Goal: Task Accomplishment & Management: Complete application form

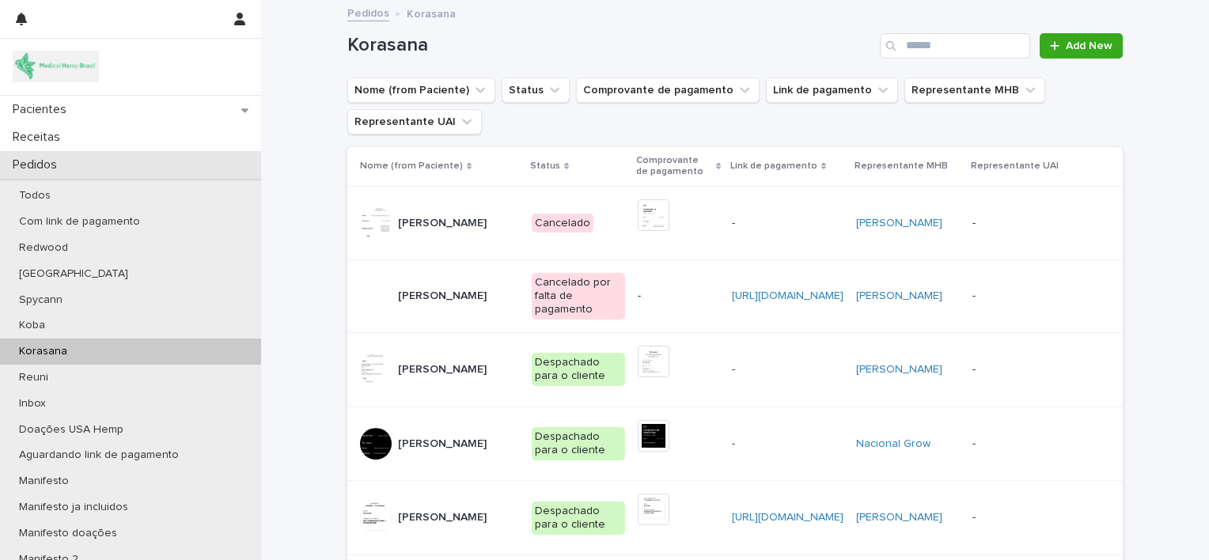
click at [119, 167] on div "Pedidos" at bounding box center [130, 165] width 261 height 28
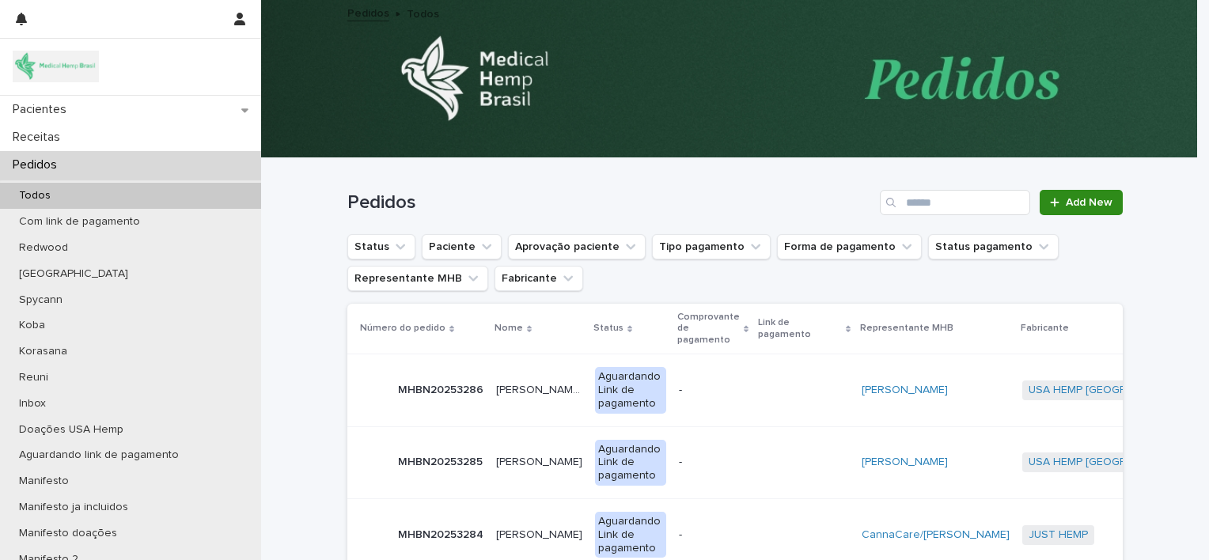
click at [1089, 206] on span "Add New" at bounding box center [1089, 202] width 47 height 11
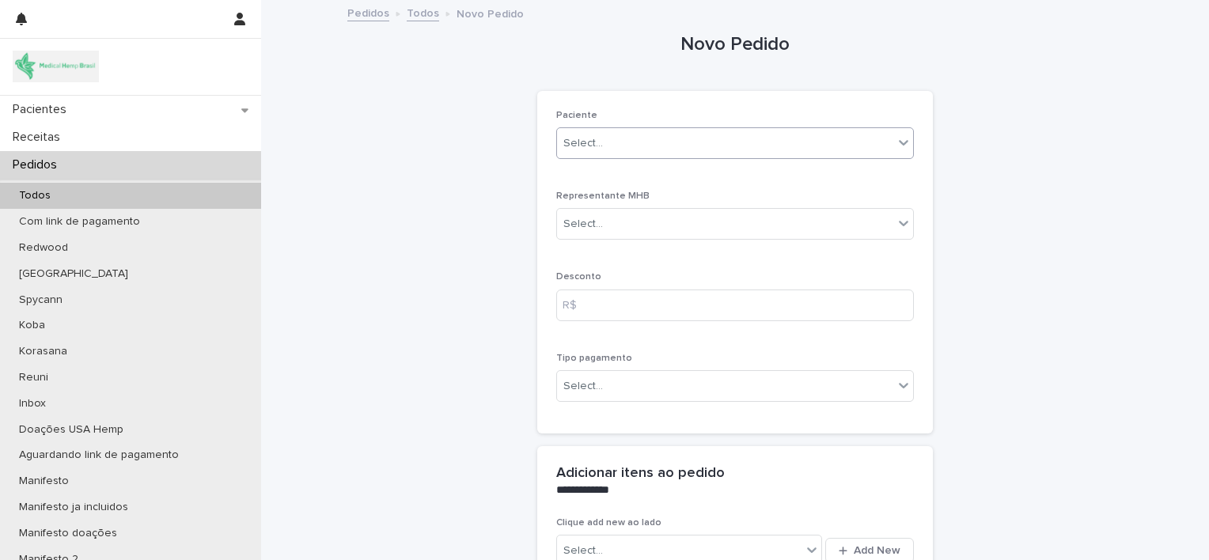
click at [792, 147] on div "Select..." at bounding box center [725, 144] width 336 height 26
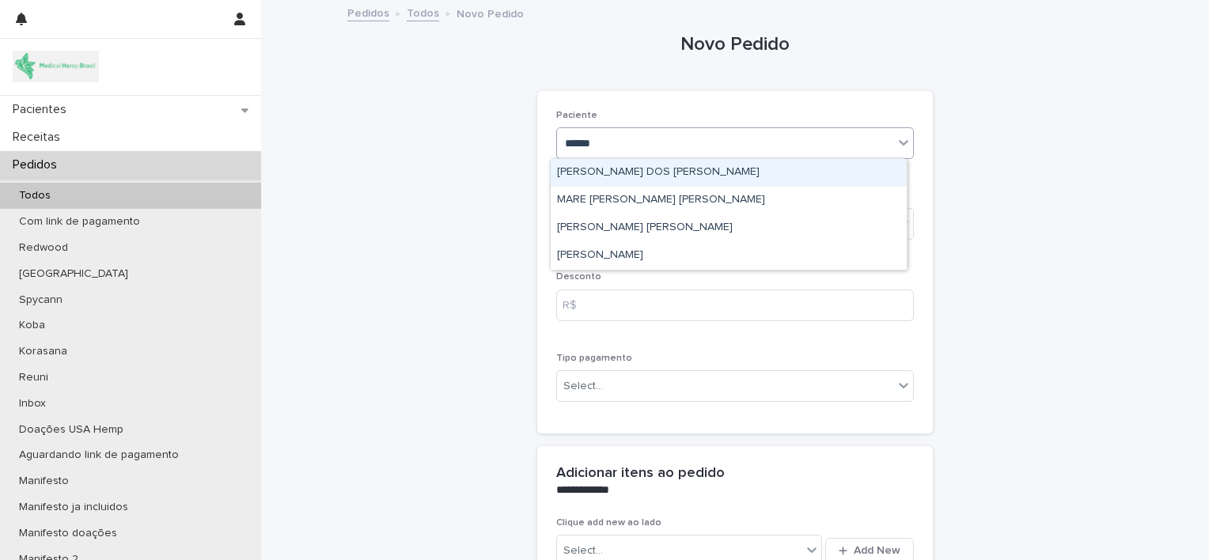
type input "*******"
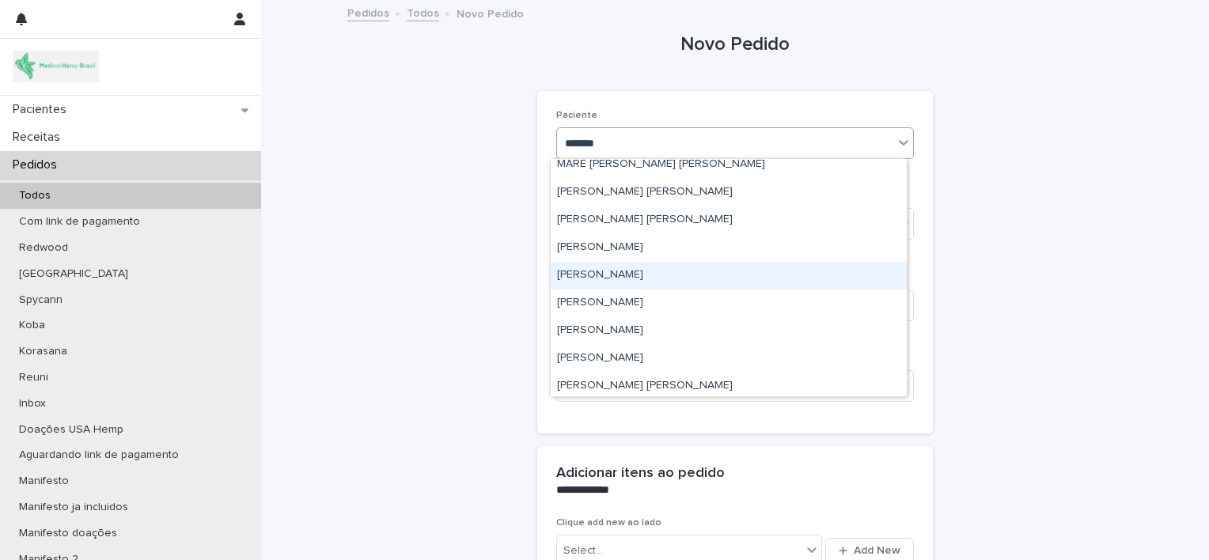
scroll to position [66, 0]
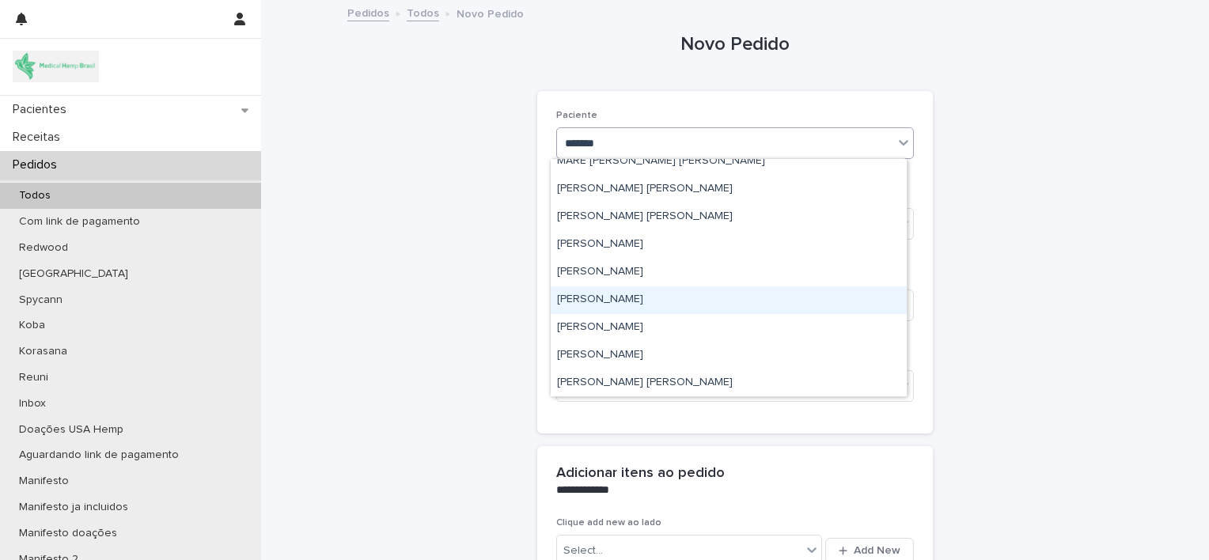
click at [685, 301] on div "[PERSON_NAME]" at bounding box center [729, 300] width 356 height 28
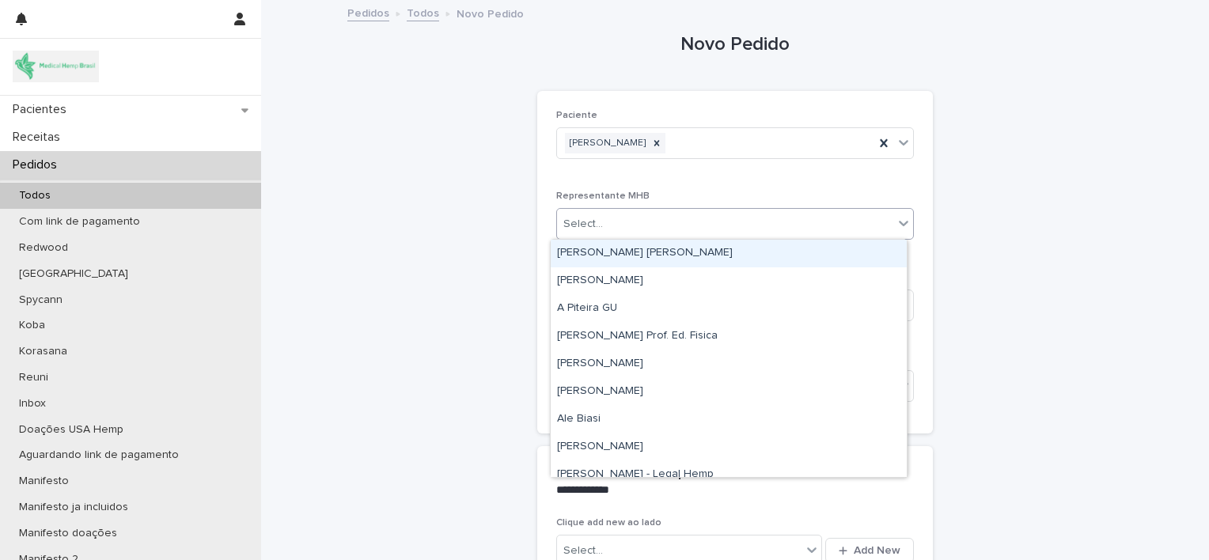
click at [657, 226] on div "Select..." at bounding box center [725, 224] width 336 height 26
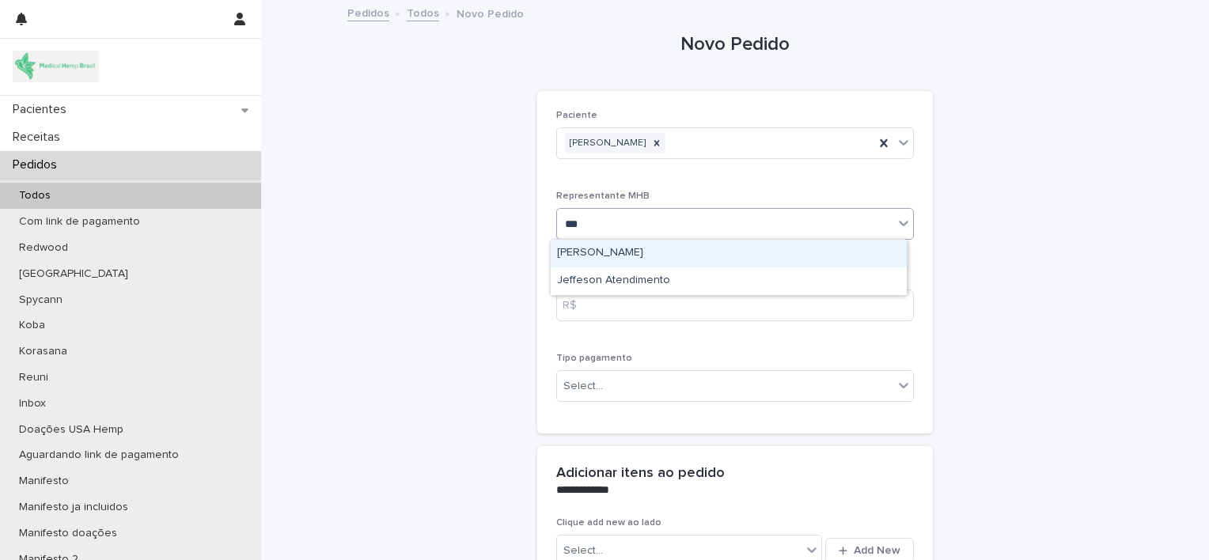
type input "****"
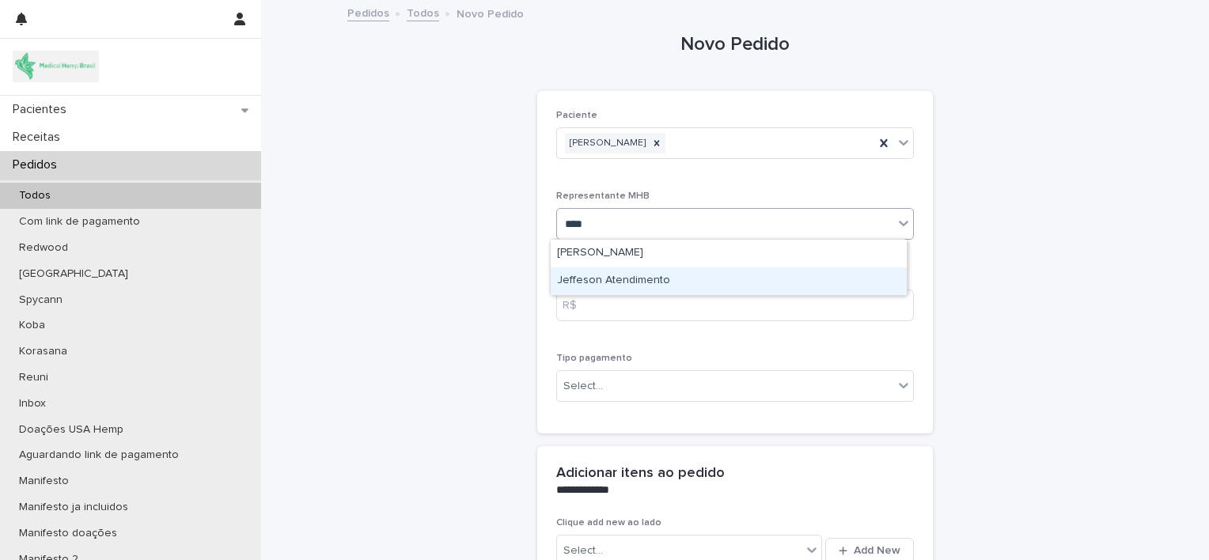
click at [660, 282] on div "Jeffeson Atendimento" at bounding box center [729, 281] width 356 height 28
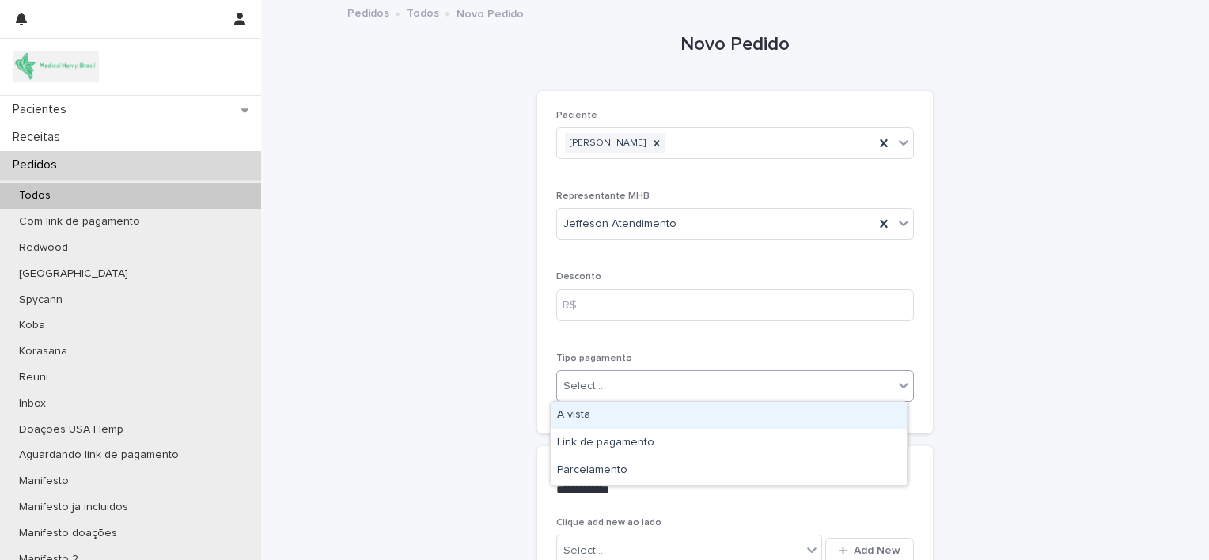
click at [665, 377] on div "Select..." at bounding box center [725, 386] width 336 height 26
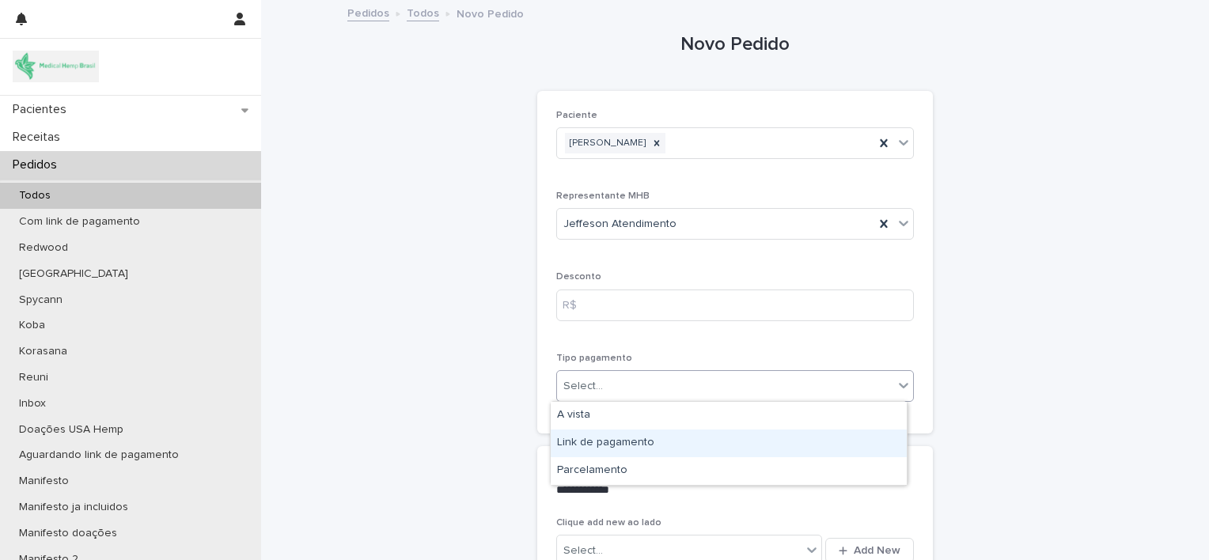
click at [667, 443] on div "Link de pagamento" at bounding box center [729, 444] width 356 height 28
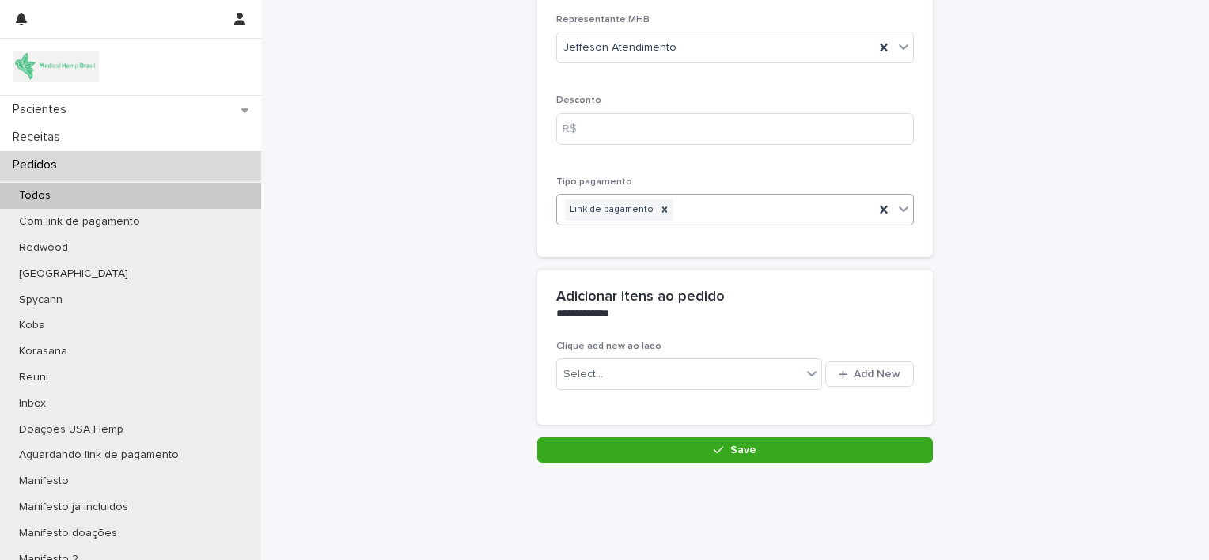
scroll to position [202, 0]
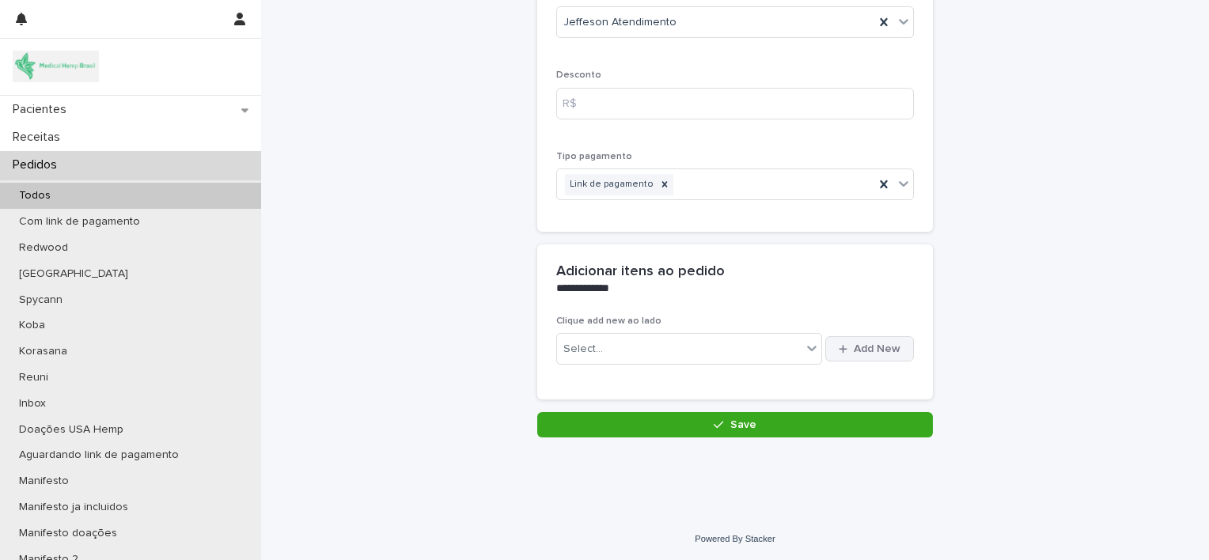
click at [858, 346] on span "Add New" at bounding box center [877, 348] width 47 height 11
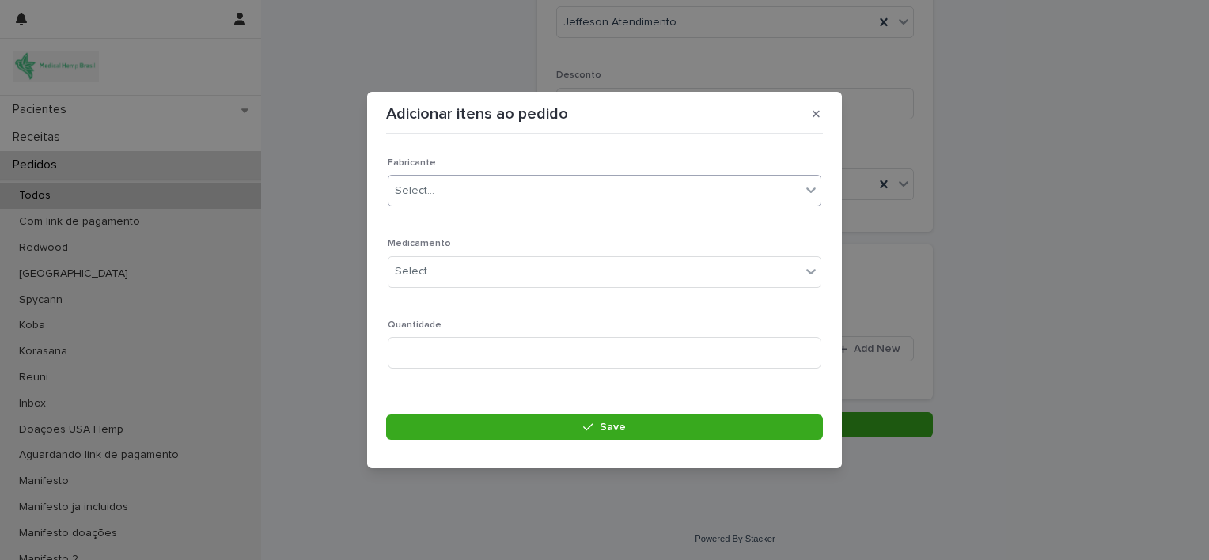
click at [503, 199] on div "Select..." at bounding box center [594, 191] width 412 height 26
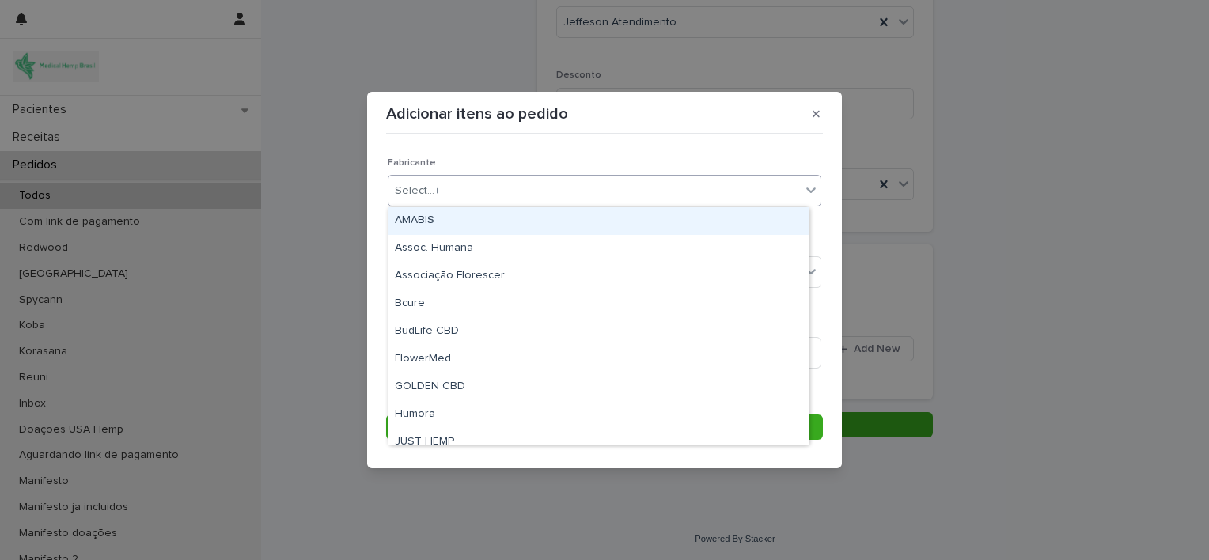
type input "**"
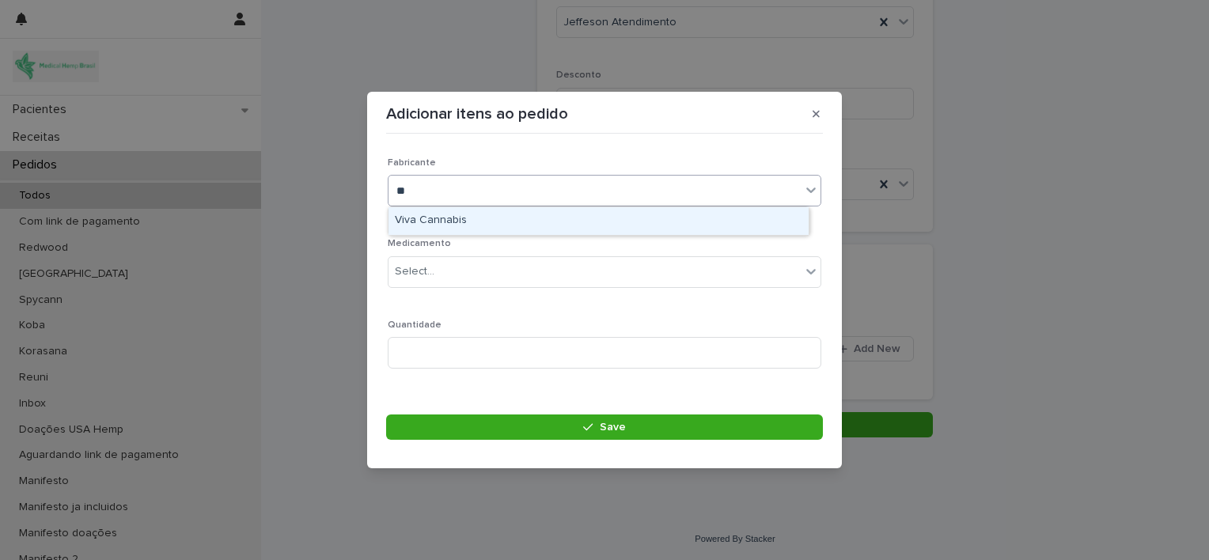
click at [514, 222] on div "Viva Cannabis" at bounding box center [598, 221] width 420 height 28
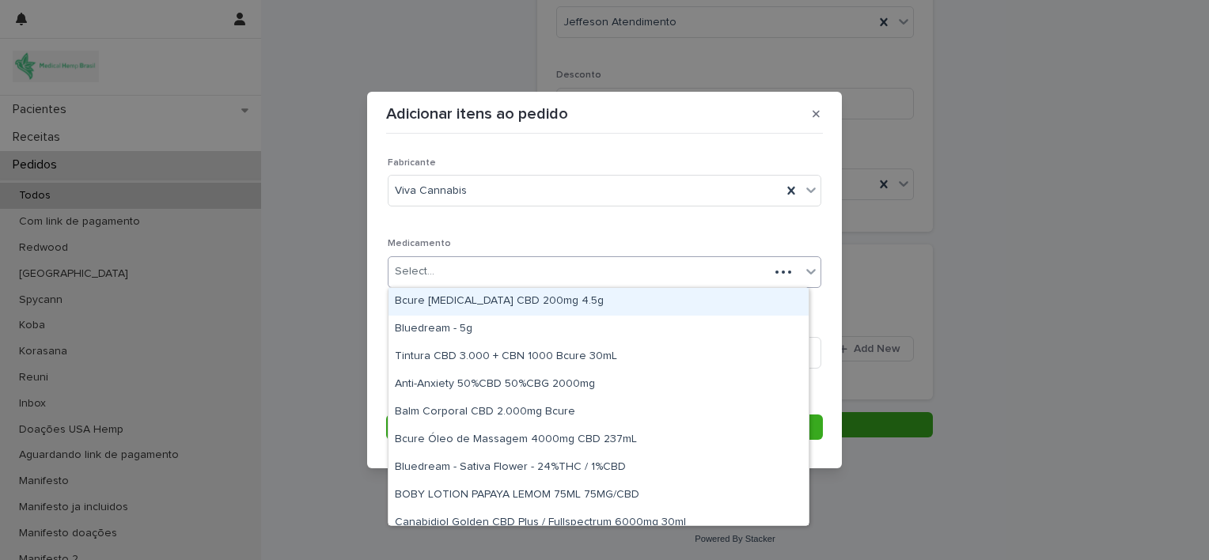
click at [525, 270] on div "Select..." at bounding box center [578, 272] width 381 height 26
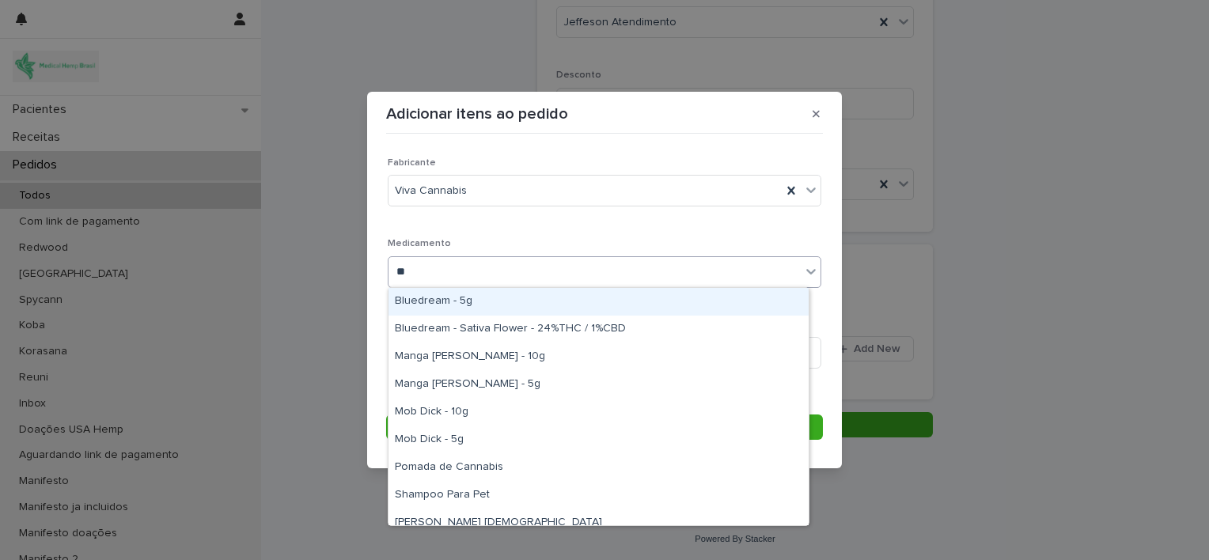
type input "***"
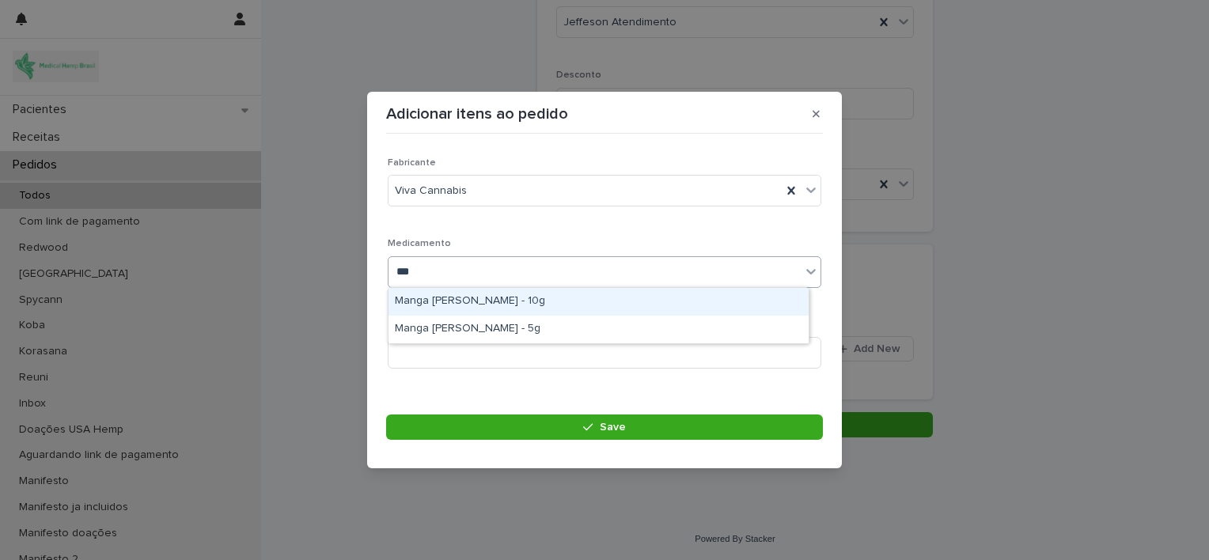
click at [507, 299] on div "Manga [PERSON_NAME] - 10g" at bounding box center [598, 302] width 420 height 28
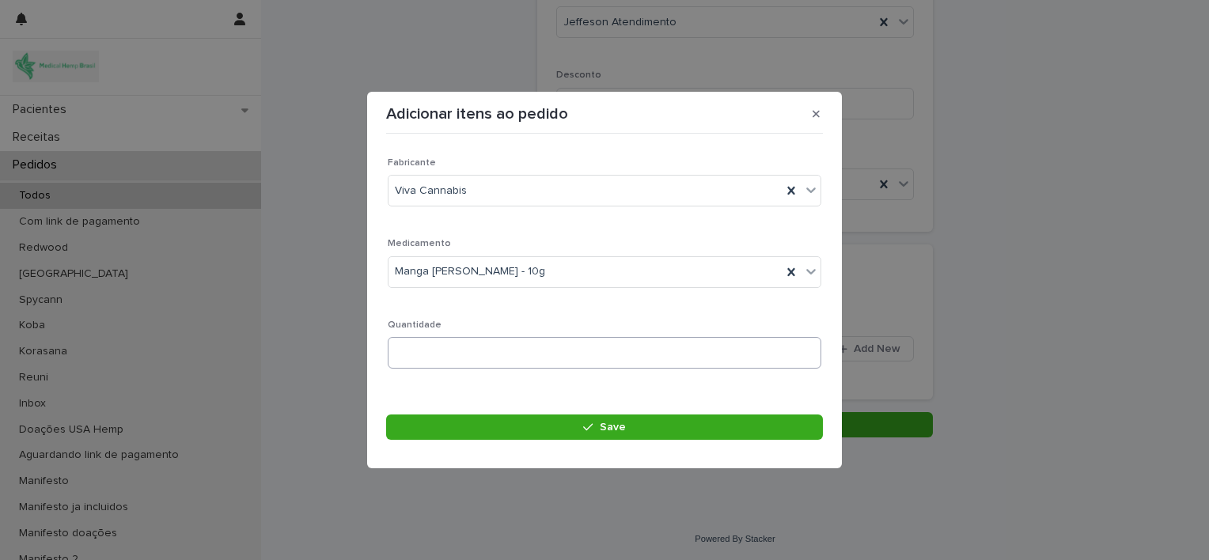
drag, startPoint x: 572, startPoint y: 335, endPoint x: 562, endPoint y: 349, distance: 17.1
click at [562, 349] on div "Quantidade" at bounding box center [605, 351] width 434 height 62
click at [562, 349] on input at bounding box center [605, 353] width 434 height 32
type input "*"
click at [552, 440] on footer "Save" at bounding box center [604, 432] width 437 height 35
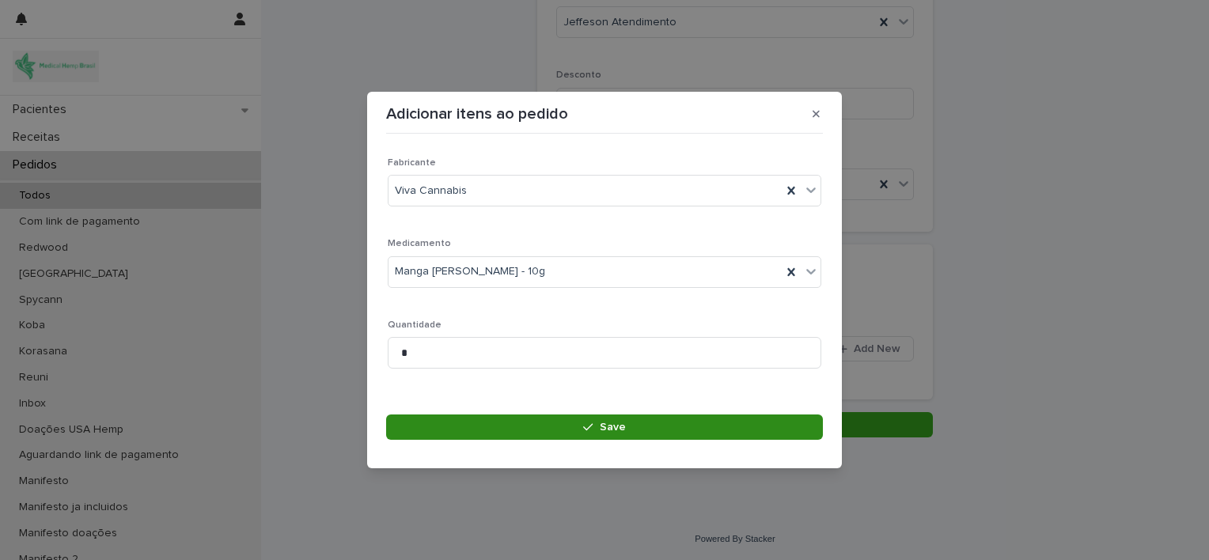
click at [549, 434] on button "Save" at bounding box center [604, 427] width 437 height 25
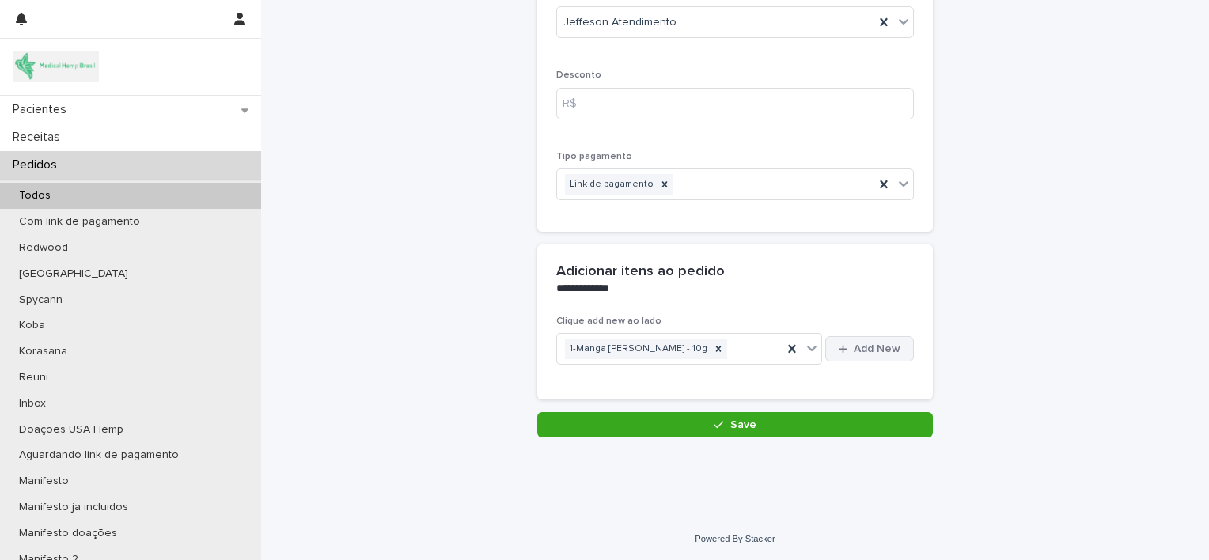
click at [829, 349] on button "Add New" at bounding box center [869, 348] width 89 height 25
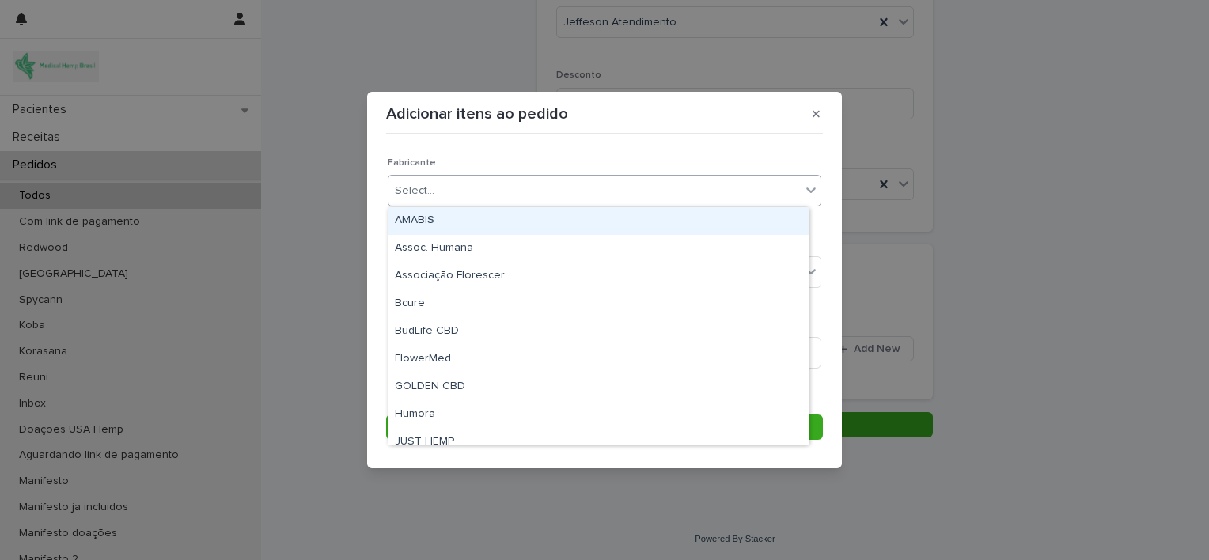
click at [639, 203] on div "Select..." at bounding box center [594, 191] width 412 height 26
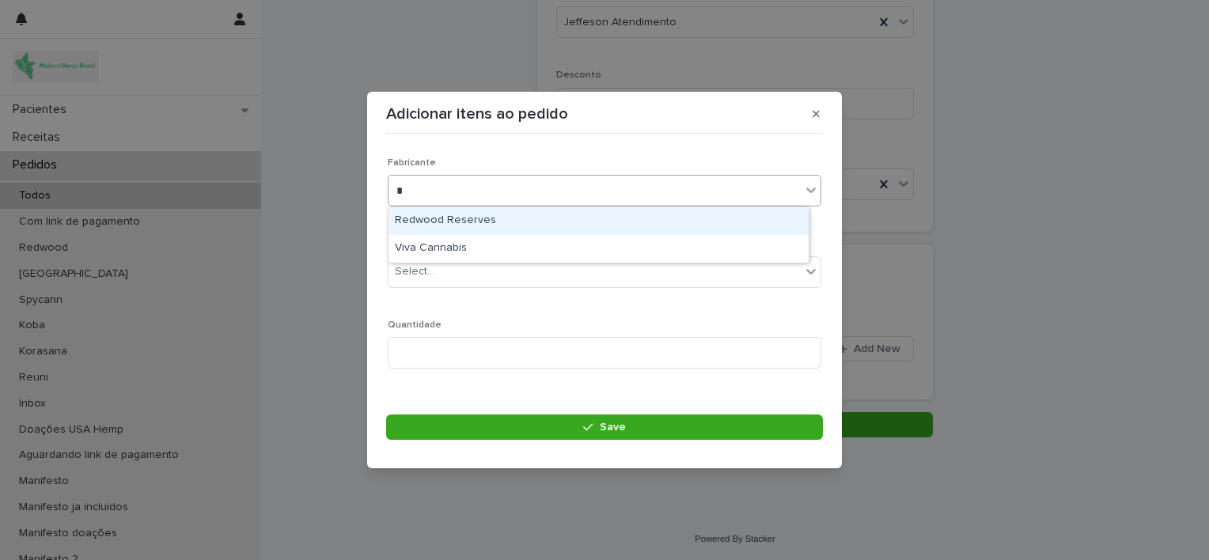
type input "**"
click at [626, 228] on div "Viva Cannabis" at bounding box center [598, 221] width 420 height 28
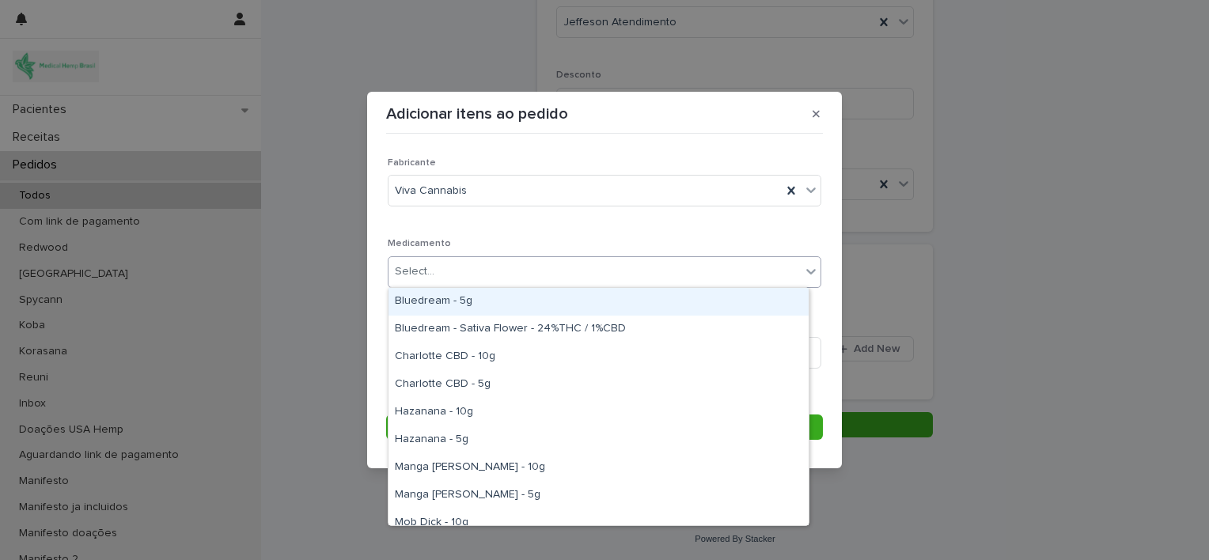
click at [626, 279] on div "Select..." at bounding box center [594, 272] width 412 height 26
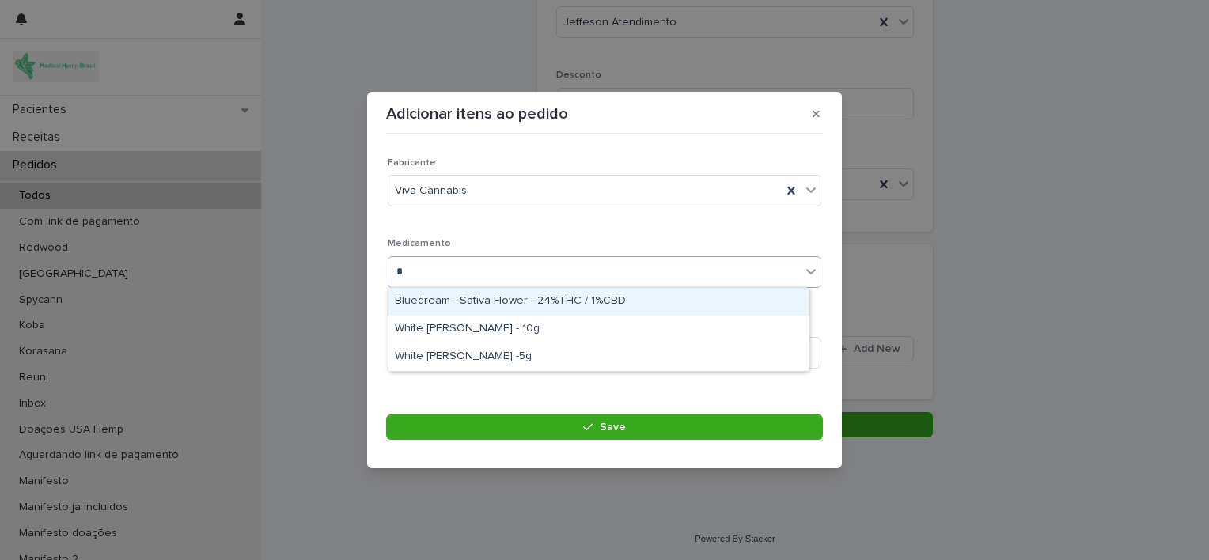
type input "**"
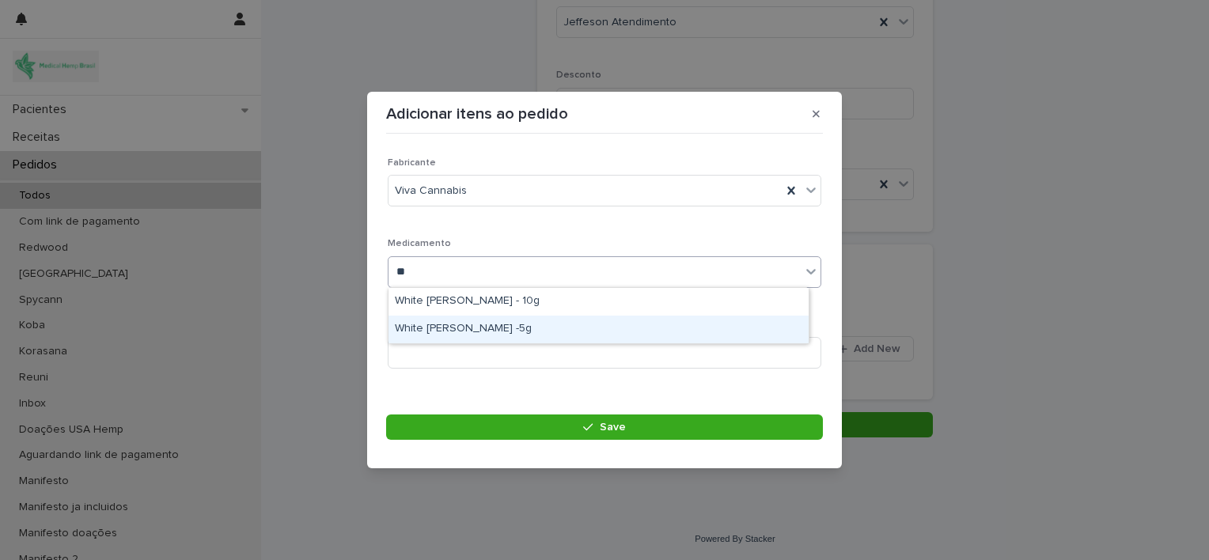
click at [588, 323] on div "White [PERSON_NAME] -5g" at bounding box center [598, 330] width 420 height 28
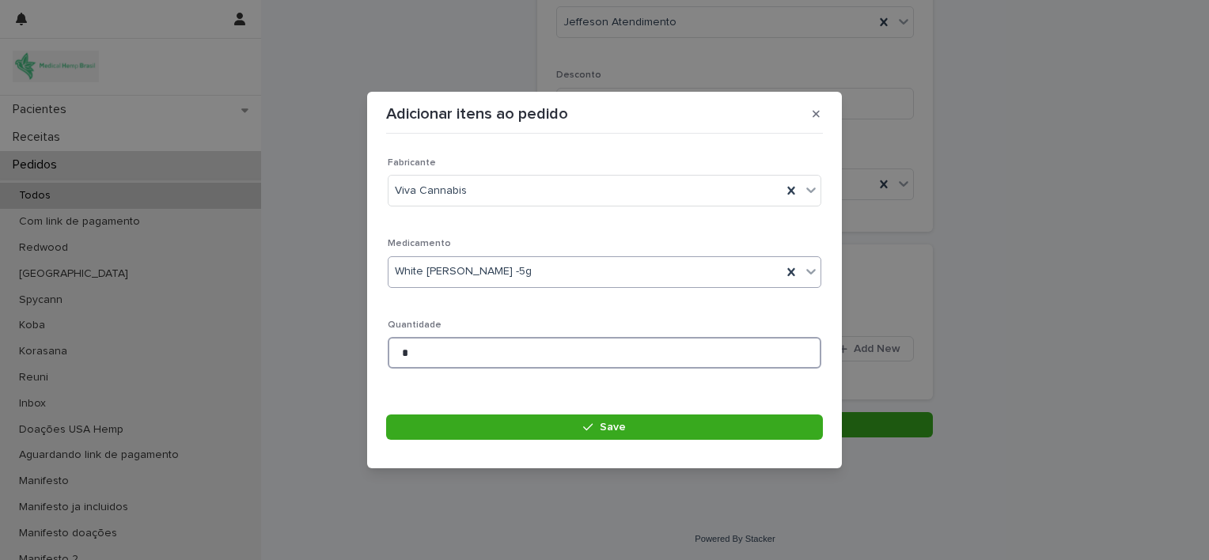
click at [551, 350] on input "*" at bounding box center [605, 353] width 434 height 32
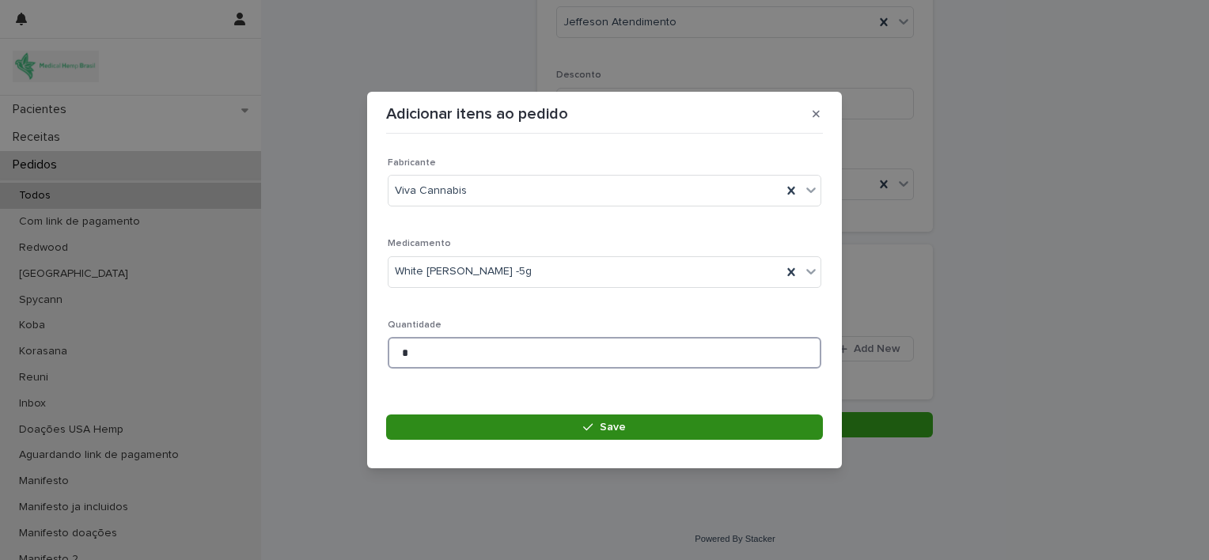
type input "*"
click at [551, 435] on button "Save" at bounding box center [604, 427] width 437 height 25
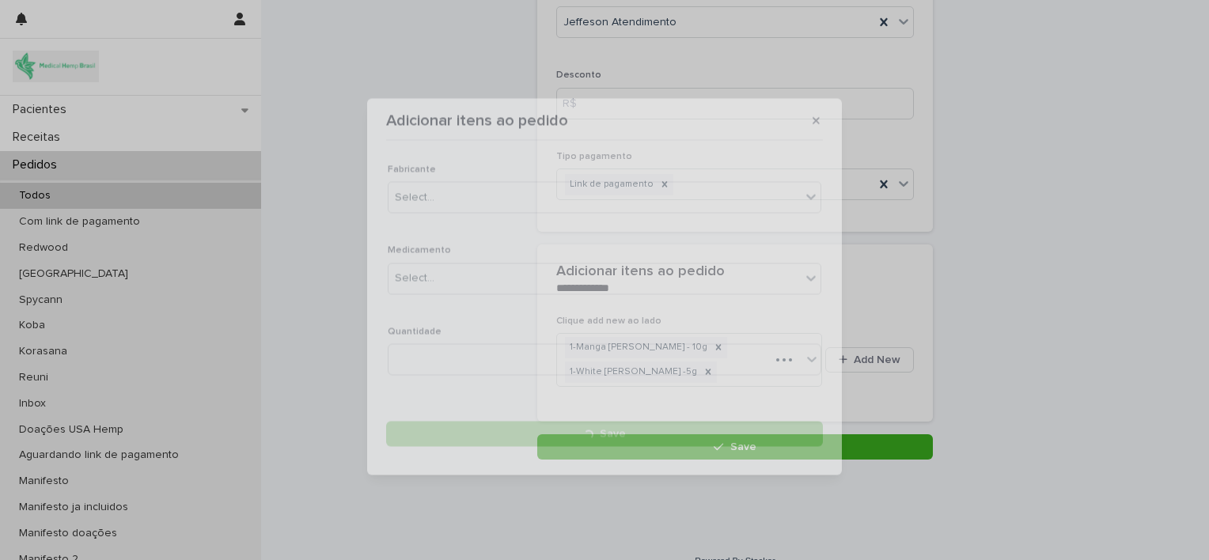
scroll to position [213, 0]
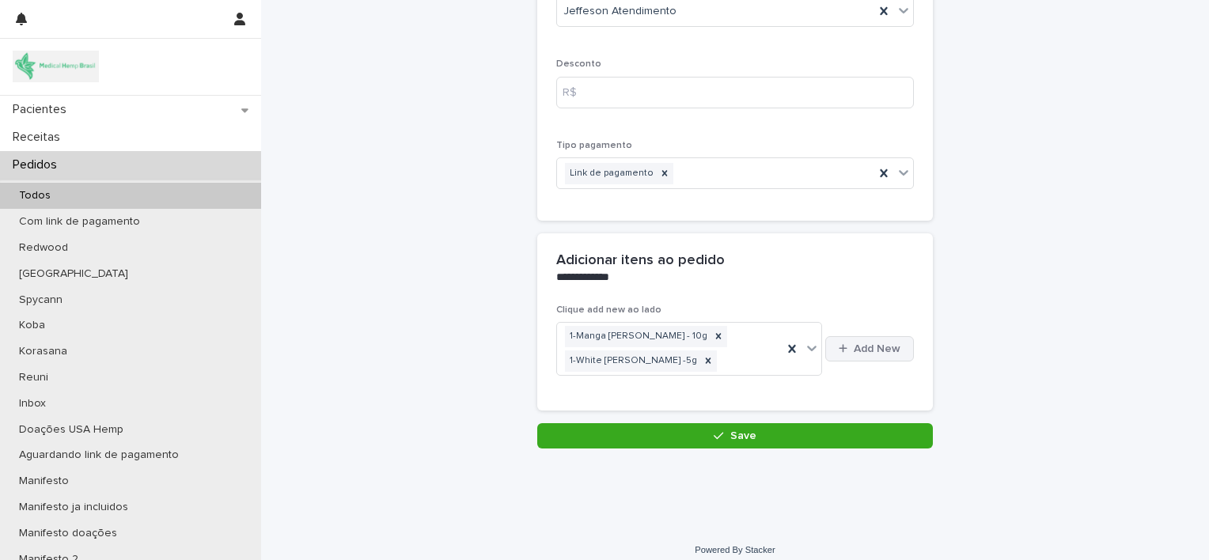
click at [857, 350] on span "Add New" at bounding box center [877, 348] width 47 height 11
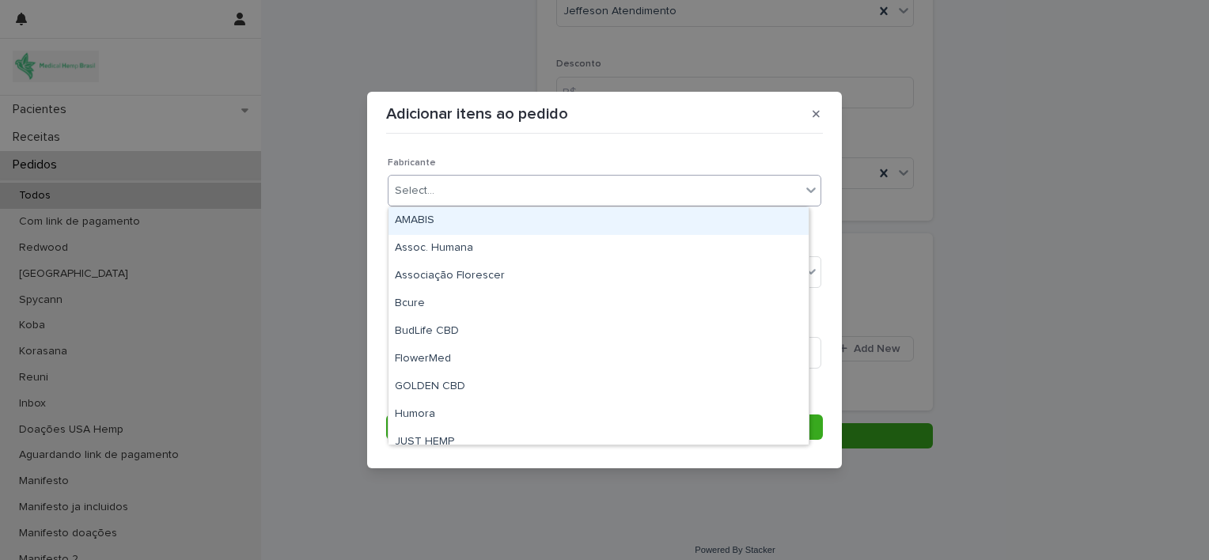
click at [638, 199] on div "Select..." at bounding box center [594, 191] width 412 height 26
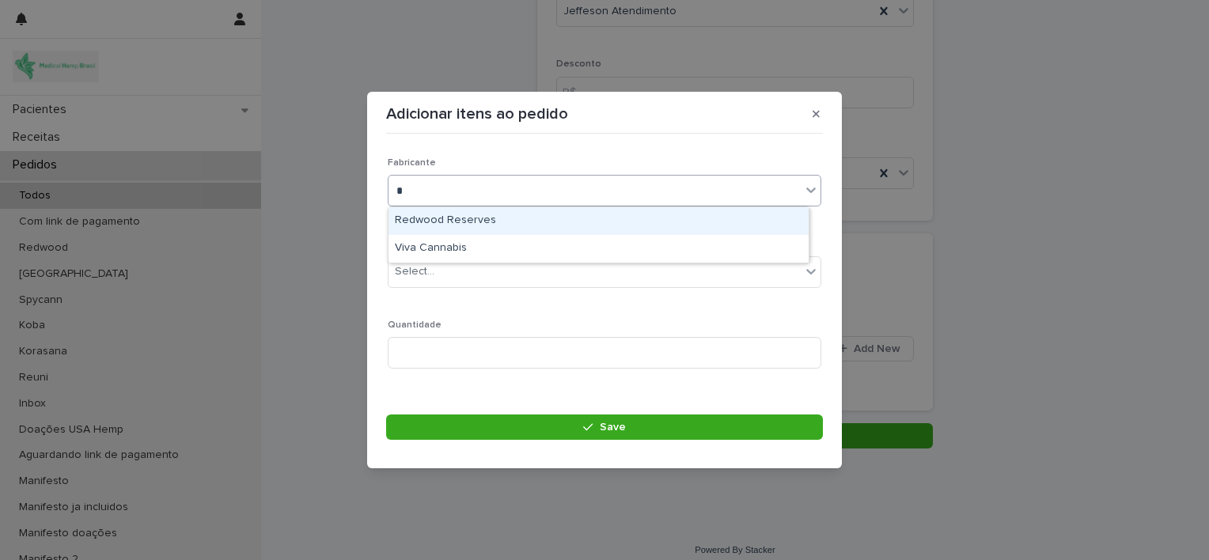
type input "**"
click at [620, 222] on div "Viva Cannabis" at bounding box center [598, 221] width 420 height 28
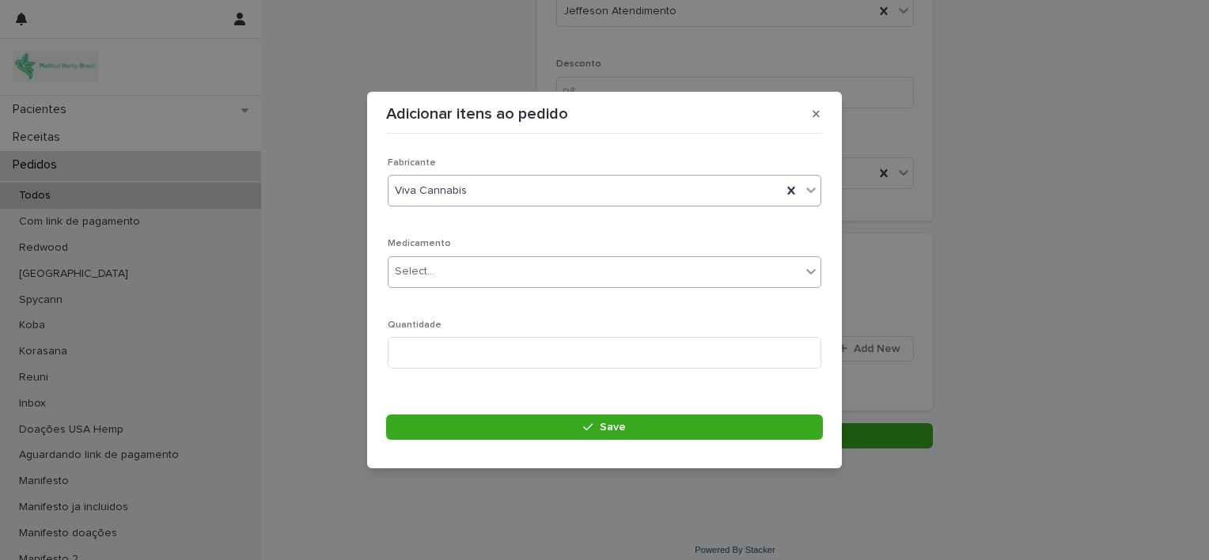
click at [620, 273] on div "Select..." at bounding box center [594, 272] width 412 height 26
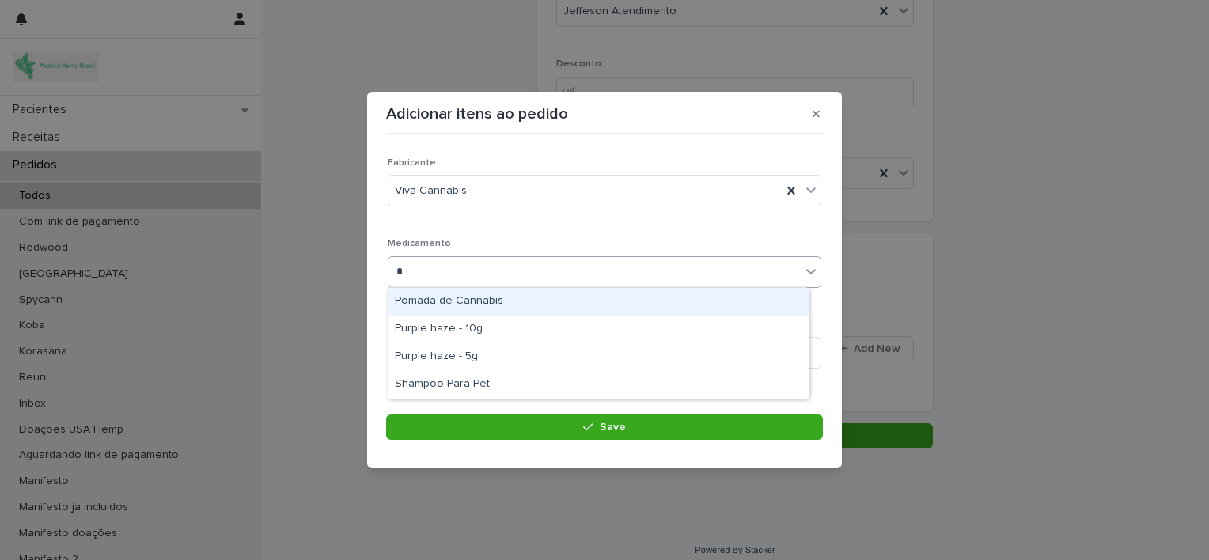
type input "**"
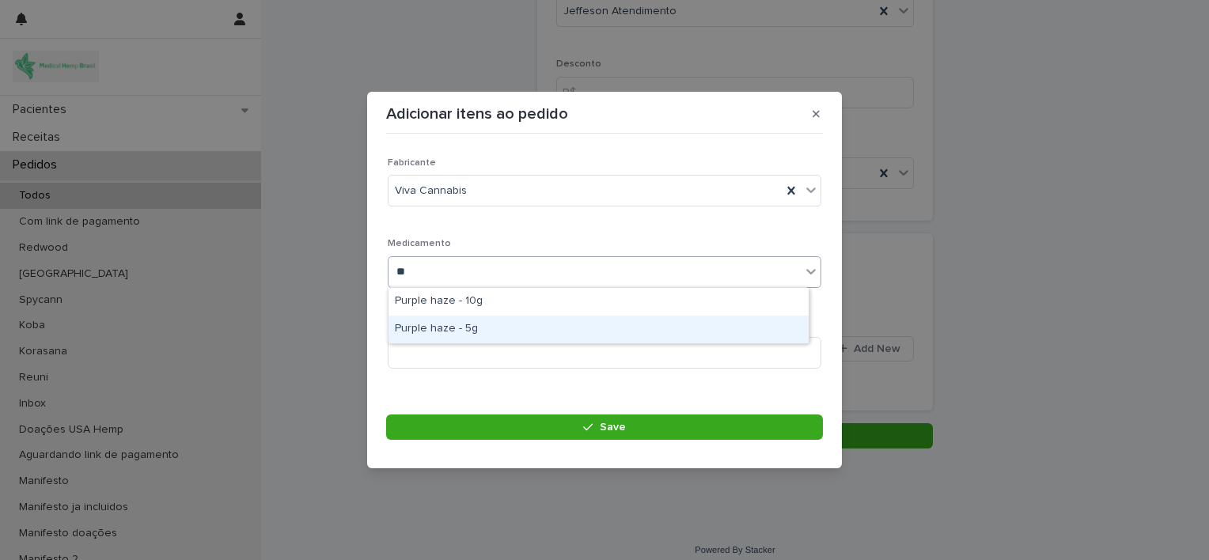
click at [581, 324] on div "Purple haze - 5g" at bounding box center [598, 330] width 420 height 28
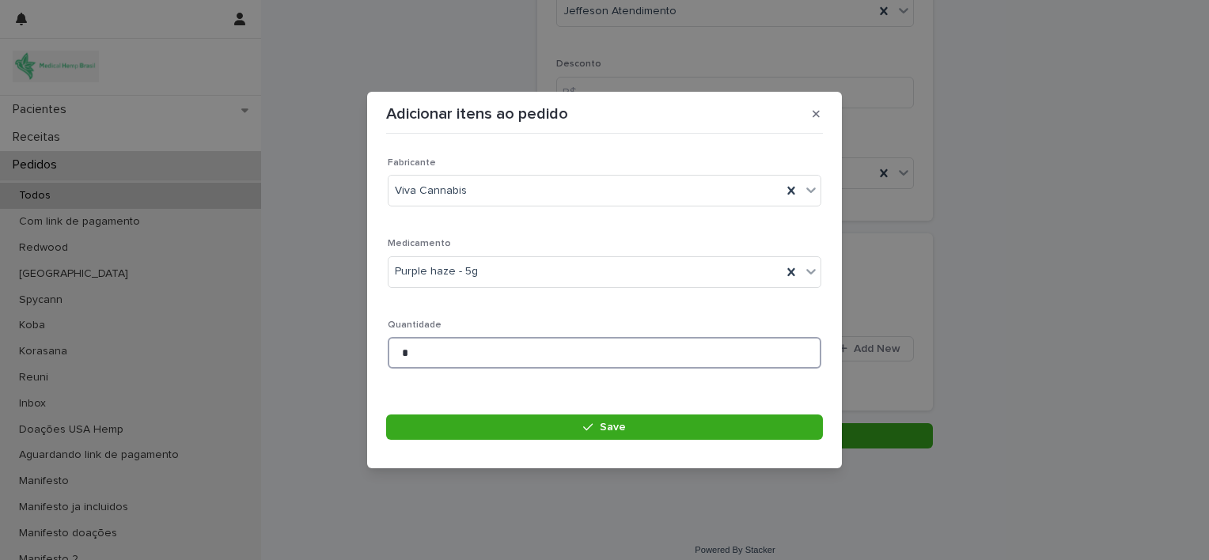
click at [565, 351] on input "*" at bounding box center [605, 353] width 434 height 32
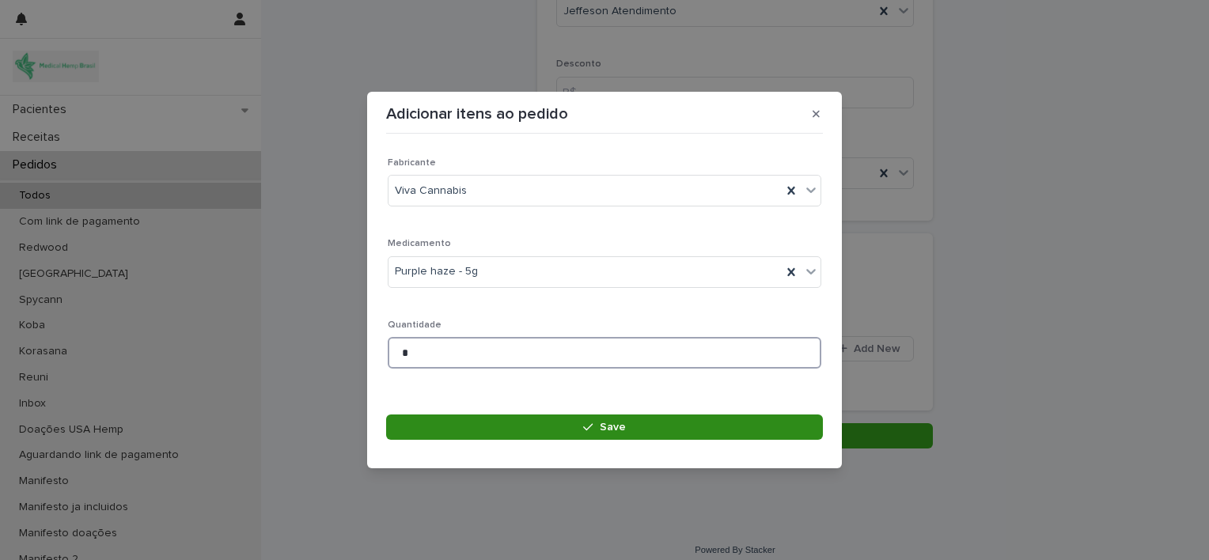
type input "*"
click at [571, 427] on button "Save" at bounding box center [604, 427] width 437 height 25
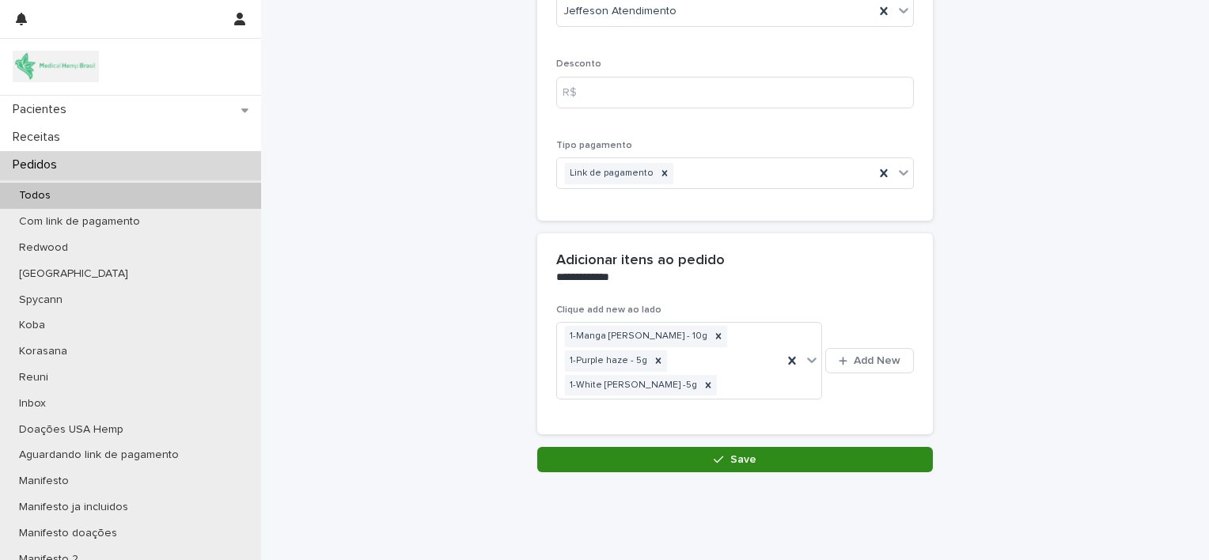
click at [699, 447] on button "Save" at bounding box center [735, 459] width 396 height 25
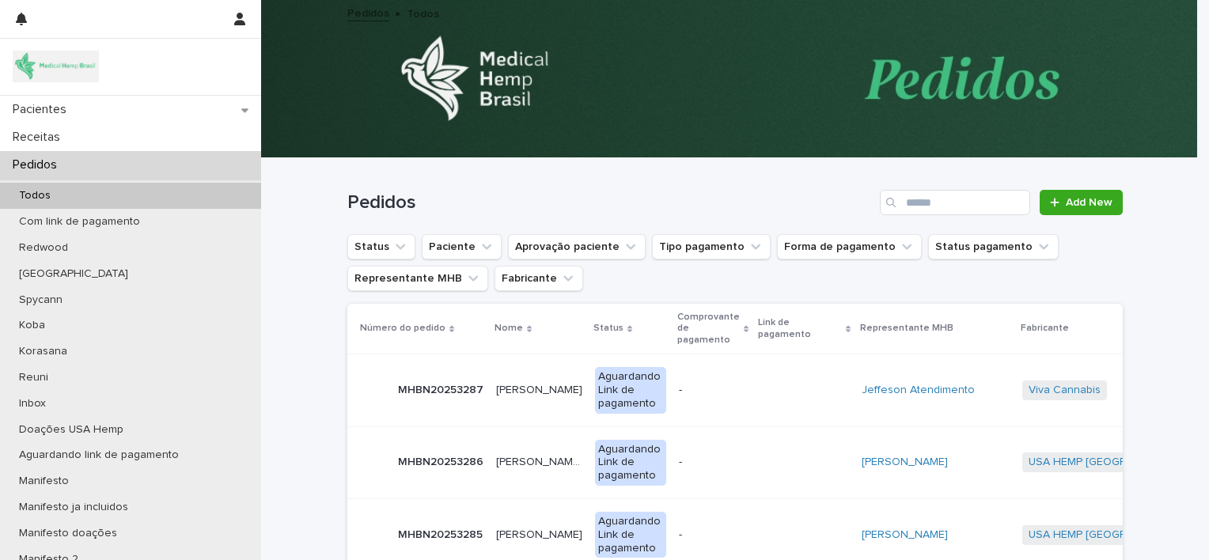
click at [522, 389] on p "[PERSON_NAME]" at bounding box center [540, 389] width 89 height 17
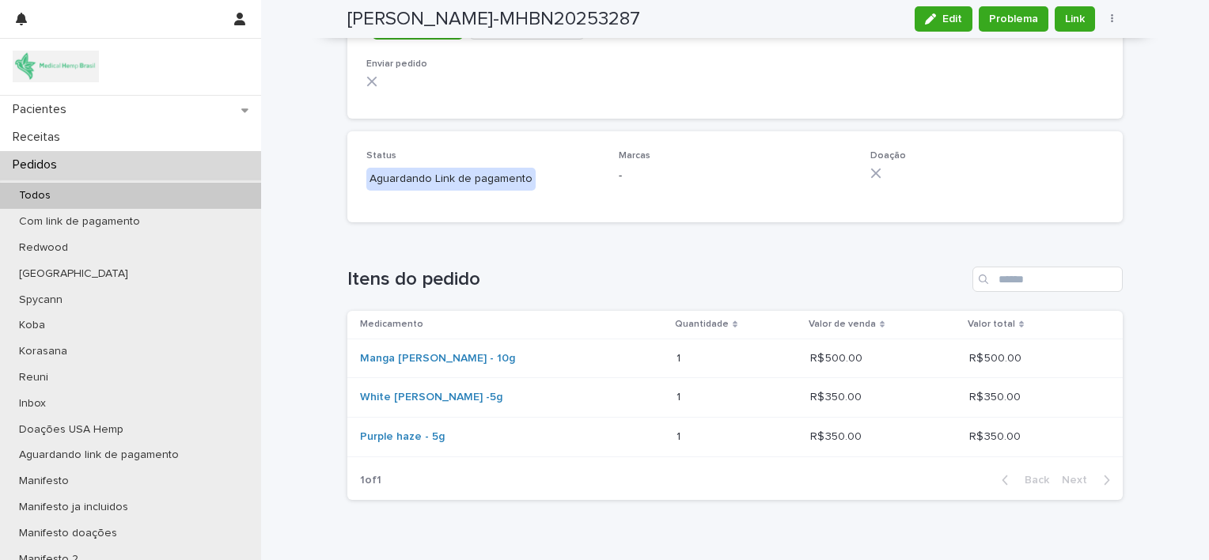
scroll to position [1698, 0]
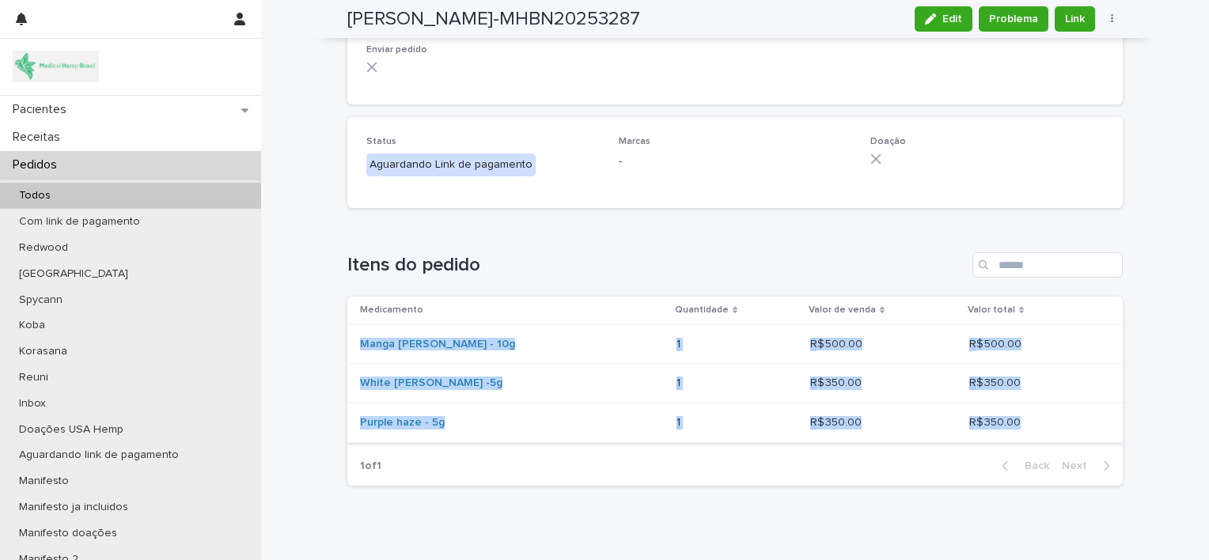
drag, startPoint x: 342, startPoint y: 335, endPoint x: 1026, endPoint y: 430, distance: 690.8
click at [1026, 430] on tbody "Manga [PERSON_NAME] - 10g 1 1 R$ 500.00 R$ 500.00 R$ 500.00 R$ 500.00 White [PE…" at bounding box center [734, 383] width 775 height 118
copy tbody "Manga [PERSON_NAME] - 10g 1 1 R$ 500.00 R$ 500.00 R$ 500.00 R$ 500.00 White [PE…"
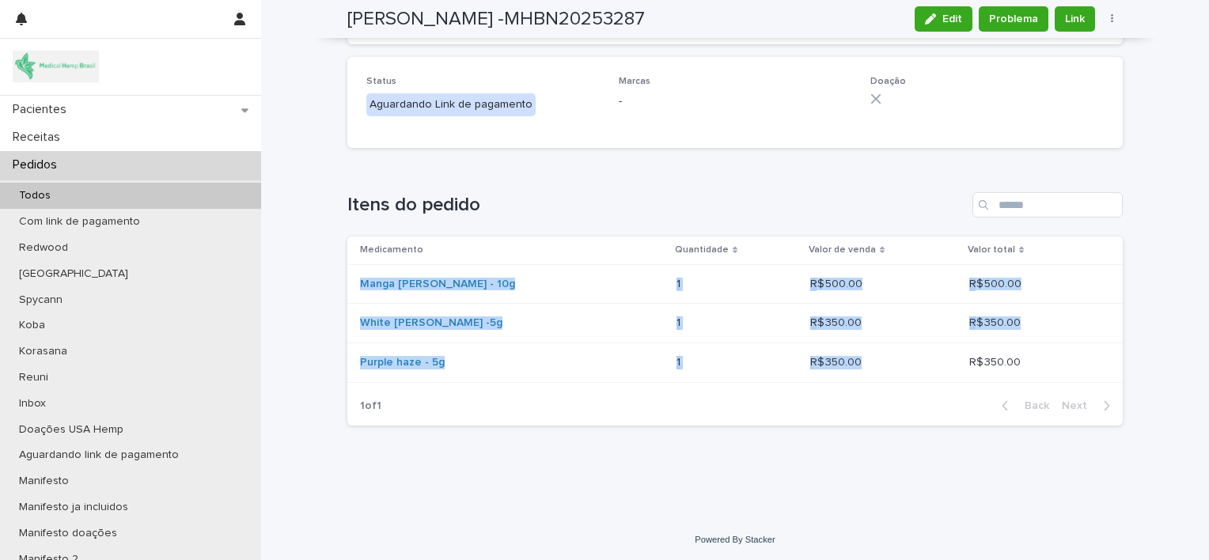
scroll to position [1758, 0]
click at [145, 164] on div "Pedidos" at bounding box center [130, 165] width 261 height 28
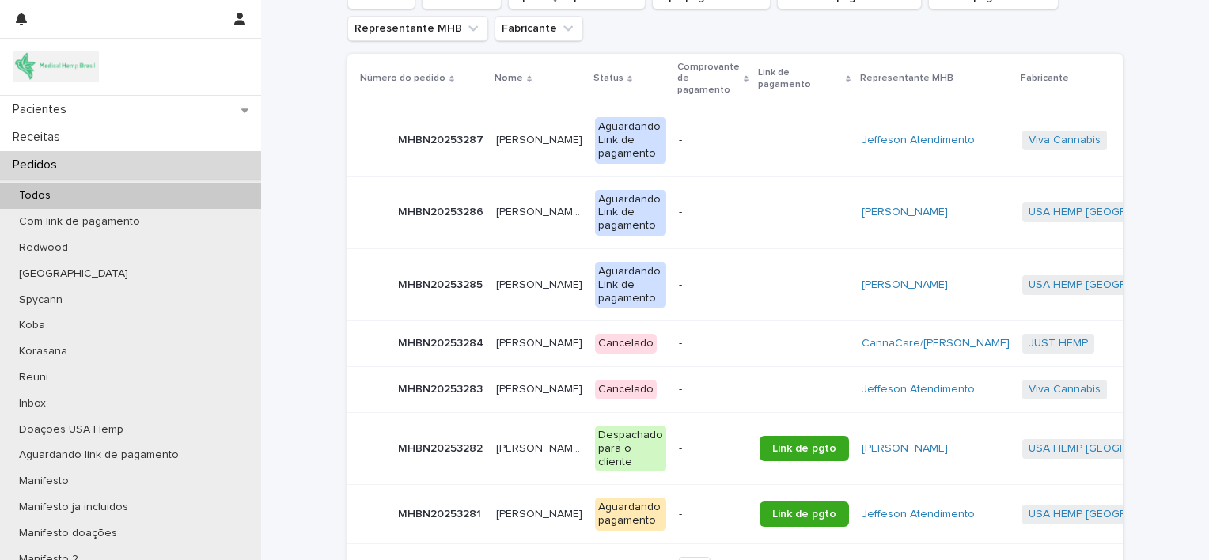
scroll to position [252, 0]
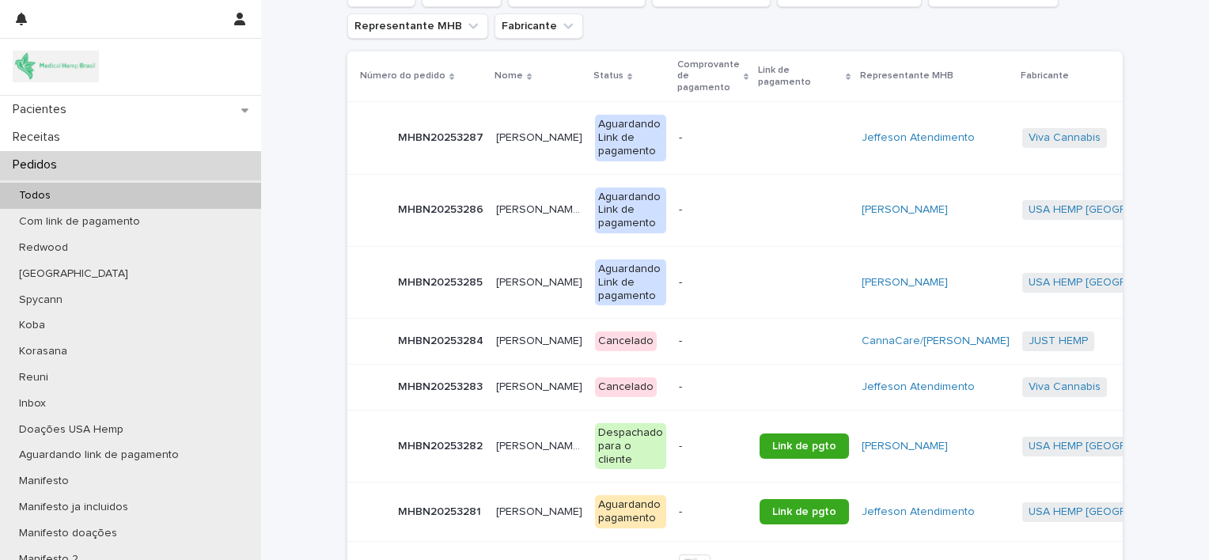
click at [532, 388] on p "[PERSON_NAME]" at bounding box center [540, 385] width 89 height 17
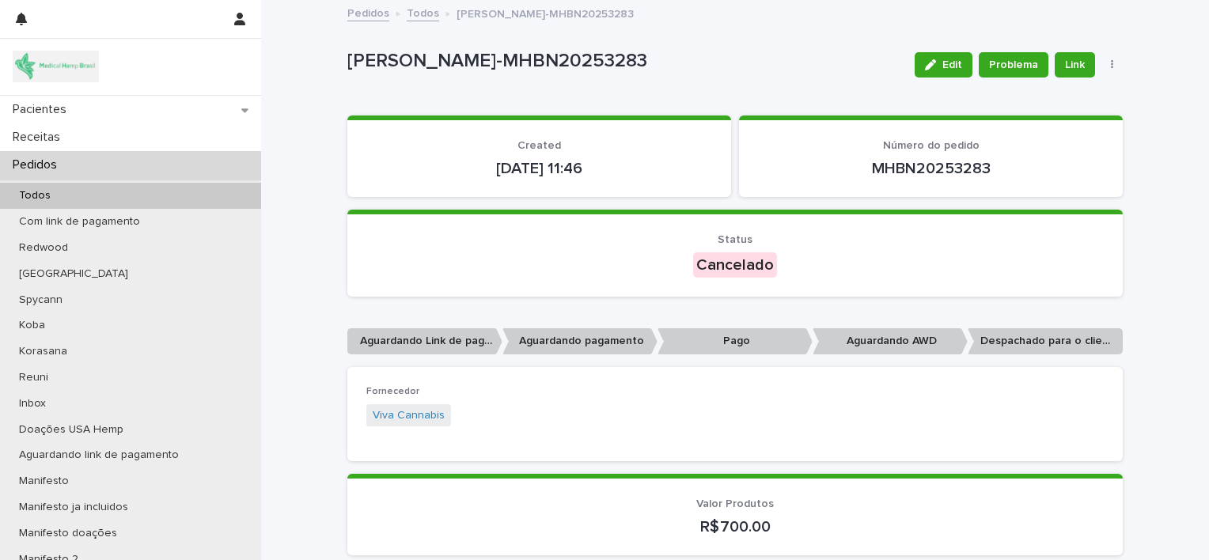
click at [150, 161] on div "Pedidos" at bounding box center [130, 165] width 261 height 28
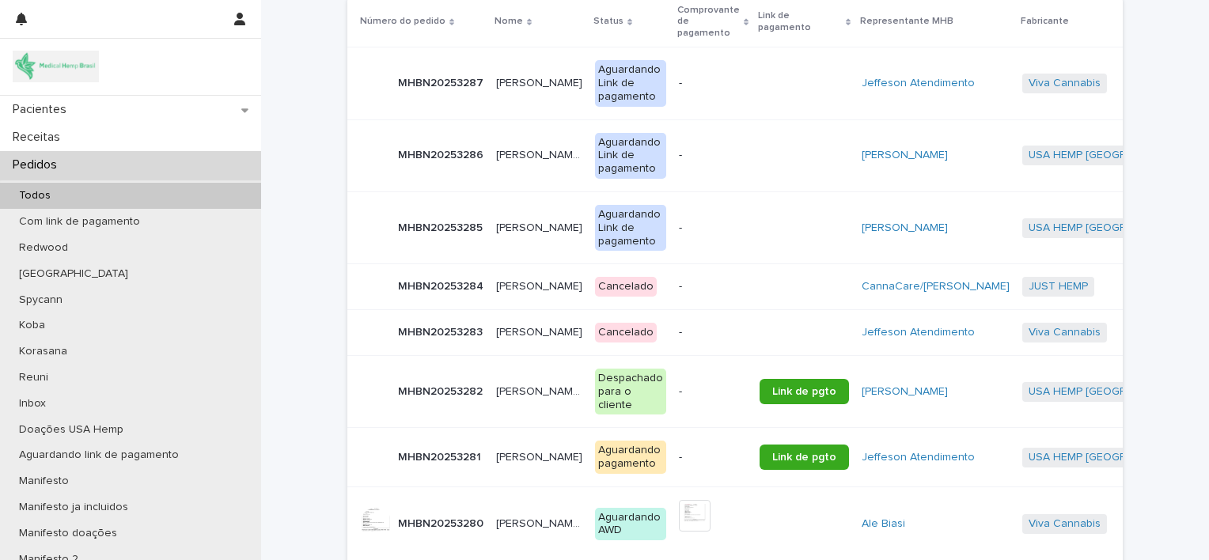
scroll to position [604, 0]
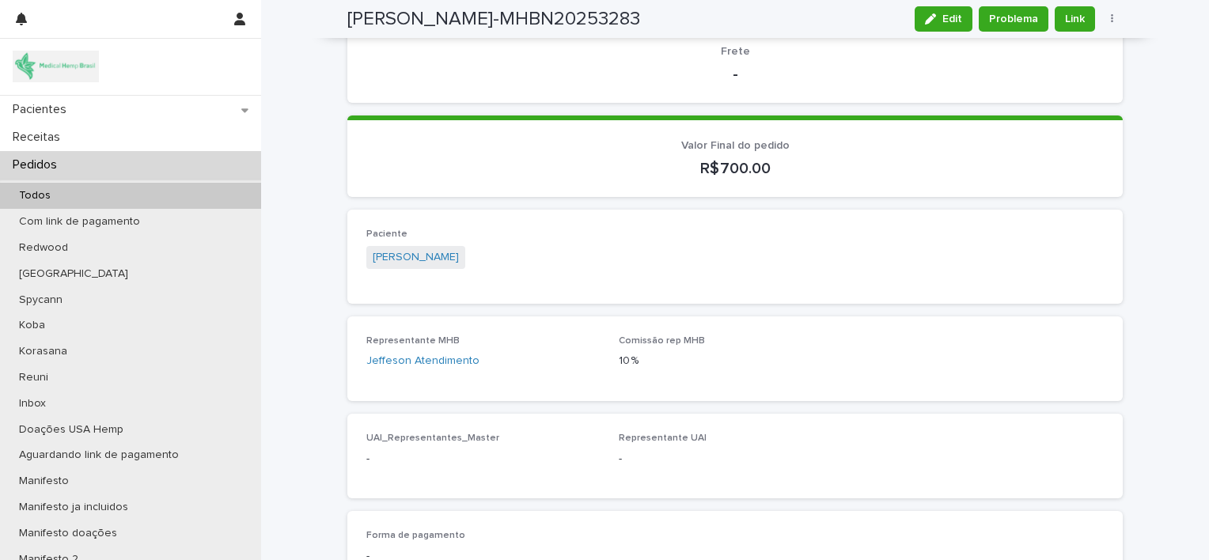
scroll to position [547, 0]
click at [408, 252] on link "[PERSON_NAME]" at bounding box center [416, 256] width 86 height 17
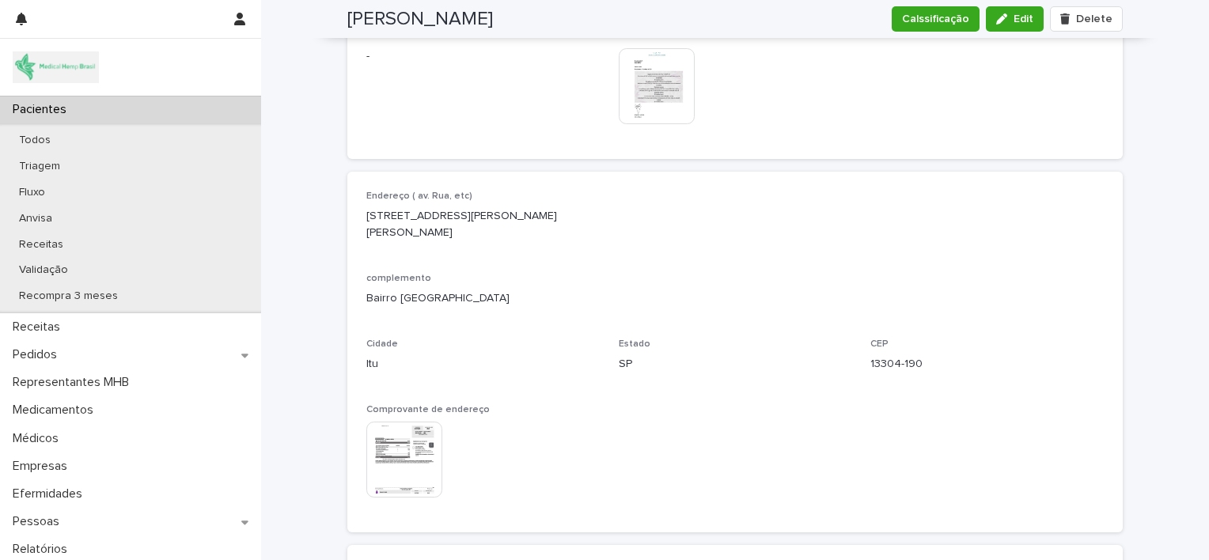
scroll to position [1139, 0]
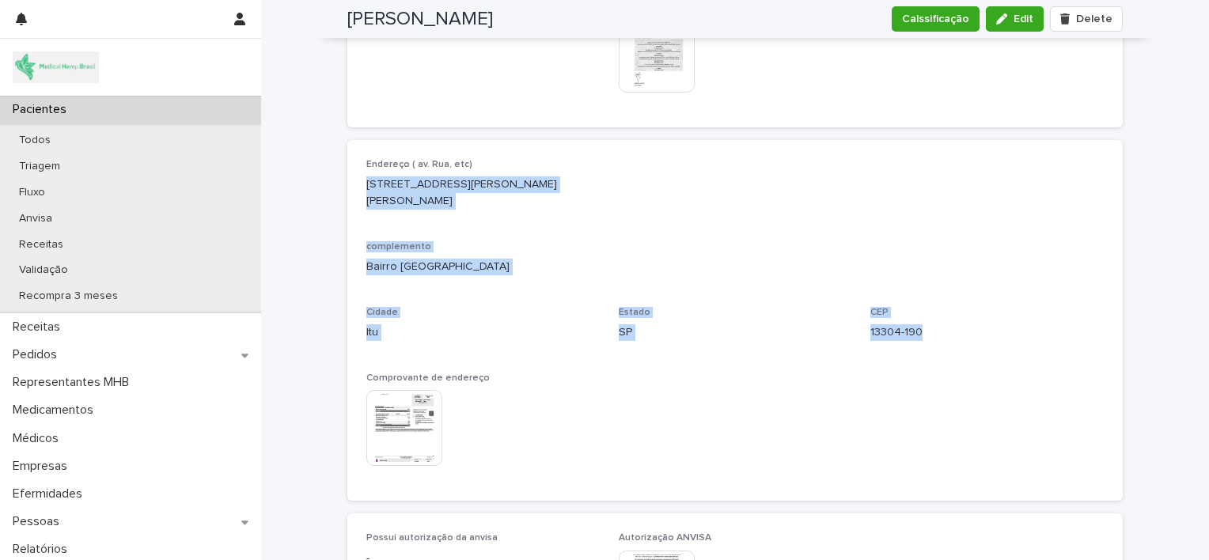
drag, startPoint x: 358, startPoint y: 180, endPoint x: 928, endPoint y: 335, distance: 591.1
click at [928, 335] on div "Endereço ( av. [PERSON_NAME], etc) [STREET_ADDRESS][PERSON_NAME][PERSON_NAME] C…" at bounding box center [734, 321] width 775 height 362
copy div "[STREET_ADDRESS][PERSON_NAME][PERSON_NAME]"
click at [125, 352] on div "Pedidos" at bounding box center [130, 355] width 261 height 28
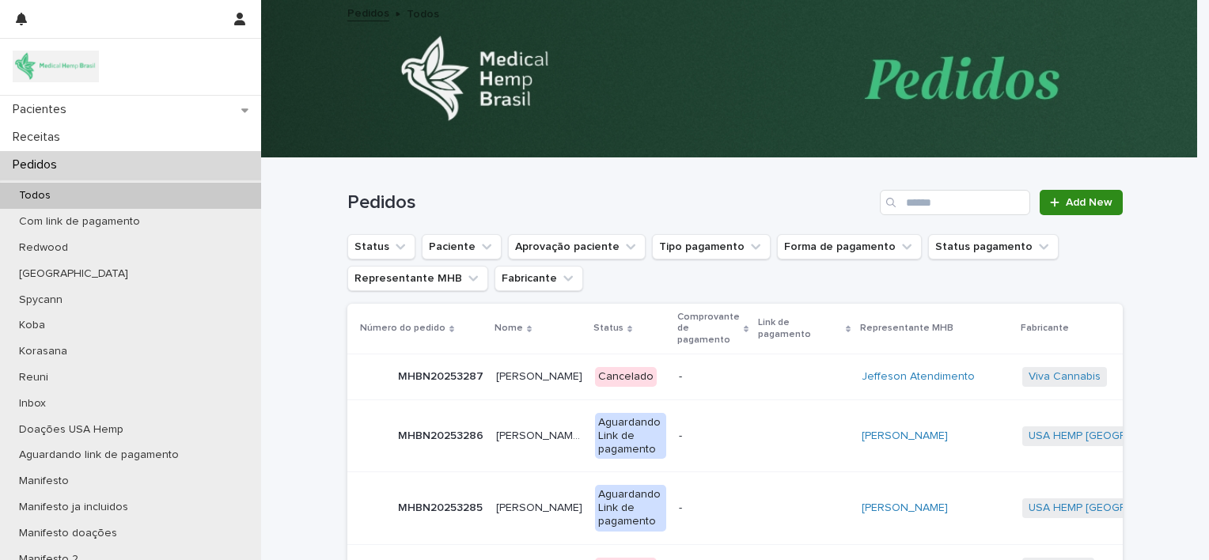
click at [1066, 206] on span "Add New" at bounding box center [1089, 202] width 47 height 11
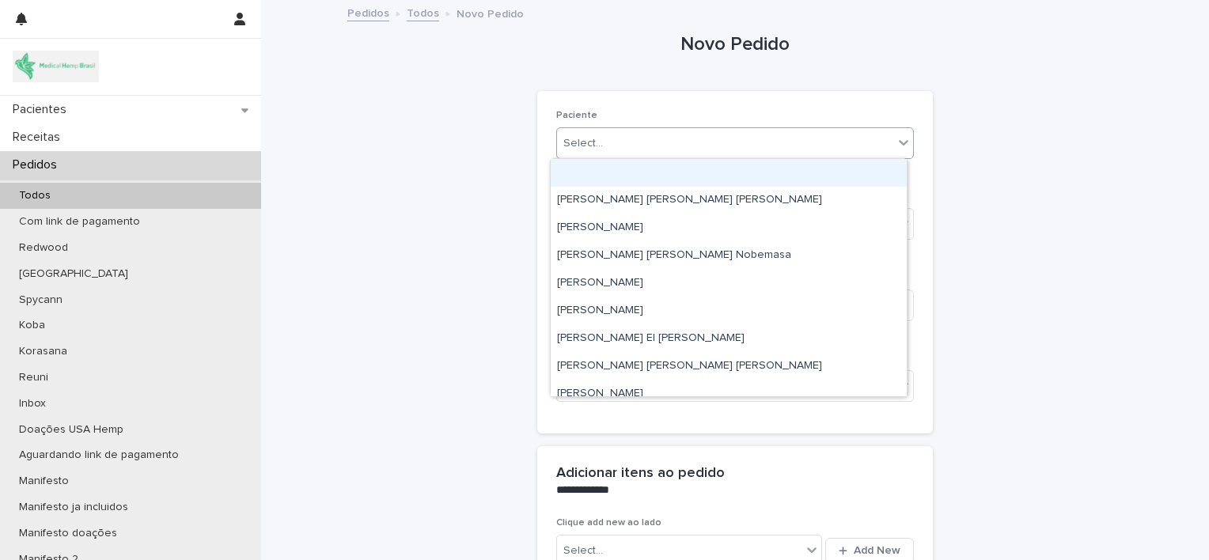
click at [601, 142] on div "Select..." at bounding box center [725, 144] width 336 height 26
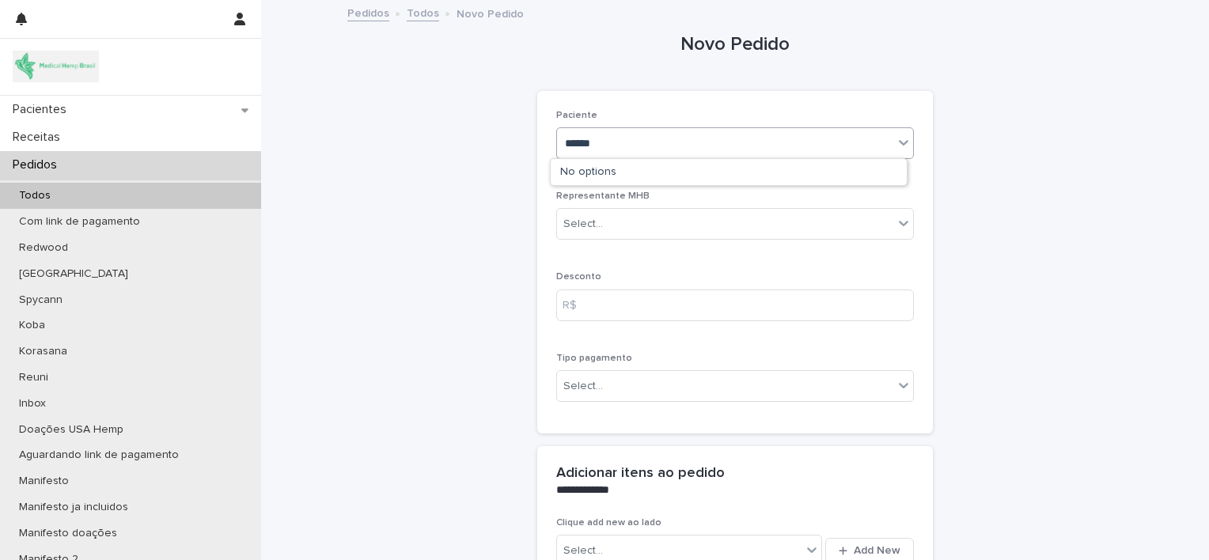
type input "*******"
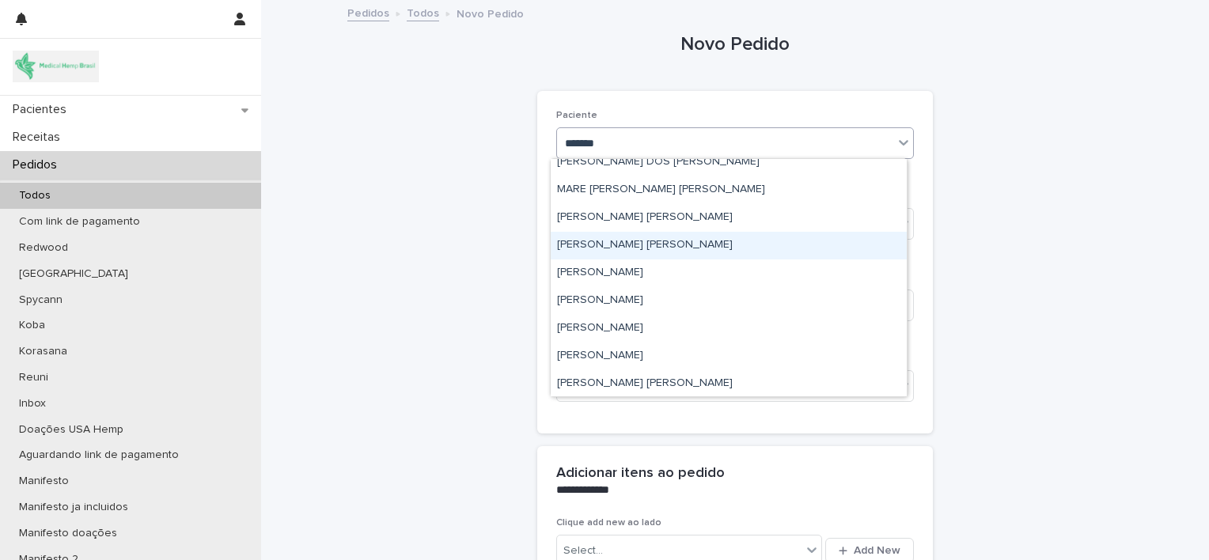
scroll to position [66, 0]
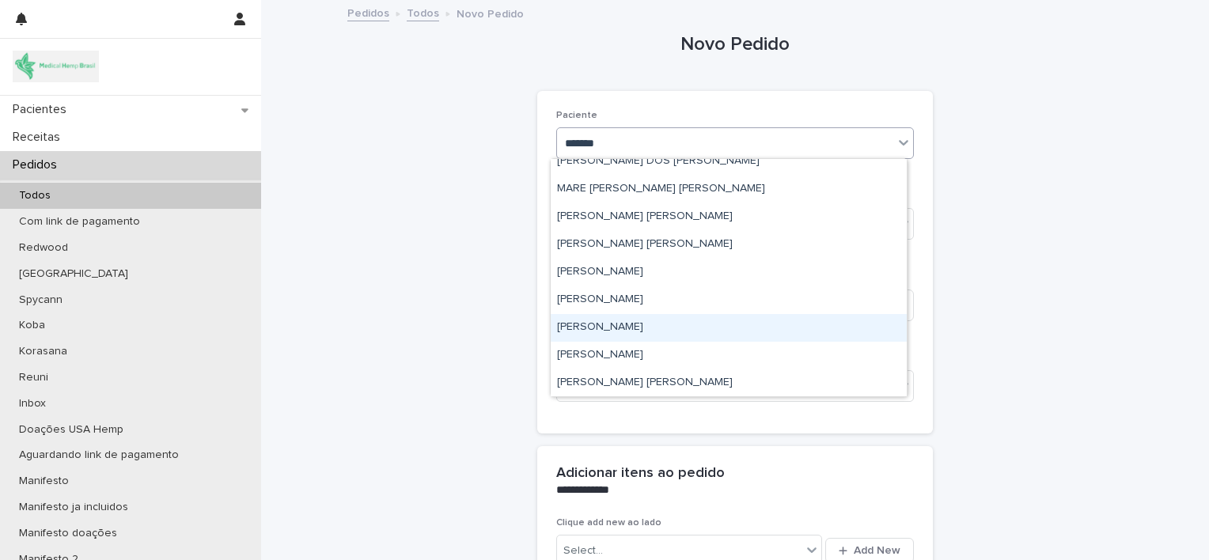
click at [672, 331] on div "[PERSON_NAME]" at bounding box center [729, 328] width 356 height 28
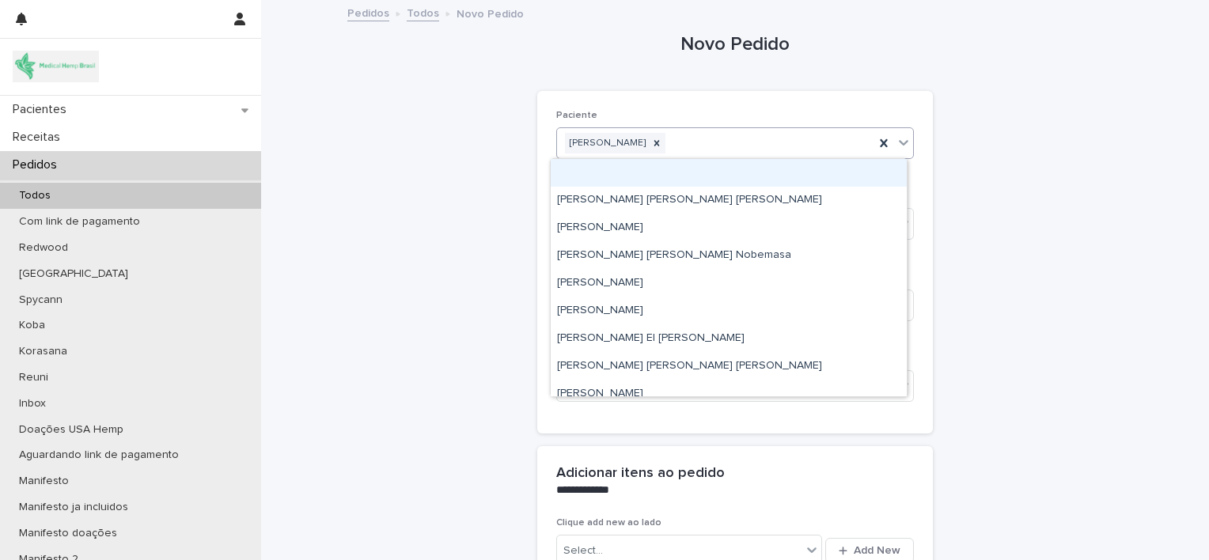
click at [900, 143] on icon at bounding box center [903, 142] width 16 height 16
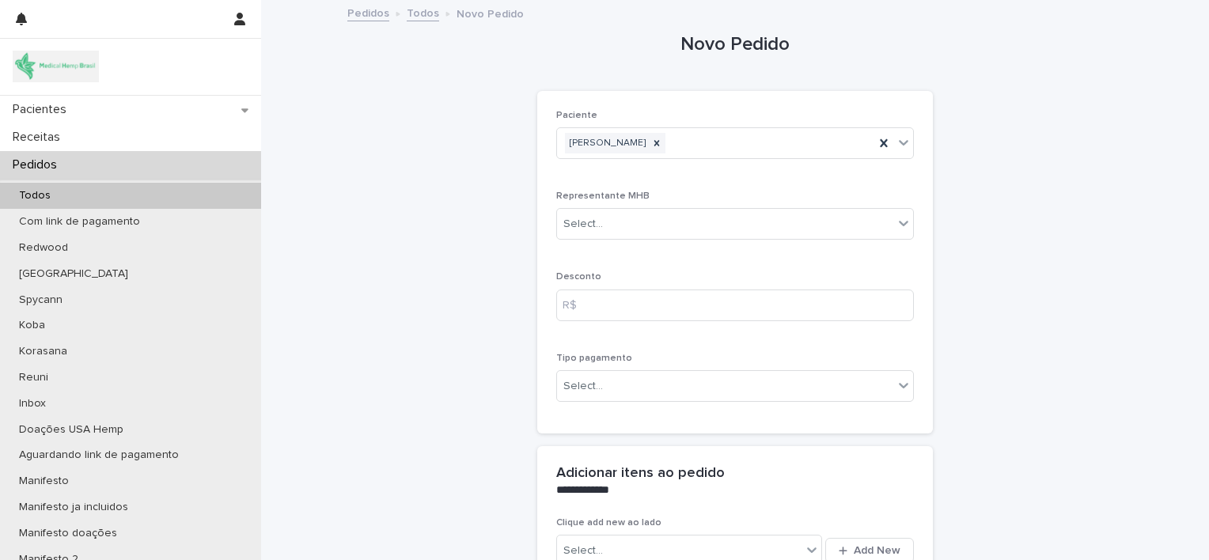
click at [418, 238] on div "**********" at bounding box center [734, 321] width 775 height 638
click at [651, 145] on icon at bounding box center [656, 143] width 11 height 11
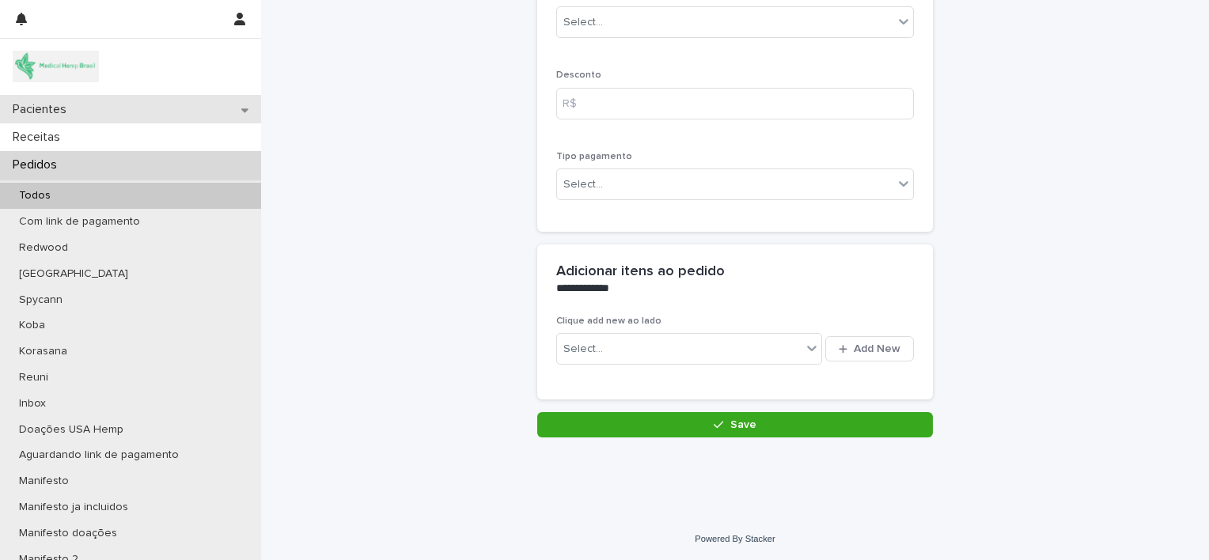
click at [123, 101] on div "Pacientes" at bounding box center [130, 110] width 261 height 28
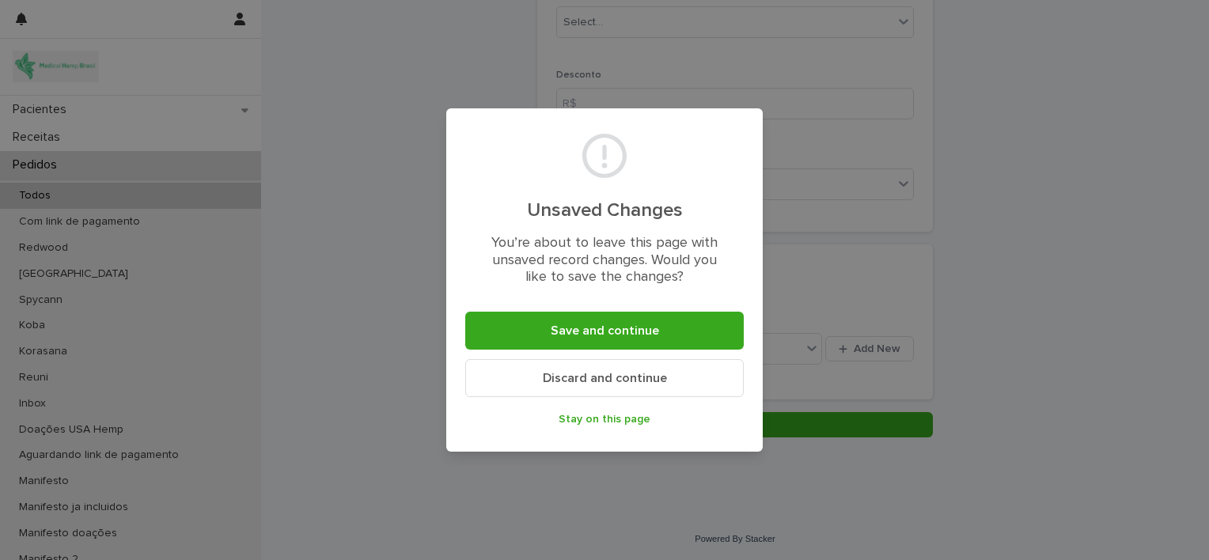
click at [579, 381] on span "Discard and continue" at bounding box center [605, 378] width 124 height 13
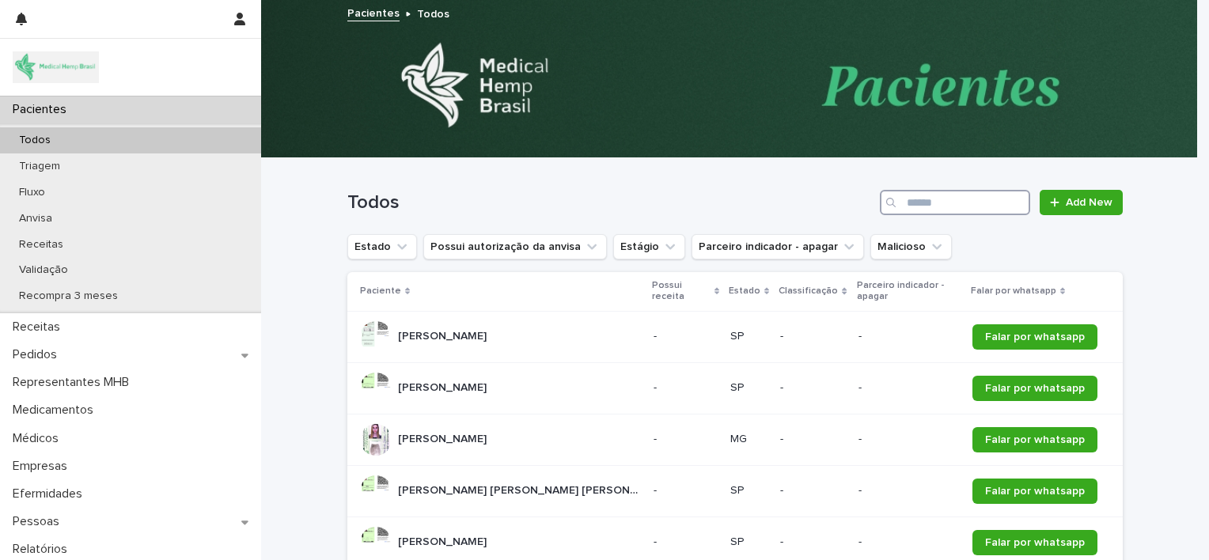
click at [908, 199] on input "Search" at bounding box center [955, 202] width 150 height 25
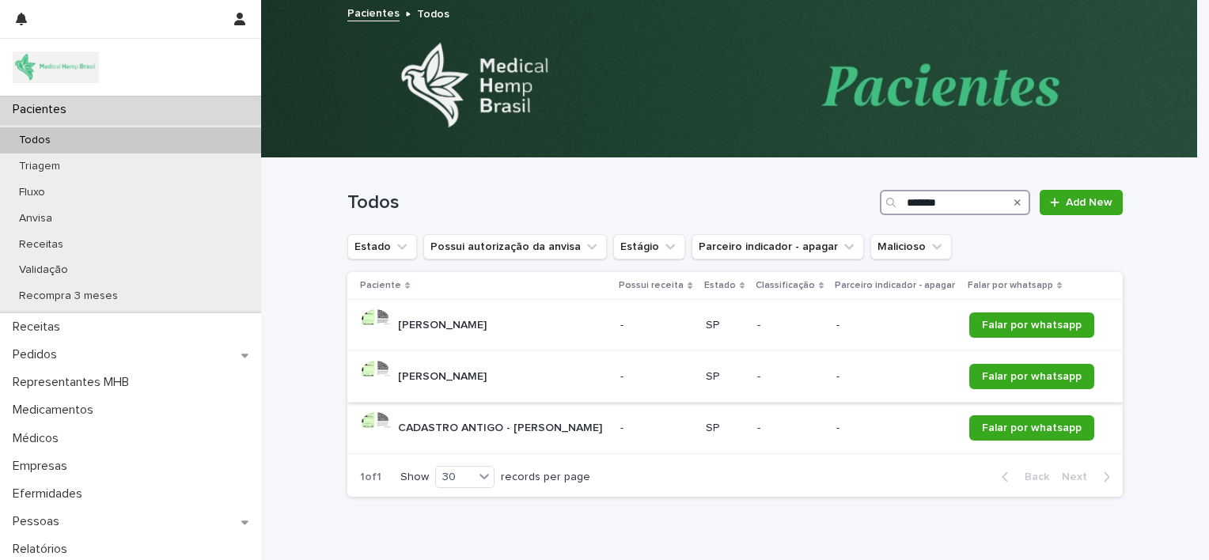
type input "*******"
click at [578, 369] on div "[PERSON_NAME] [PERSON_NAME]" at bounding box center [484, 377] width 248 height 32
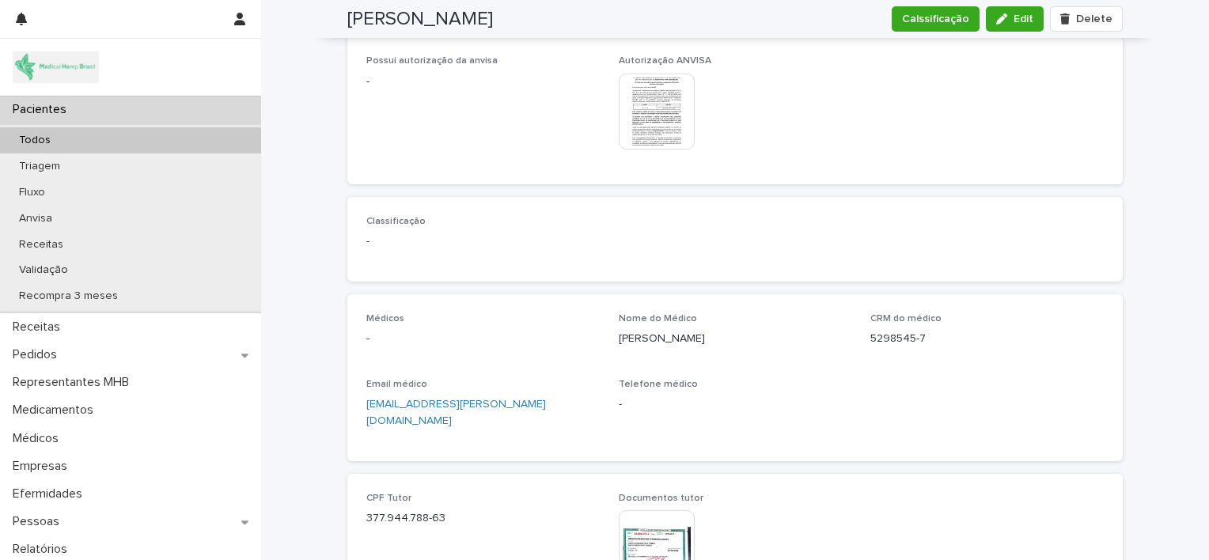
scroll to position [1615, 0]
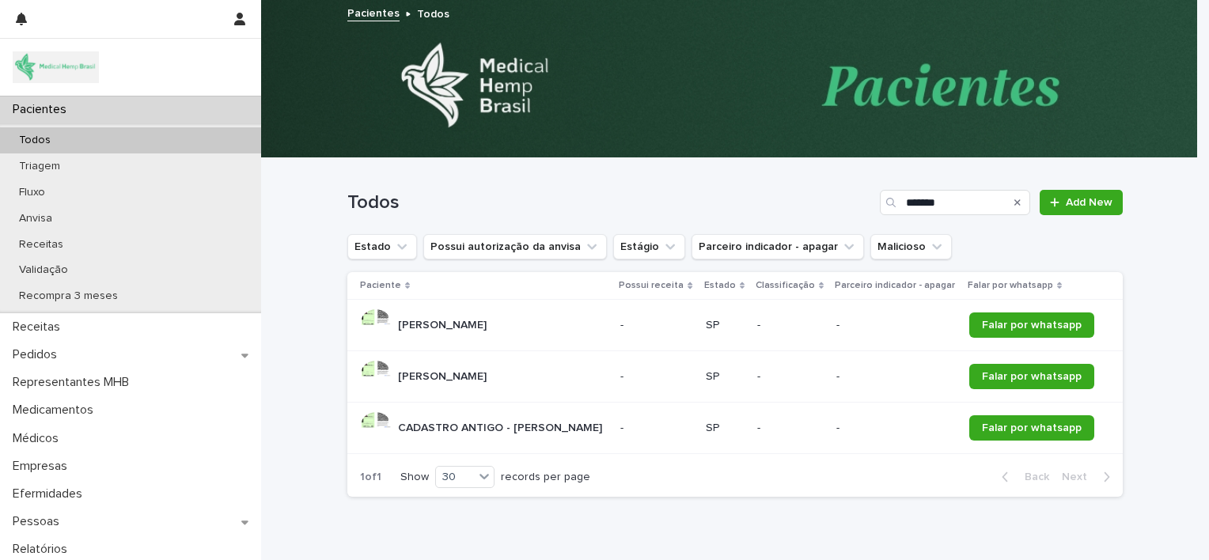
click at [528, 332] on div "[PERSON_NAME] [PERSON_NAME]" at bounding box center [484, 325] width 248 height 32
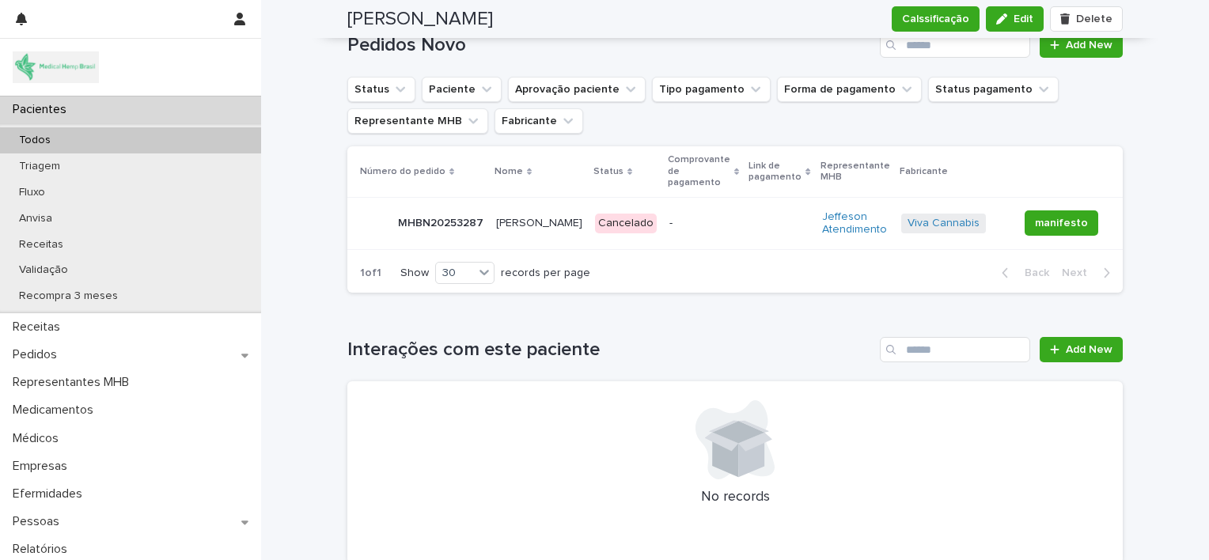
scroll to position [2508, 0]
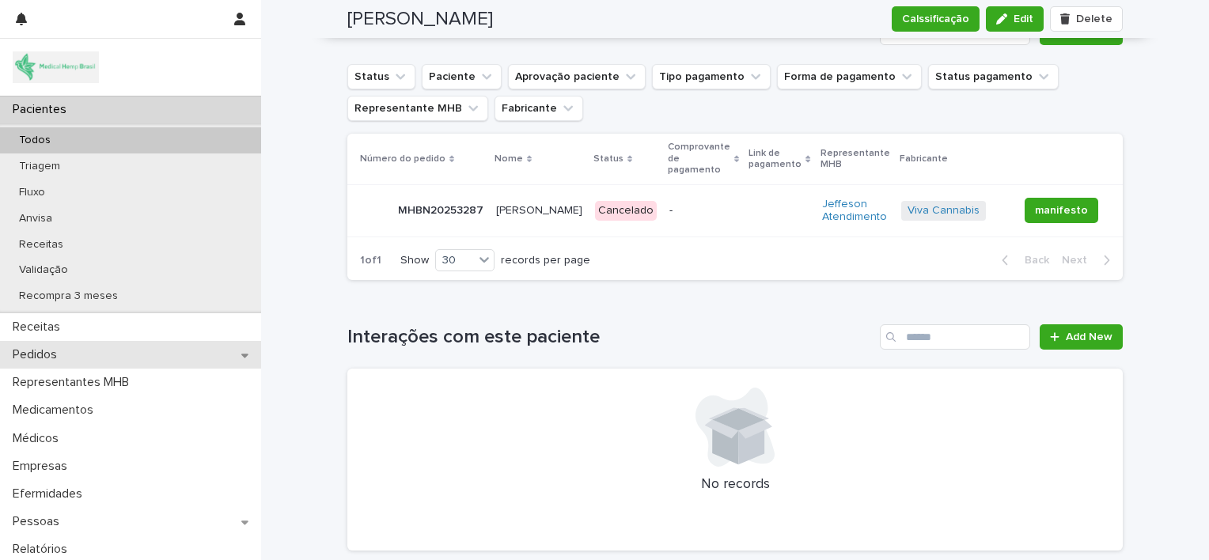
click at [153, 360] on div "Pedidos" at bounding box center [130, 355] width 261 height 28
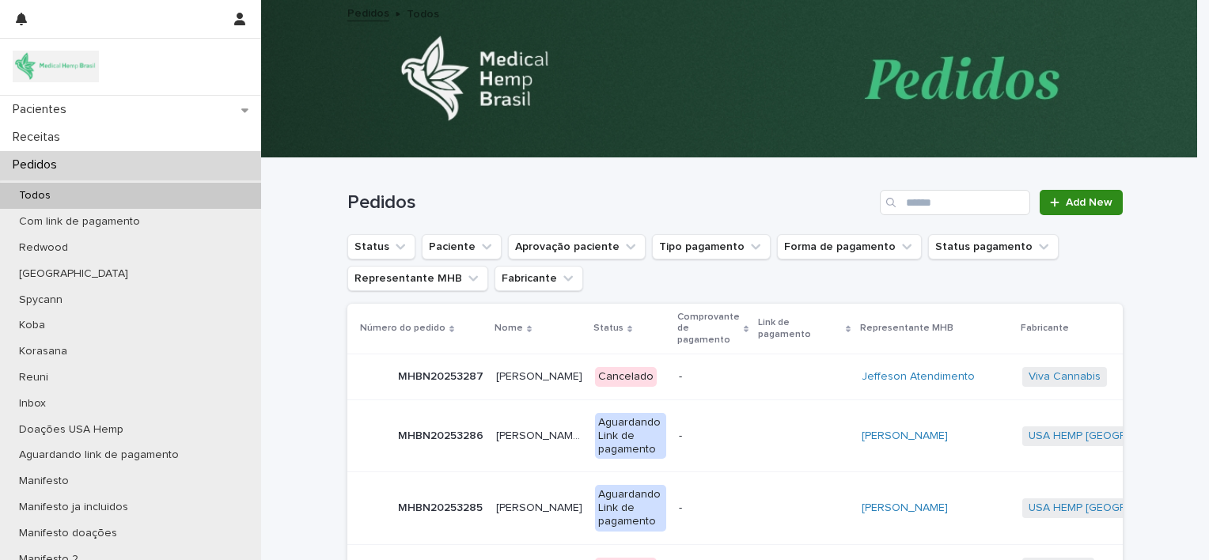
click at [1050, 202] on icon at bounding box center [1054, 202] width 9 height 9
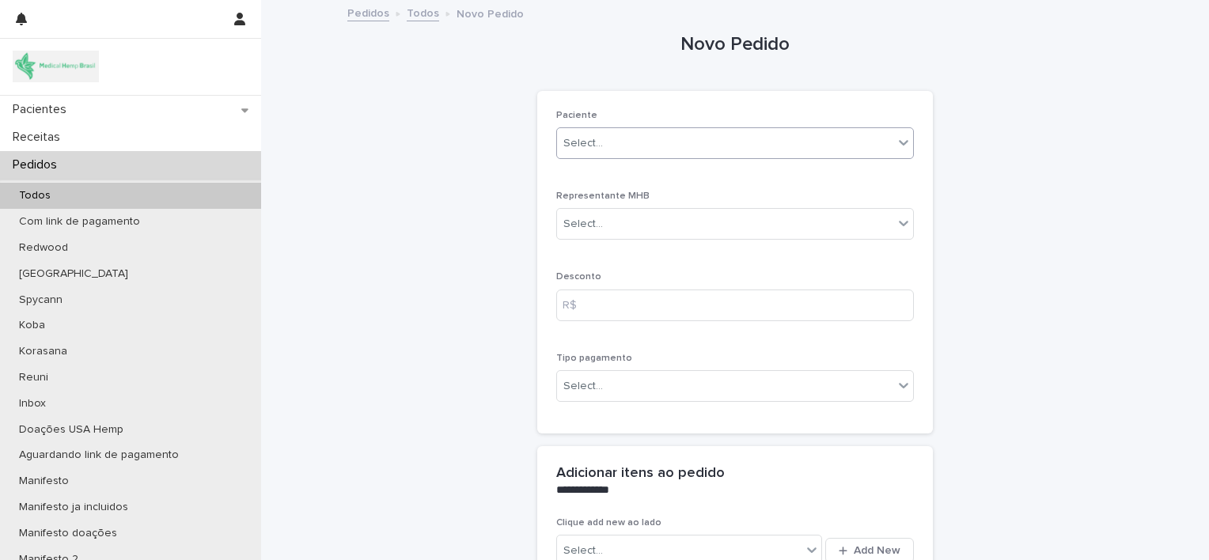
drag, startPoint x: 630, startPoint y: 126, endPoint x: 633, endPoint y: 142, distance: 16.1
click at [633, 142] on div "Paciente Select..." at bounding box center [735, 141] width 358 height 62
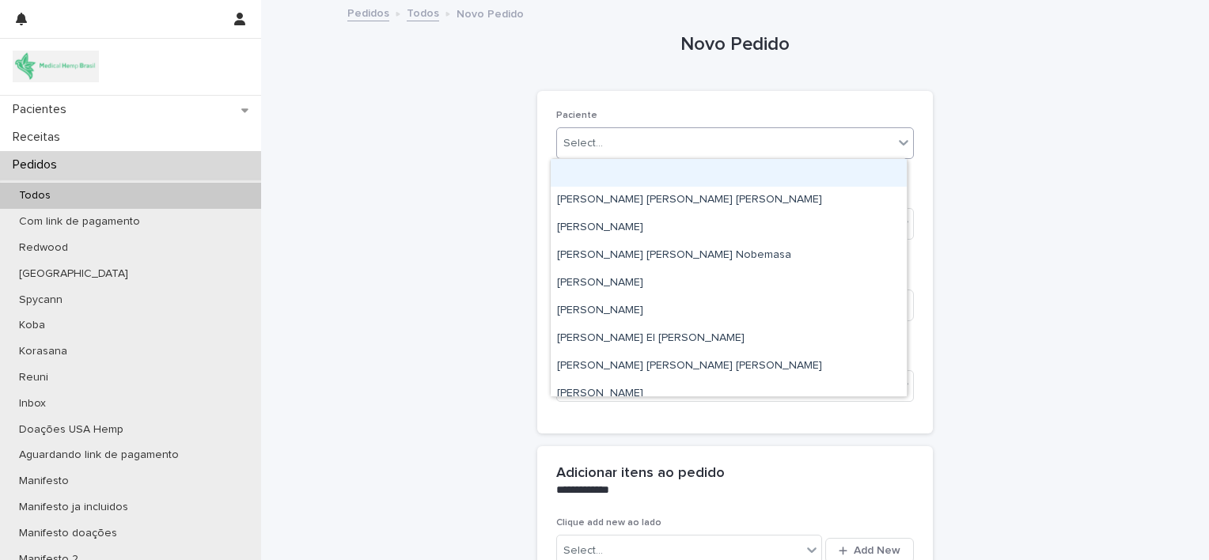
click at [633, 142] on div "Select..." at bounding box center [725, 144] width 336 height 26
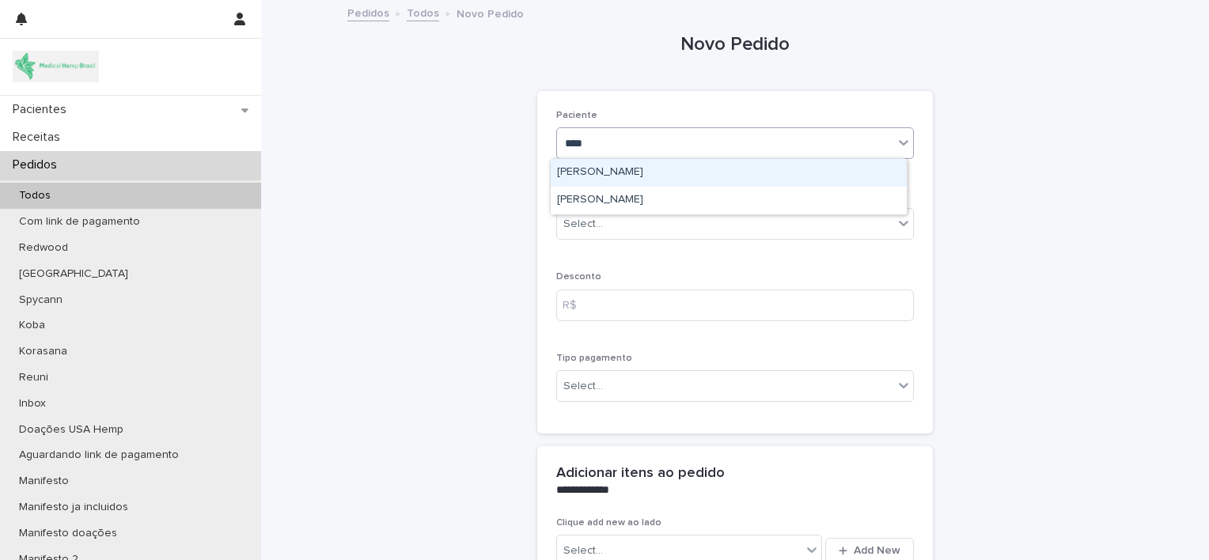
type input "*****"
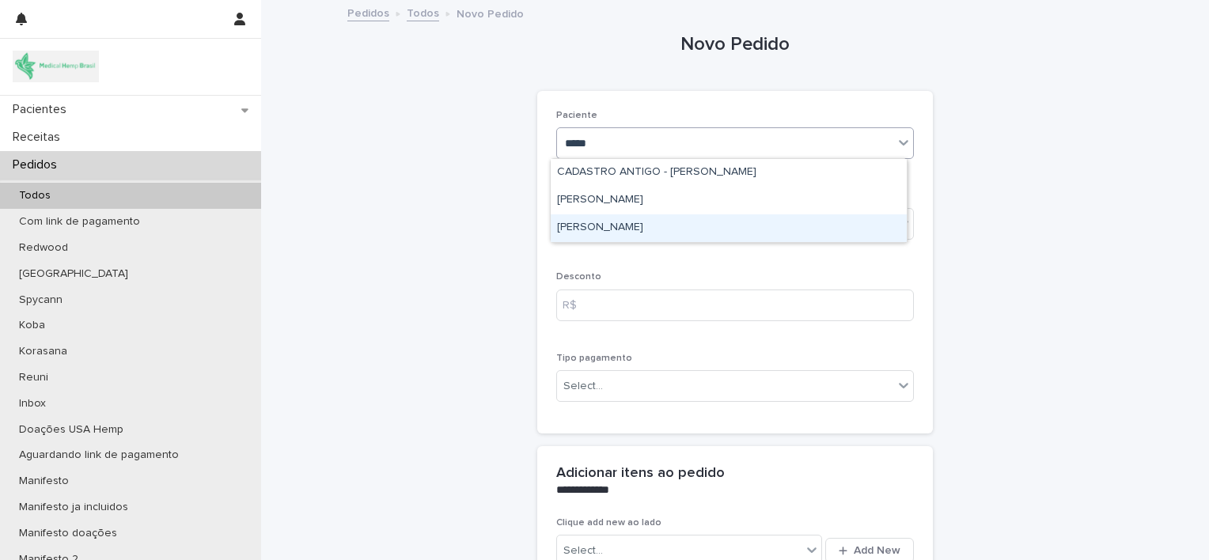
click at [662, 237] on div "[PERSON_NAME]" at bounding box center [729, 228] width 356 height 28
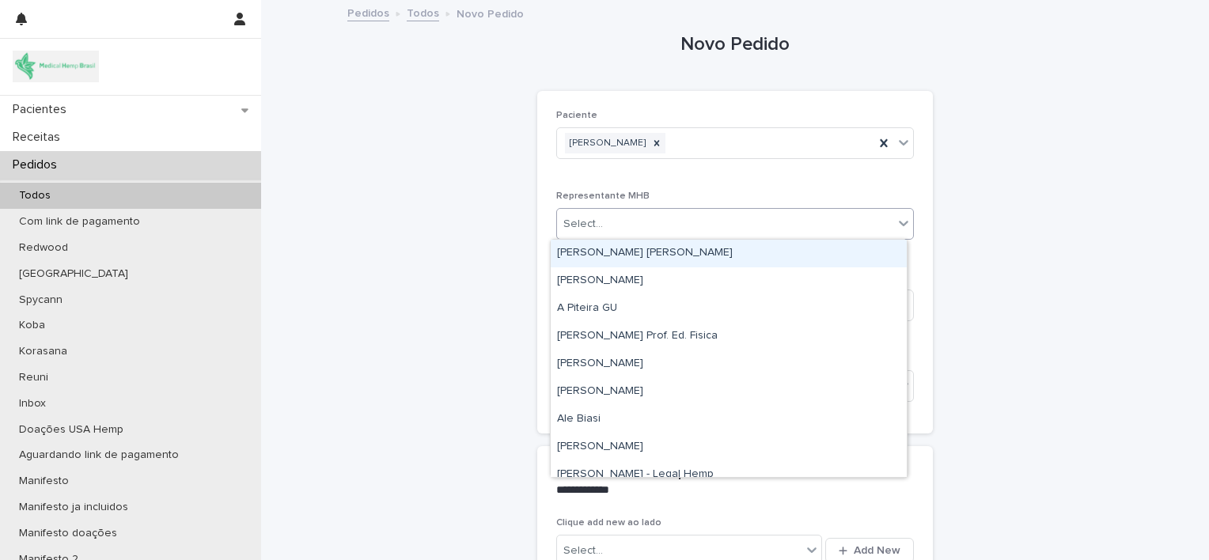
click at [655, 223] on div "Select..." at bounding box center [725, 224] width 336 height 26
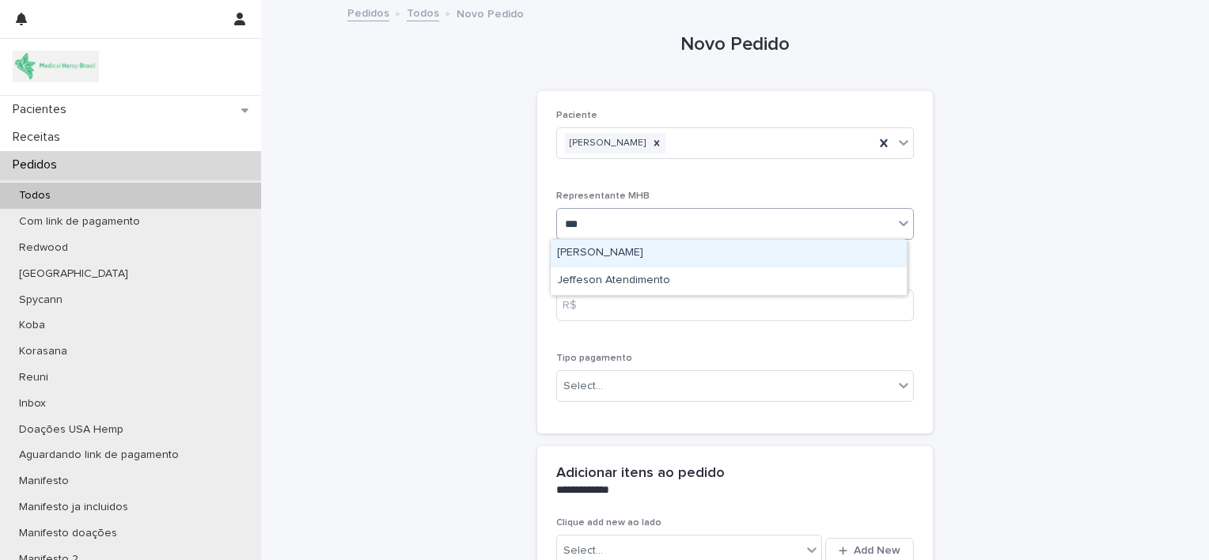
type input "****"
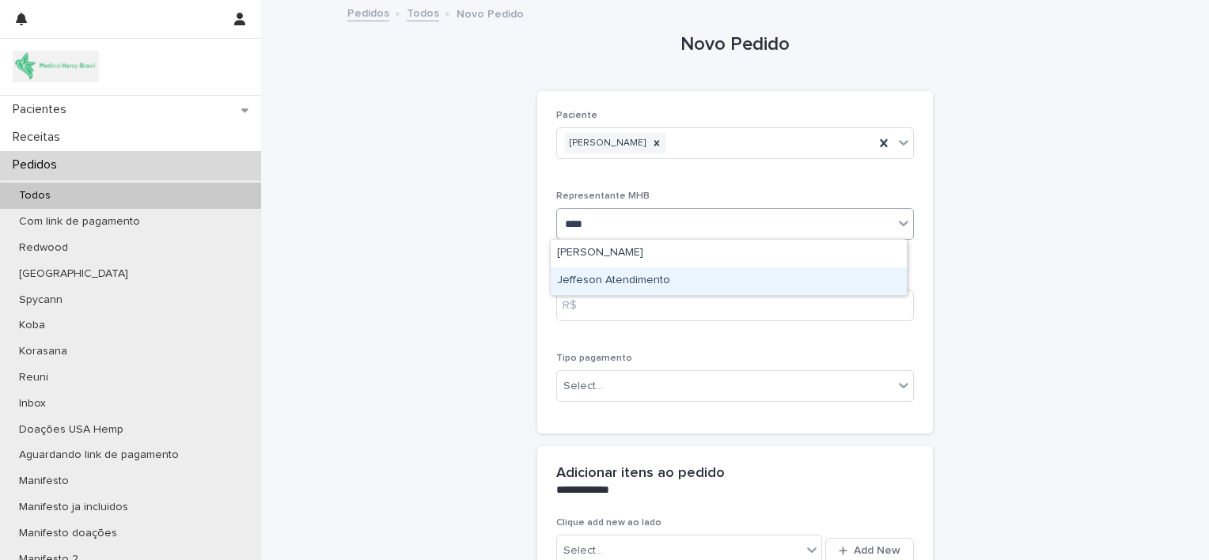
click at [670, 279] on div "Jeffeson Atendimento" at bounding box center [729, 281] width 356 height 28
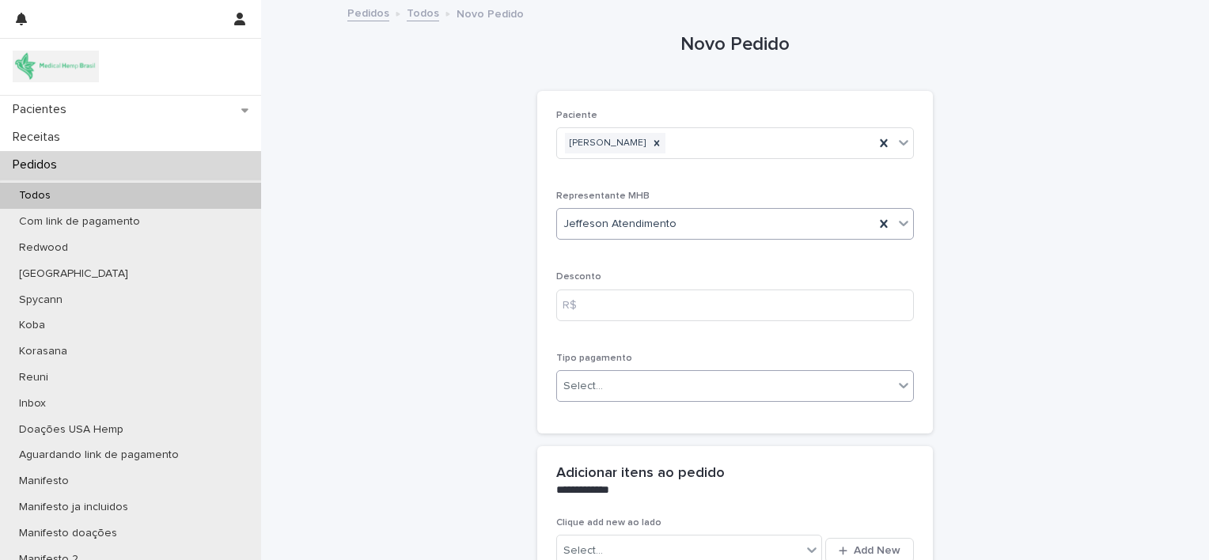
click at [655, 377] on div "Select..." at bounding box center [725, 386] width 336 height 26
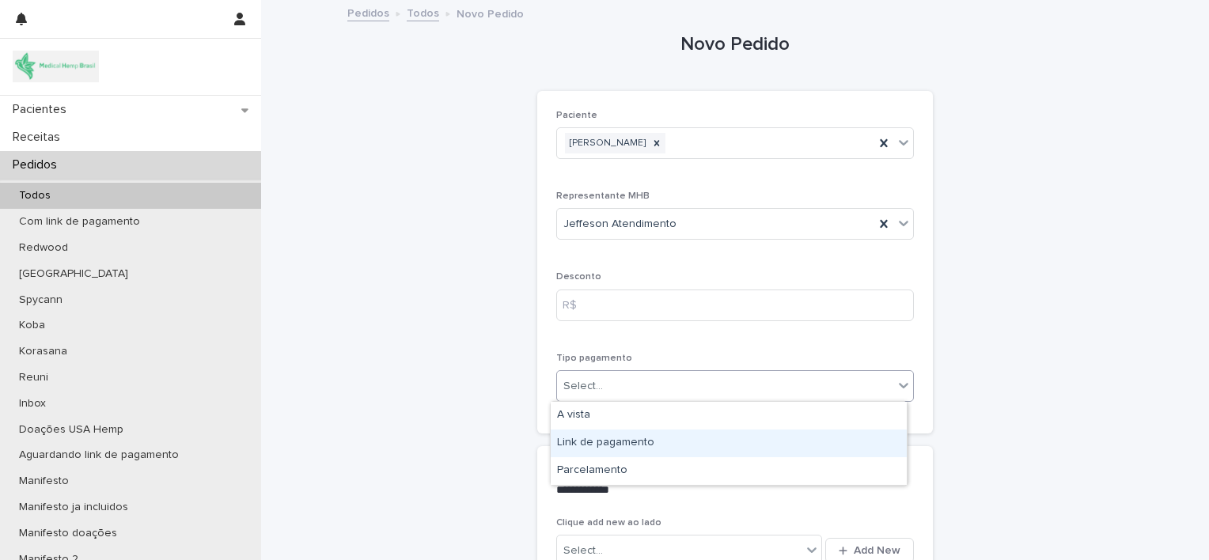
click at [665, 445] on div "Link de pagamento" at bounding box center [729, 444] width 356 height 28
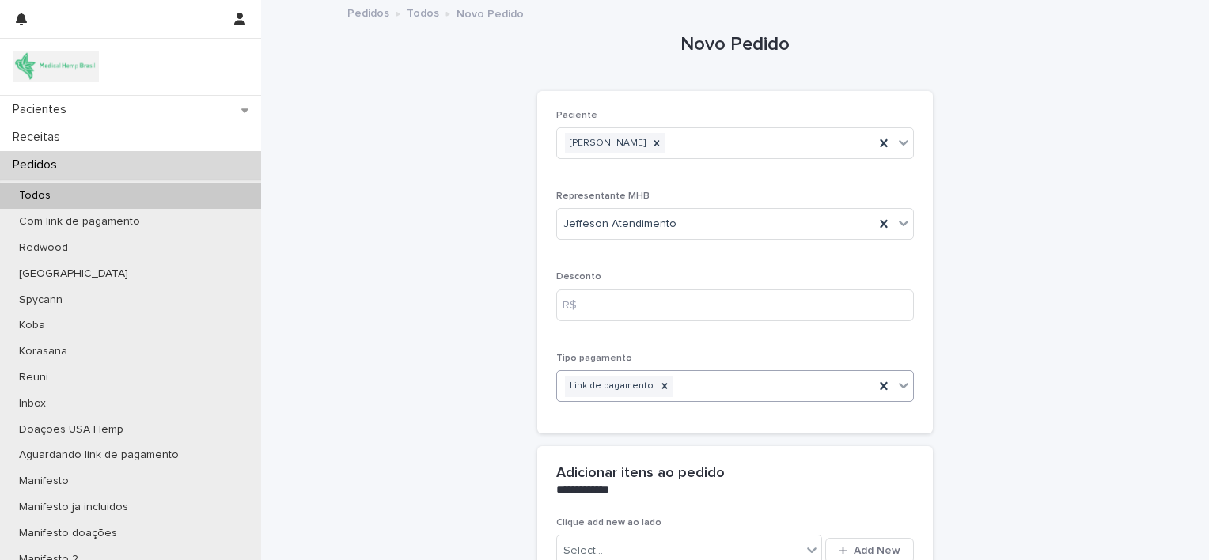
scroll to position [202, 0]
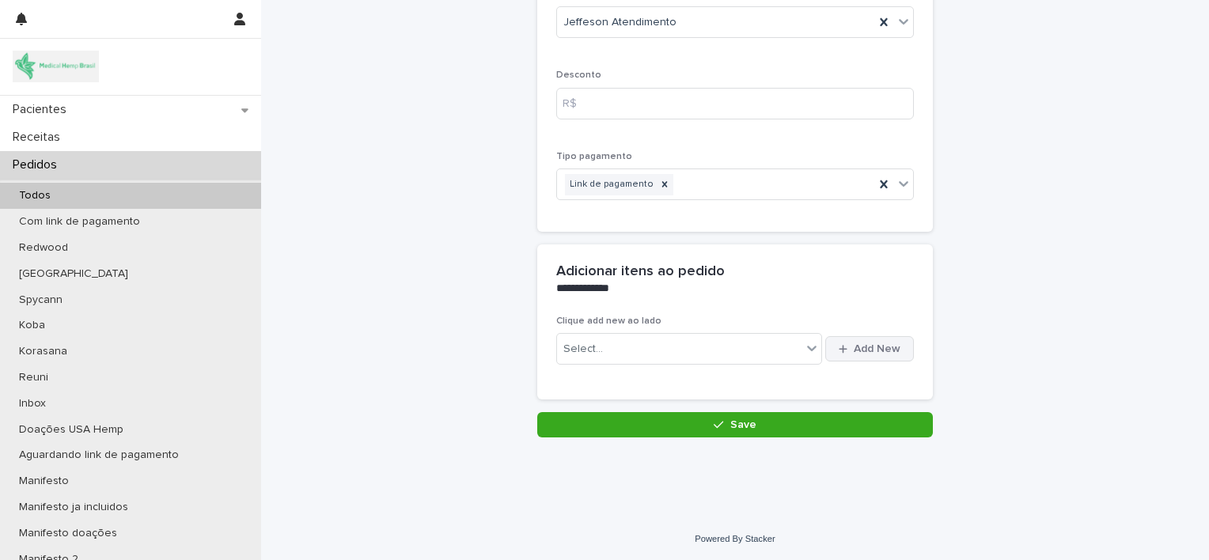
click at [829, 345] on button "Add New" at bounding box center [869, 348] width 89 height 25
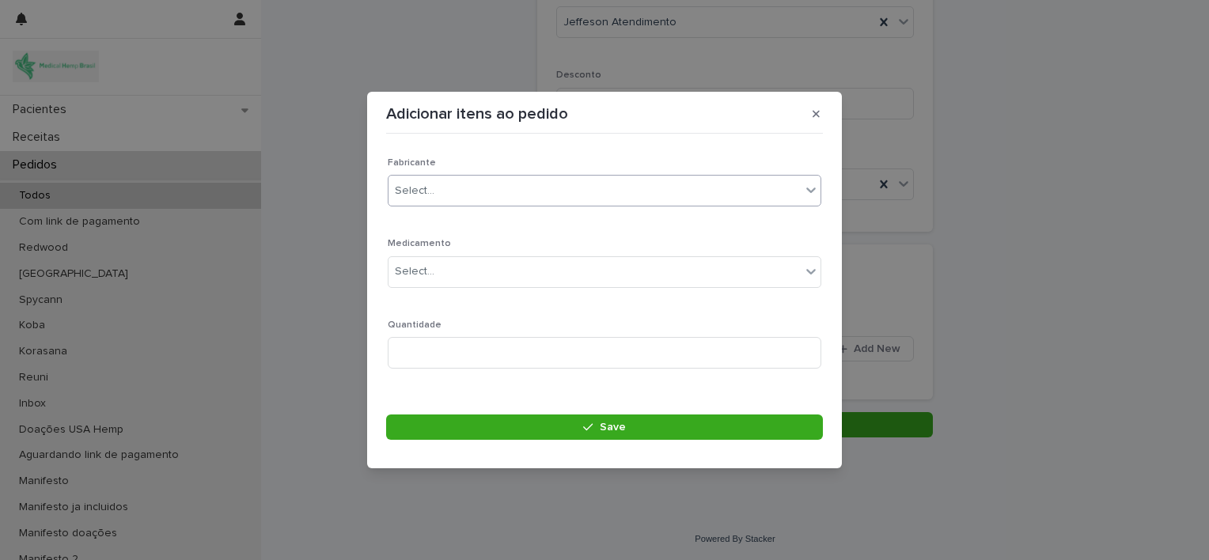
click at [573, 199] on div "Select..." at bounding box center [594, 191] width 412 height 26
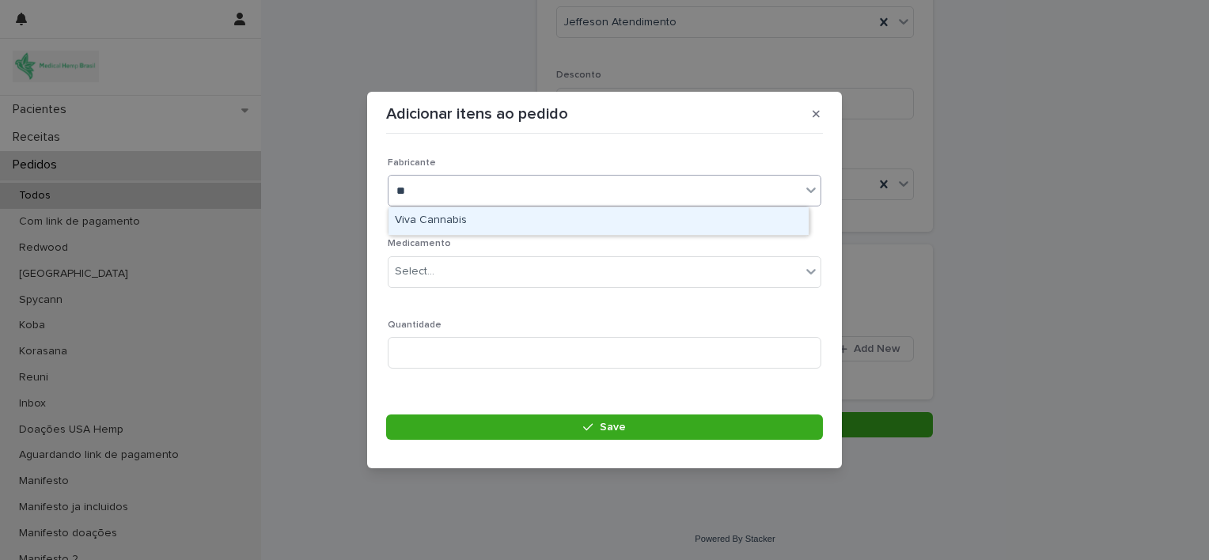
type input "***"
click at [558, 218] on div "Viva Cannabis" at bounding box center [598, 221] width 420 height 28
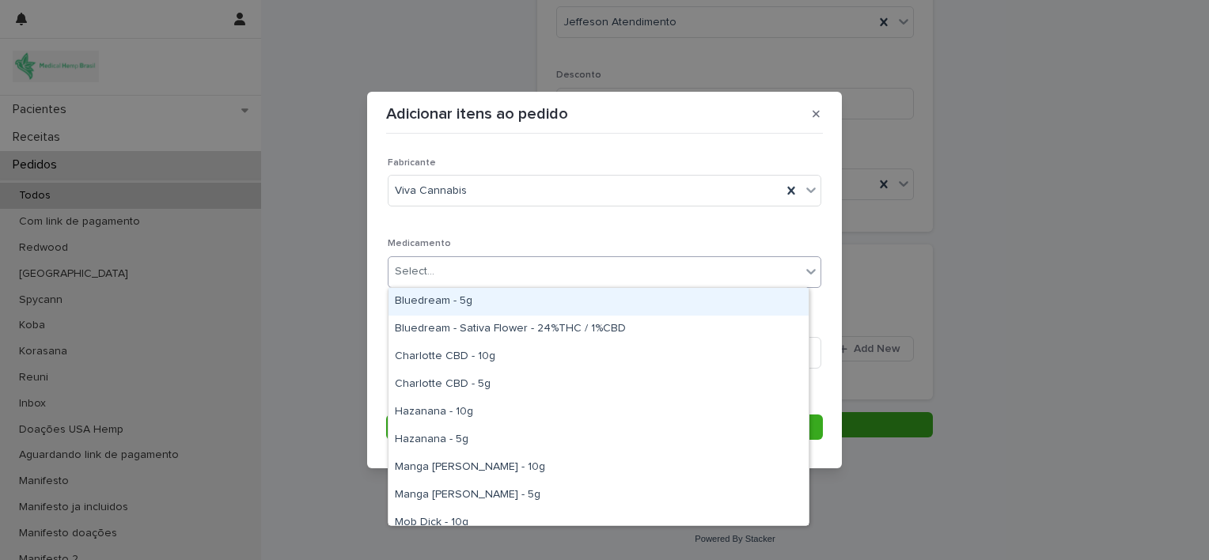
click at [647, 268] on div "Select..." at bounding box center [594, 272] width 412 height 26
type input "***"
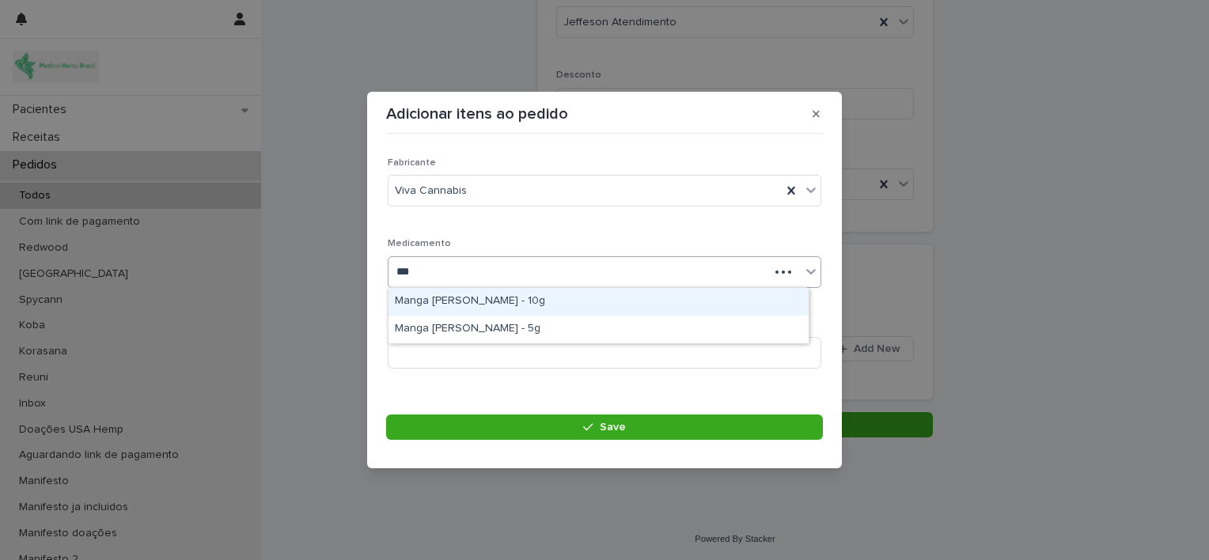
click at [627, 297] on div "Manga [PERSON_NAME] - 10g" at bounding box center [598, 302] width 420 height 28
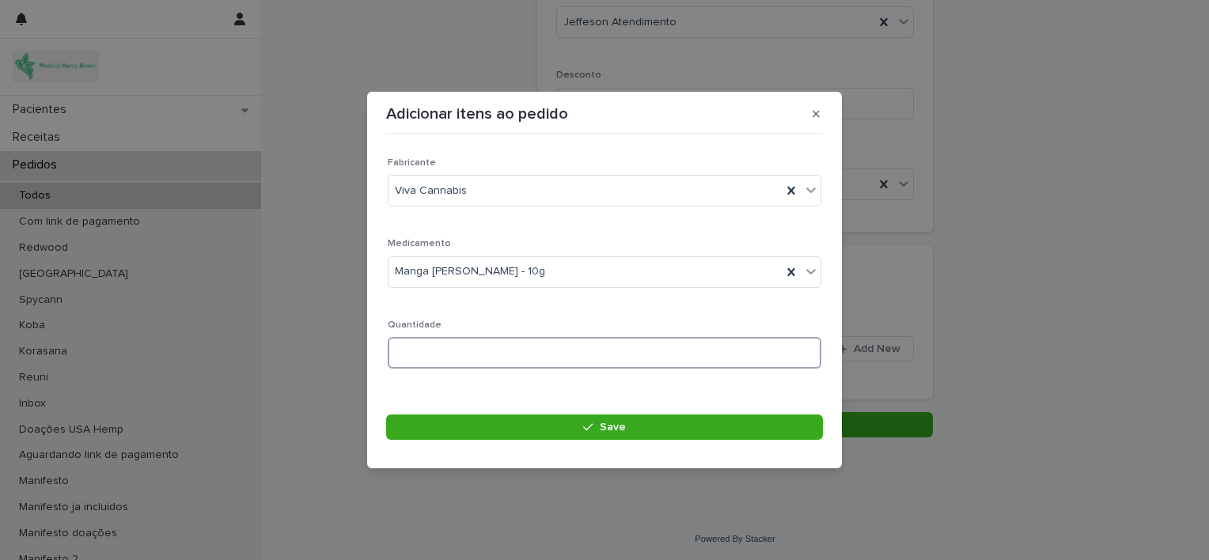
click at [540, 361] on input at bounding box center [605, 353] width 434 height 32
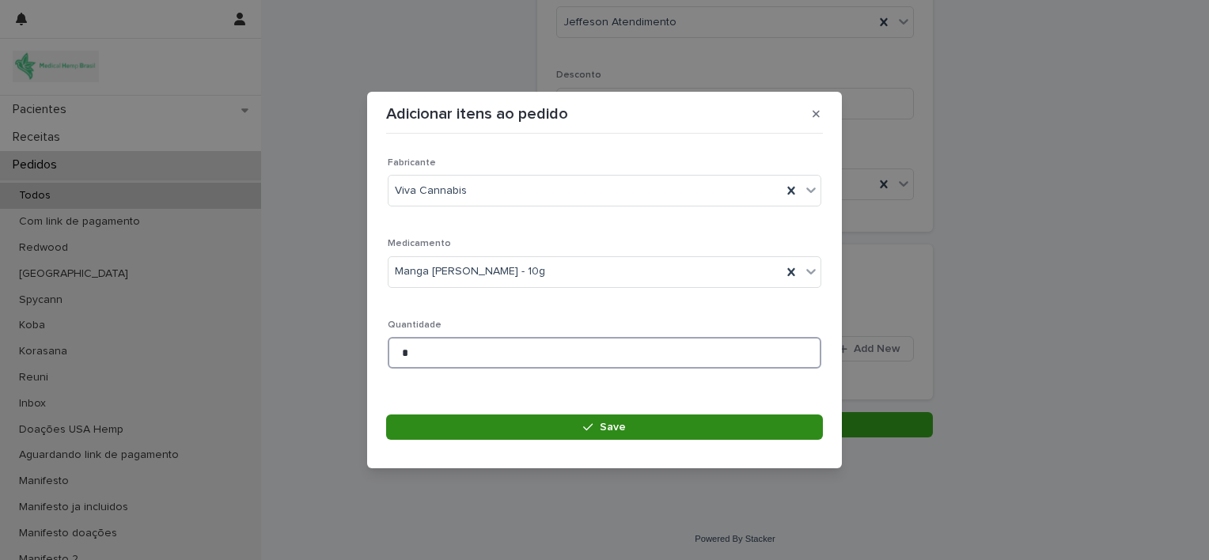
type input "*"
click at [570, 424] on button "Save" at bounding box center [604, 427] width 437 height 25
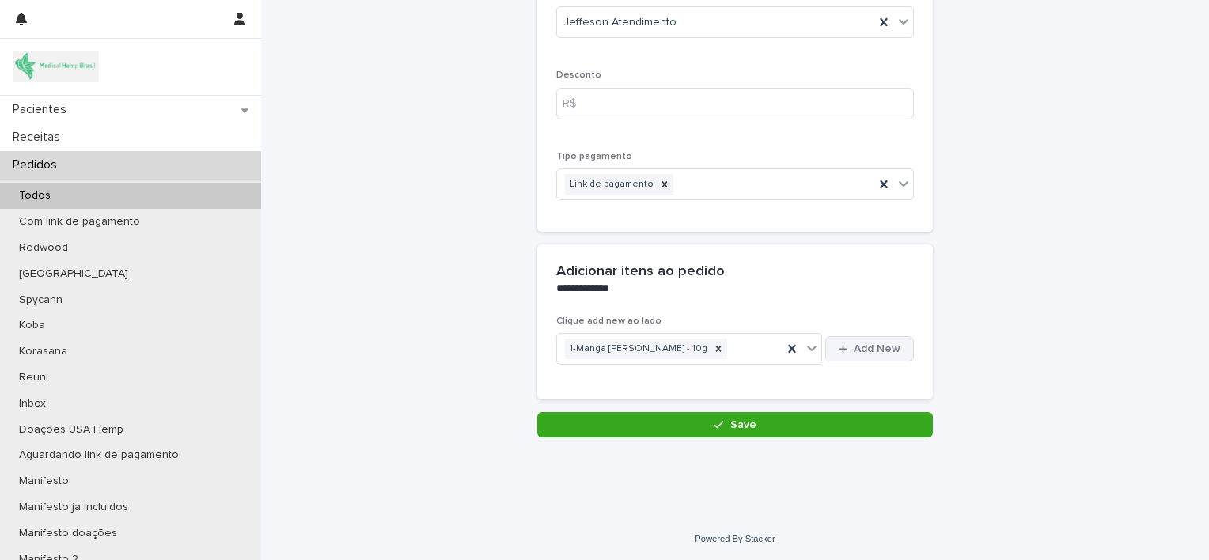
click at [864, 349] on span "Add New" at bounding box center [877, 348] width 47 height 11
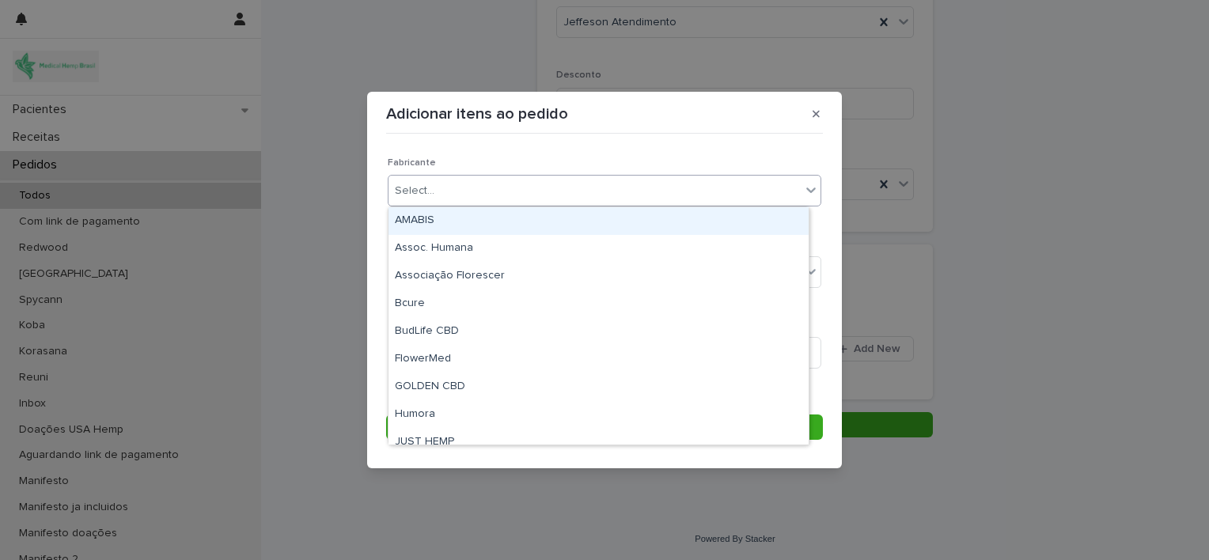
click at [733, 188] on div "Select..." at bounding box center [594, 191] width 412 height 26
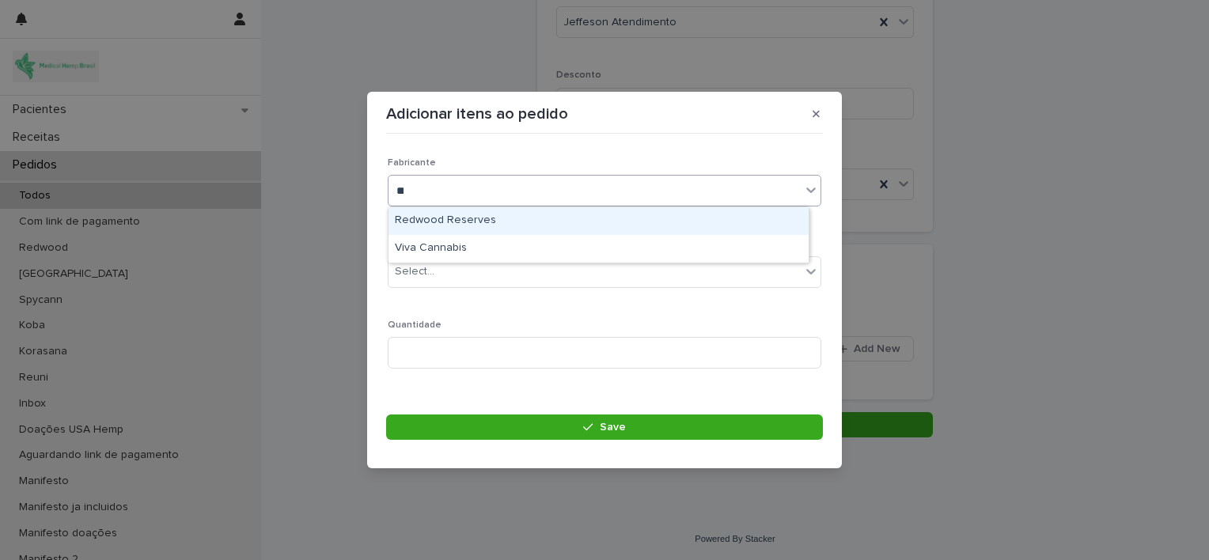
type input "***"
click at [698, 230] on div "Viva Cannabis" at bounding box center [598, 221] width 420 height 28
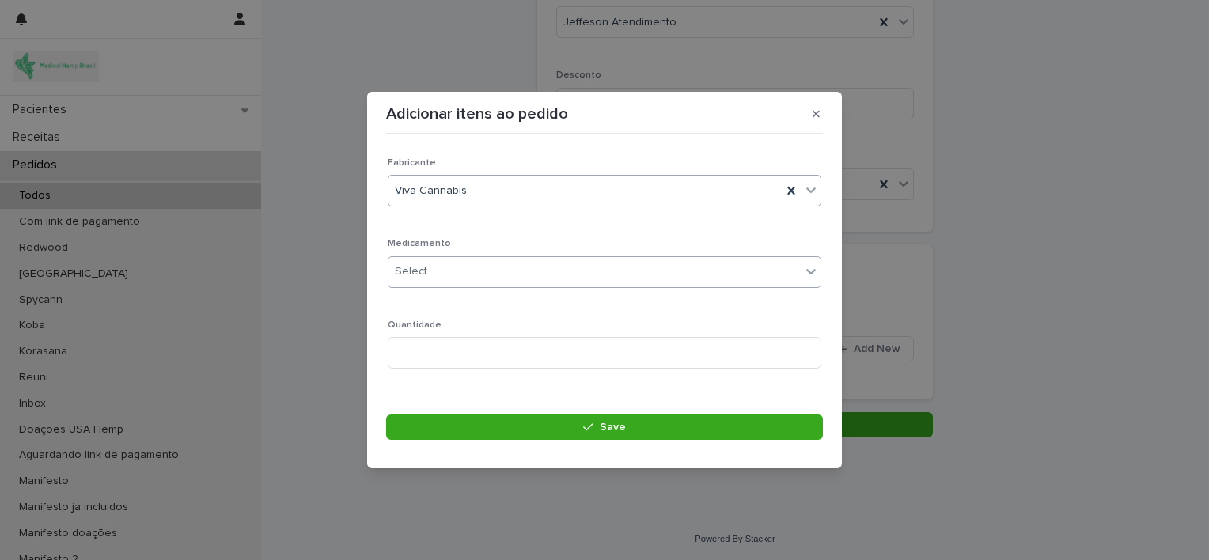
click at [698, 270] on div "Select..." at bounding box center [594, 272] width 412 height 26
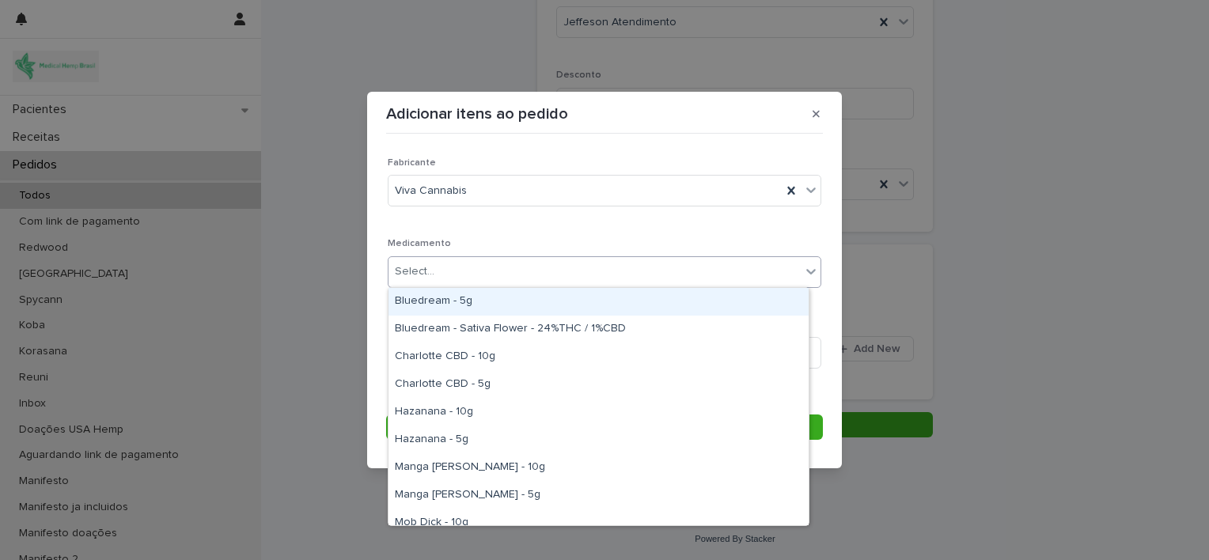
type input "*"
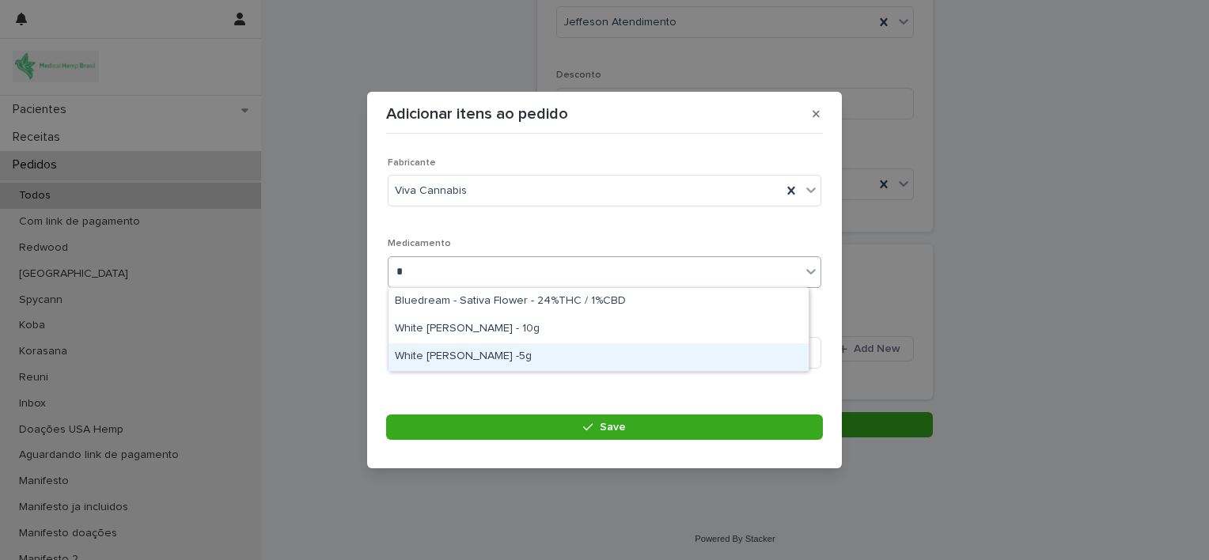
click at [615, 357] on div "White [PERSON_NAME] -5g" at bounding box center [598, 357] width 420 height 28
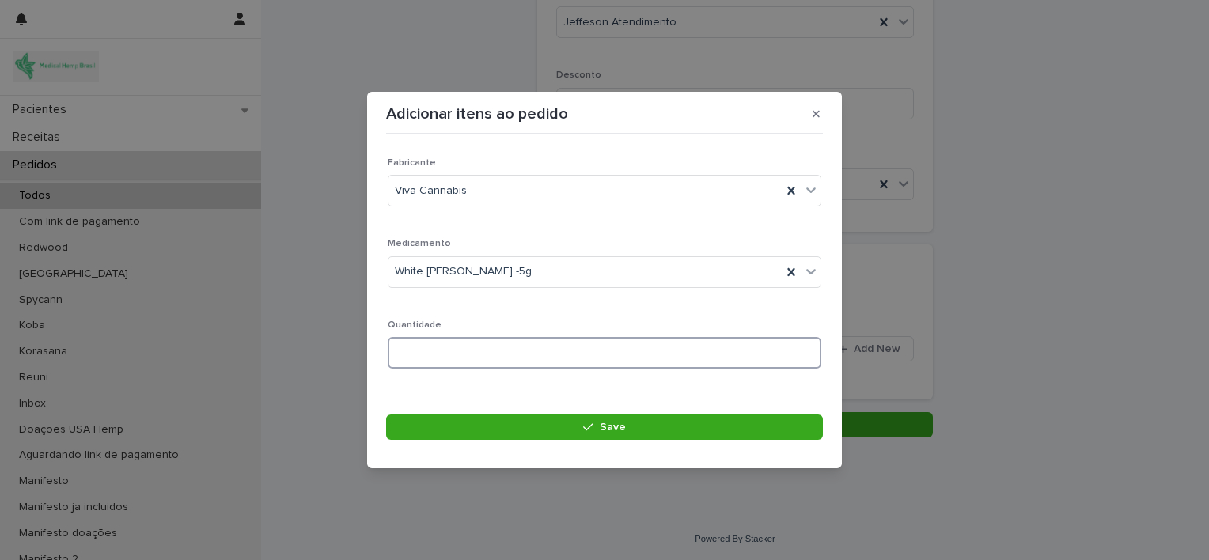
click at [579, 354] on input at bounding box center [605, 353] width 434 height 32
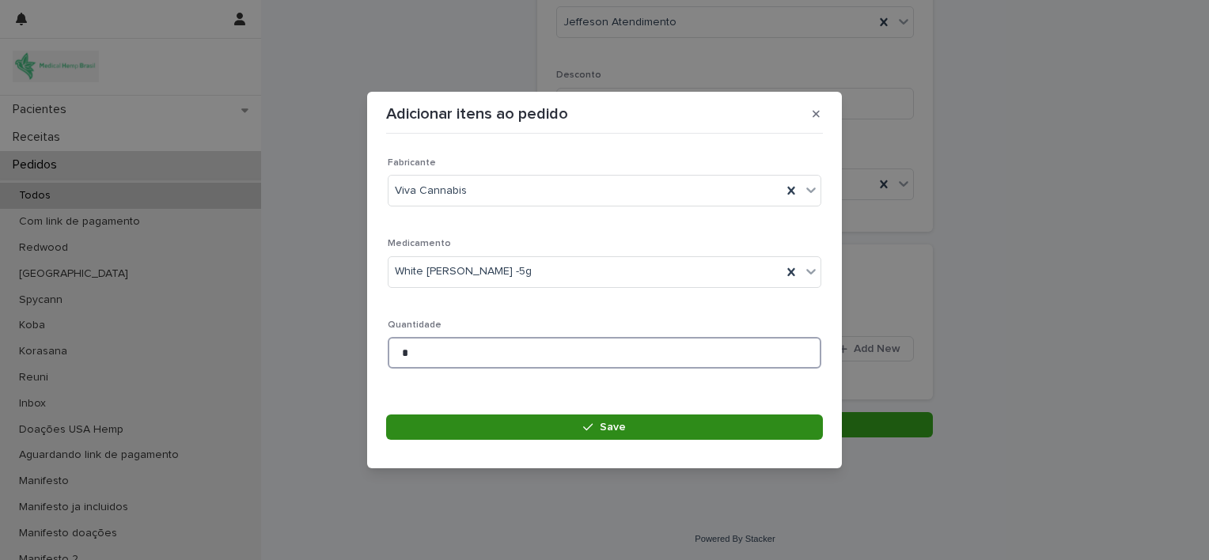
type input "*"
click at [579, 419] on button "Save" at bounding box center [604, 427] width 437 height 25
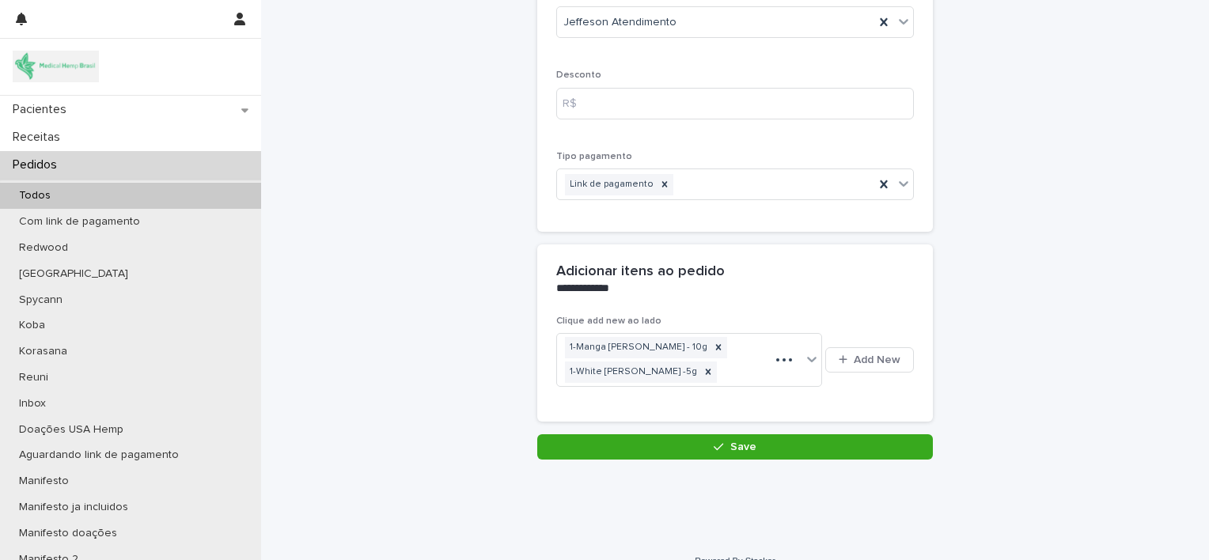
scroll to position [213, 0]
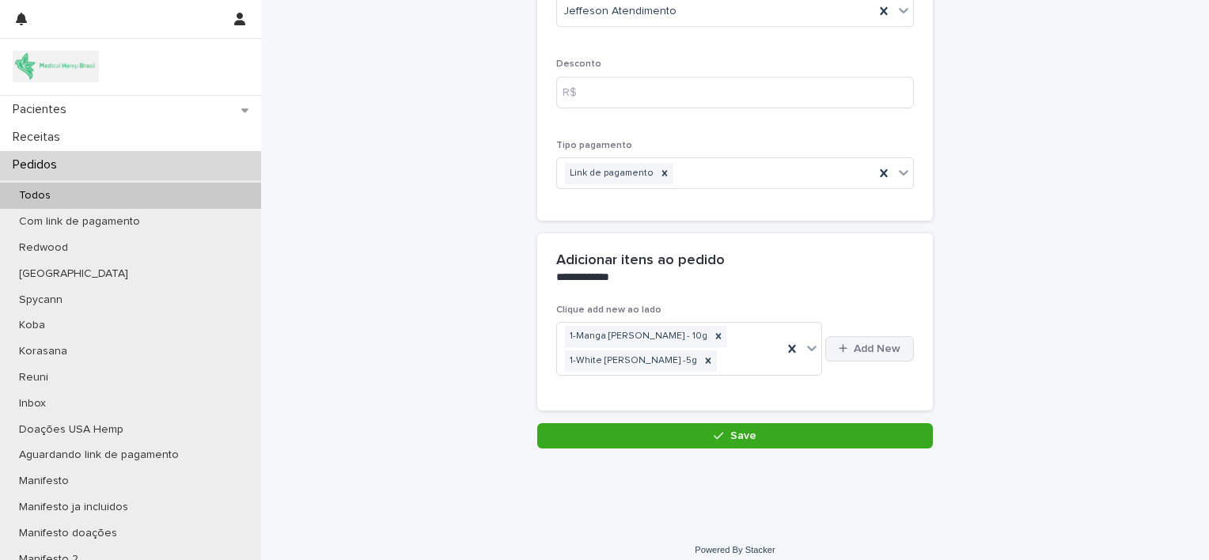
click at [843, 343] on div "button" at bounding box center [846, 348] width 15 height 10
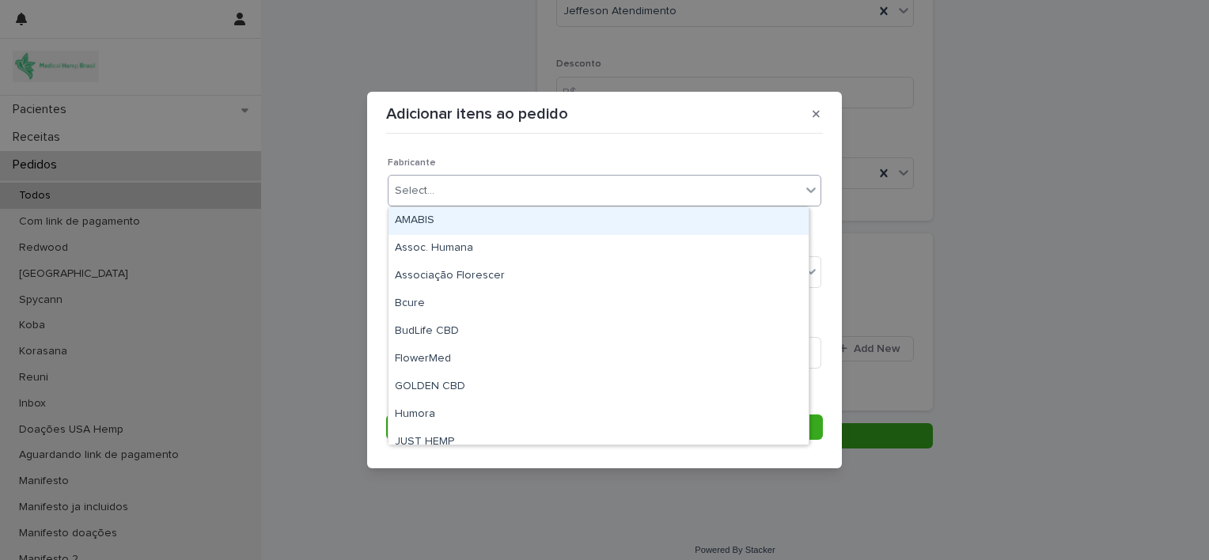
click at [664, 191] on div "Select..." at bounding box center [594, 191] width 412 height 26
type input "*"
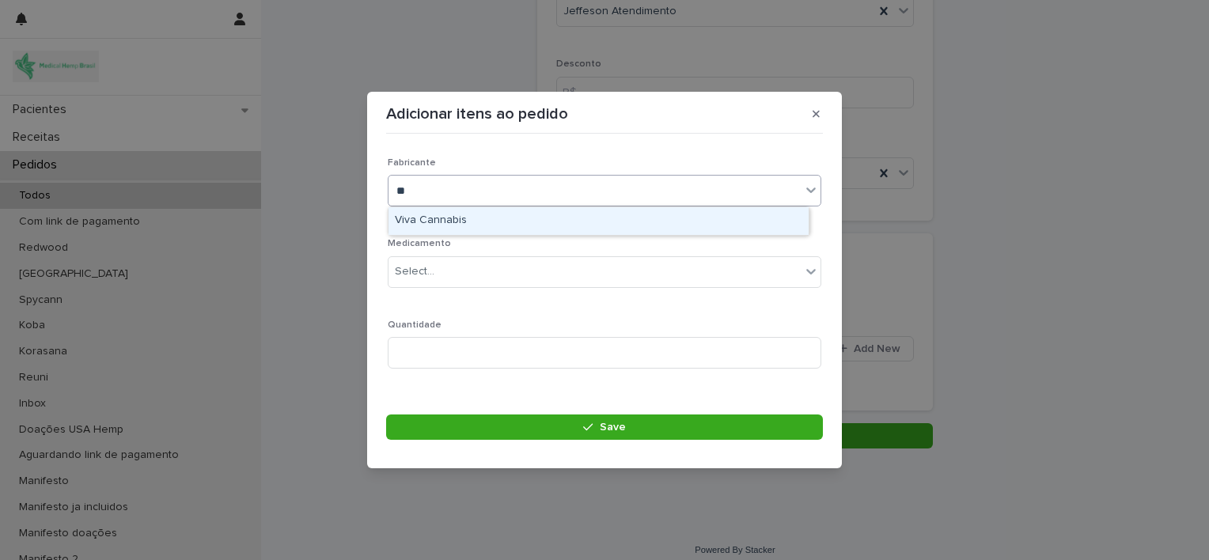
type input "***"
click at [636, 220] on div "Viva Cannabis" at bounding box center [598, 221] width 420 height 28
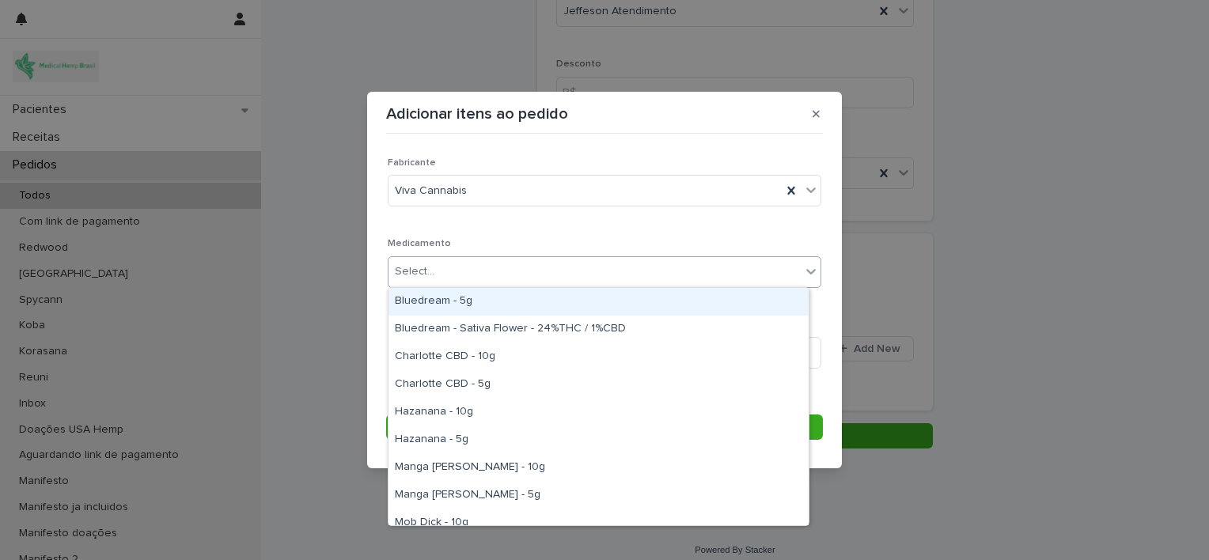
click at [644, 276] on div "Select..." at bounding box center [594, 272] width 412 height 26
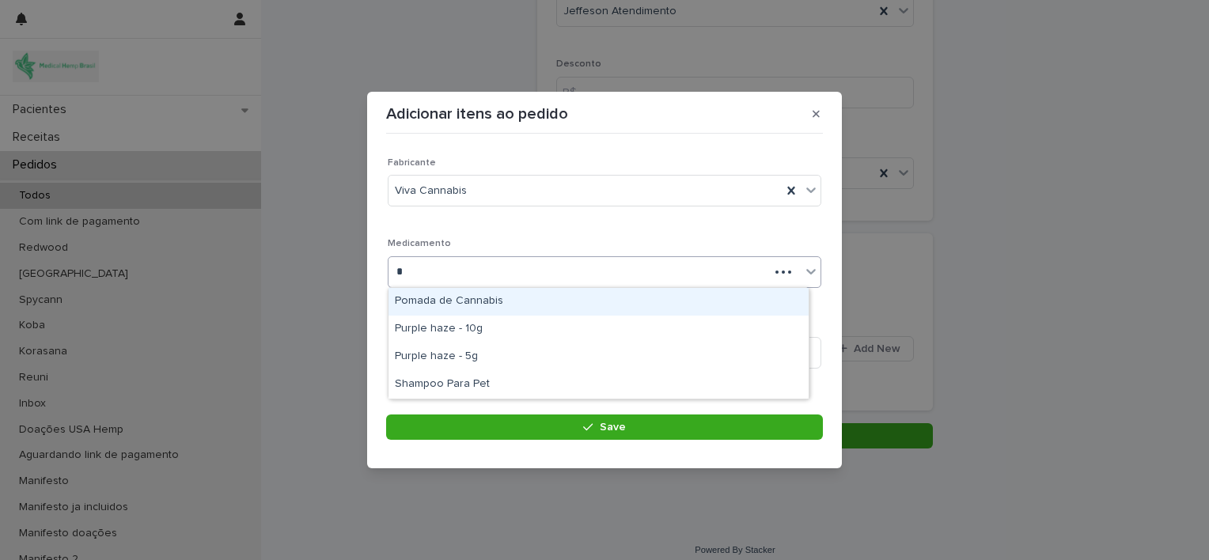
type input "**"
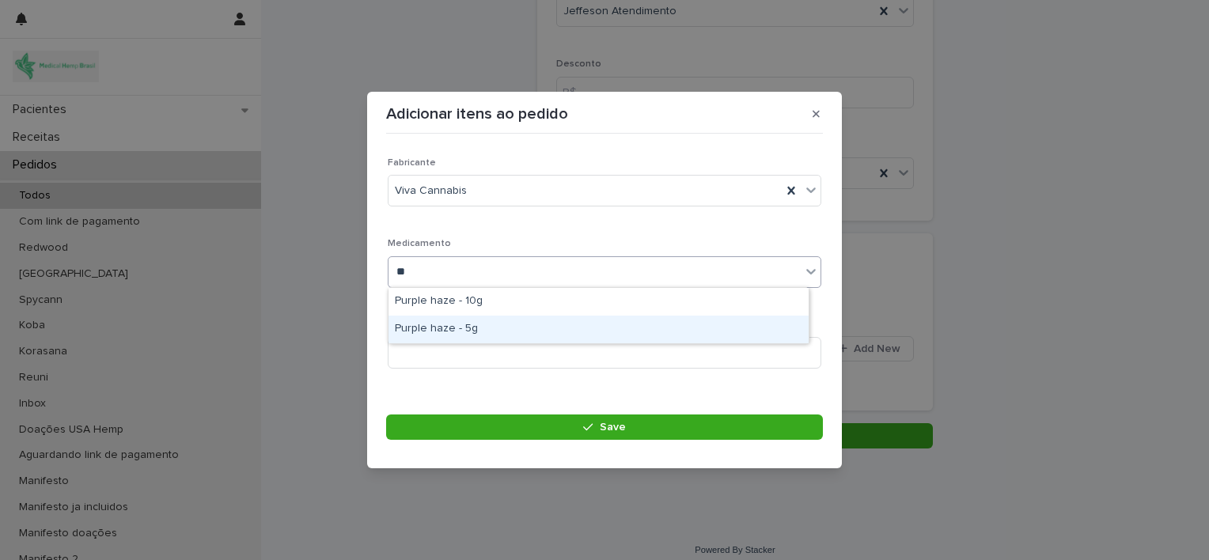
click at [610, 332] on div "Purple haze - 5g" at bounding box center [598, 330] width 420 height 28
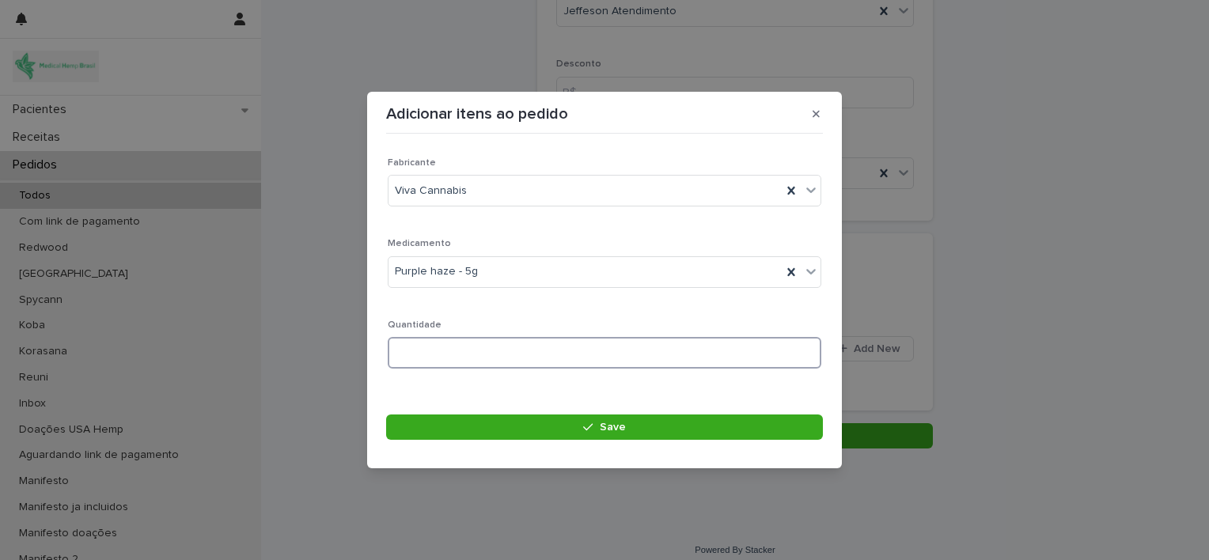
click at [589, 359] on input at bounding box center [605, 353] width 434 height 32
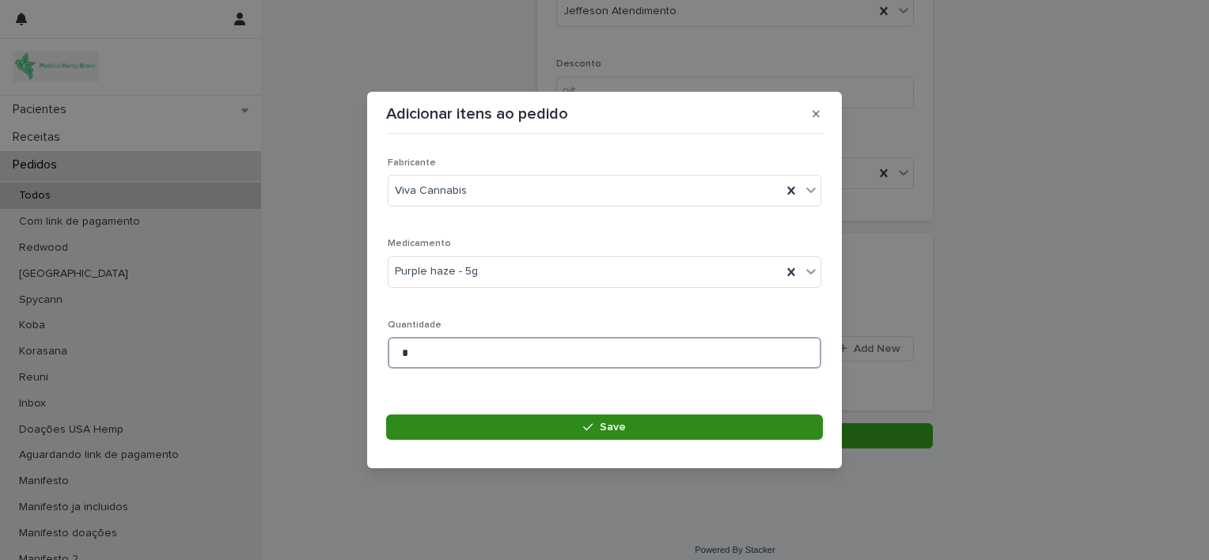
type input "*"
click at [592, 422] on icon "button" at bounding box center [587, 427] width 9 height 11
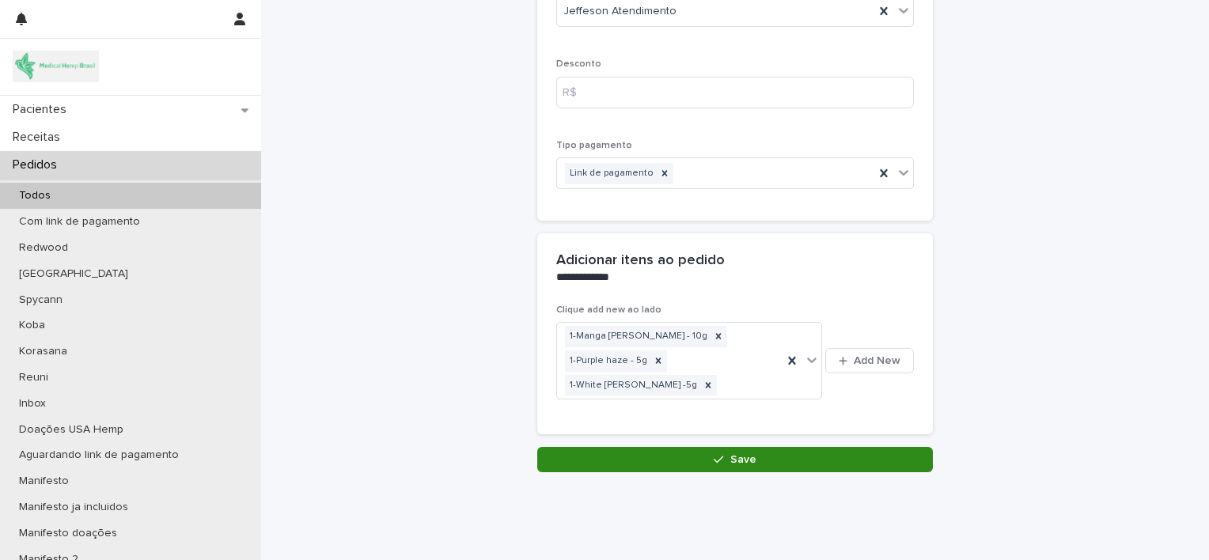
click at [778, 447] on button "Save" at bounding box center [735, 459] width 396 height 25
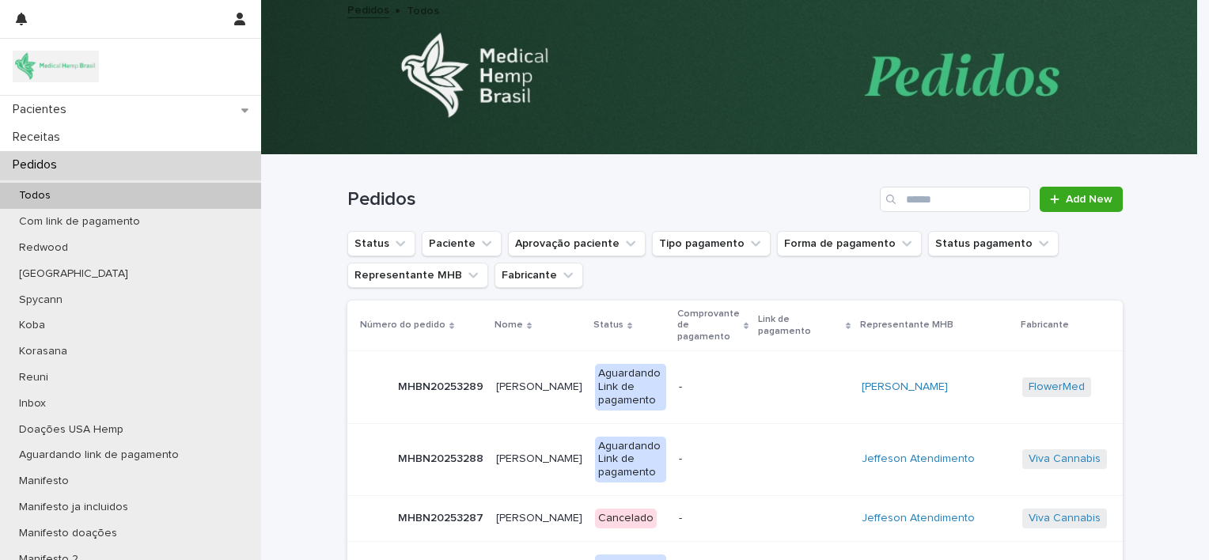
scroll to position [0, 15]
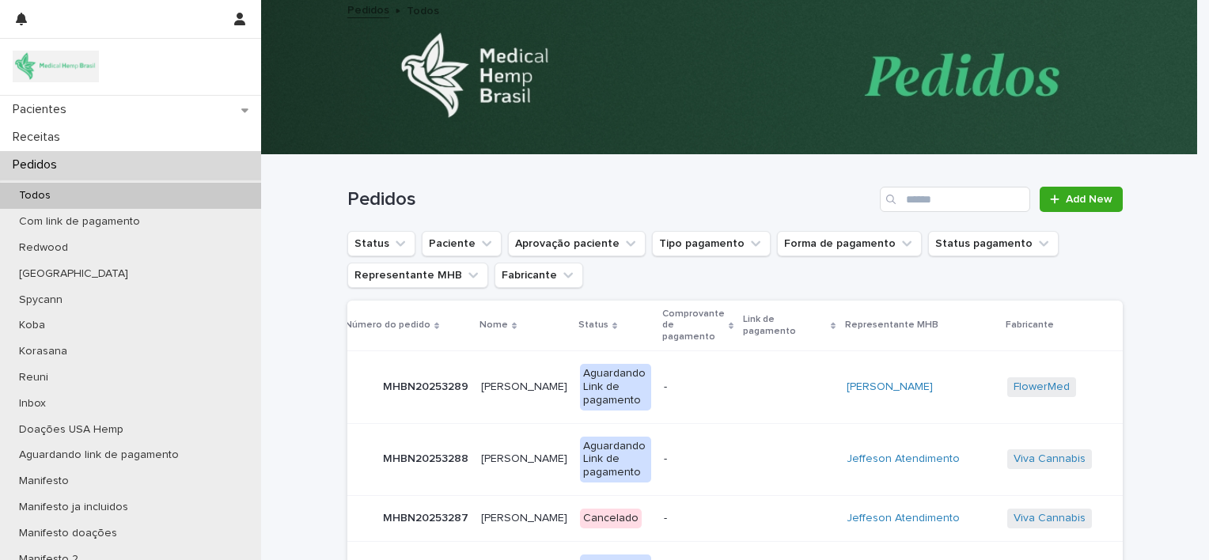
click at [528, 381] on p "[PERSON_NAME]" at bounding box center [525, 385] width 89 height 17
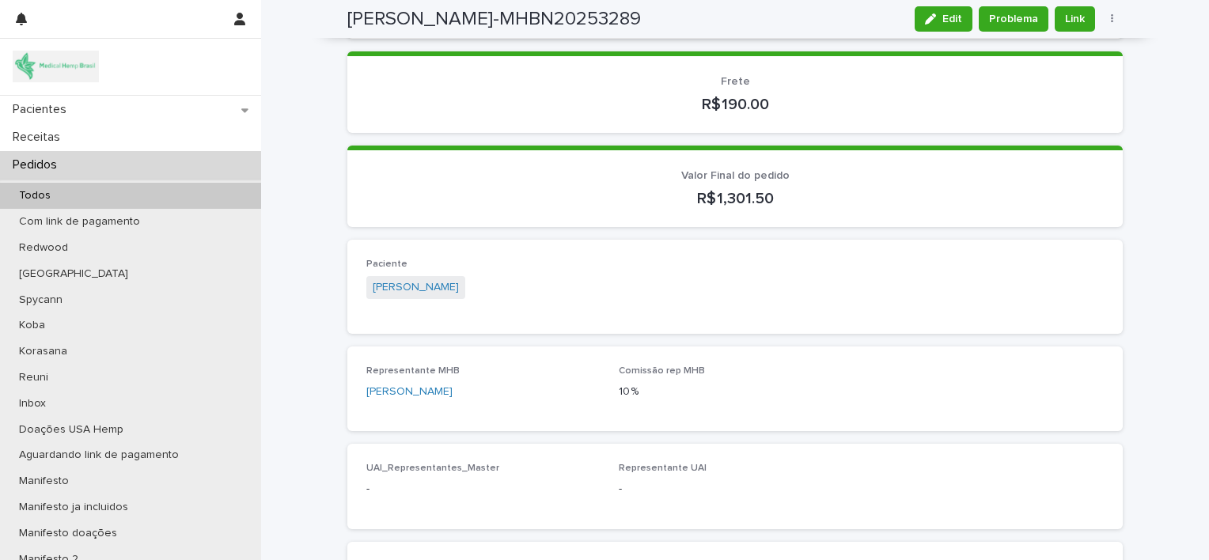
scroll to position [419, 0]
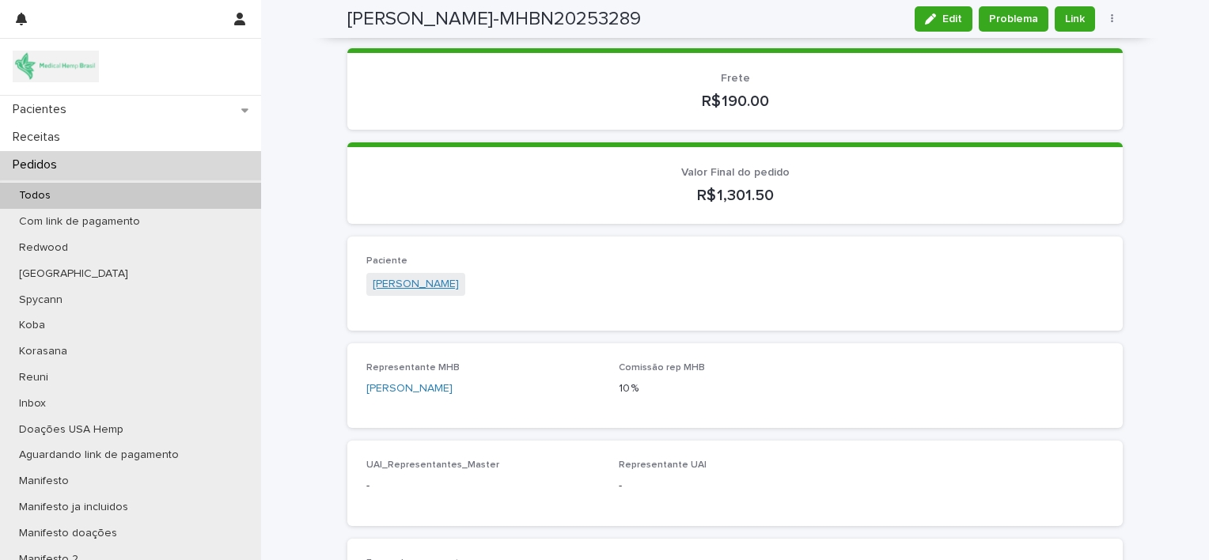
click at [436, 286] on link "[PERSON_NAME]" at bounding box center [416, 284] width 86 height 17
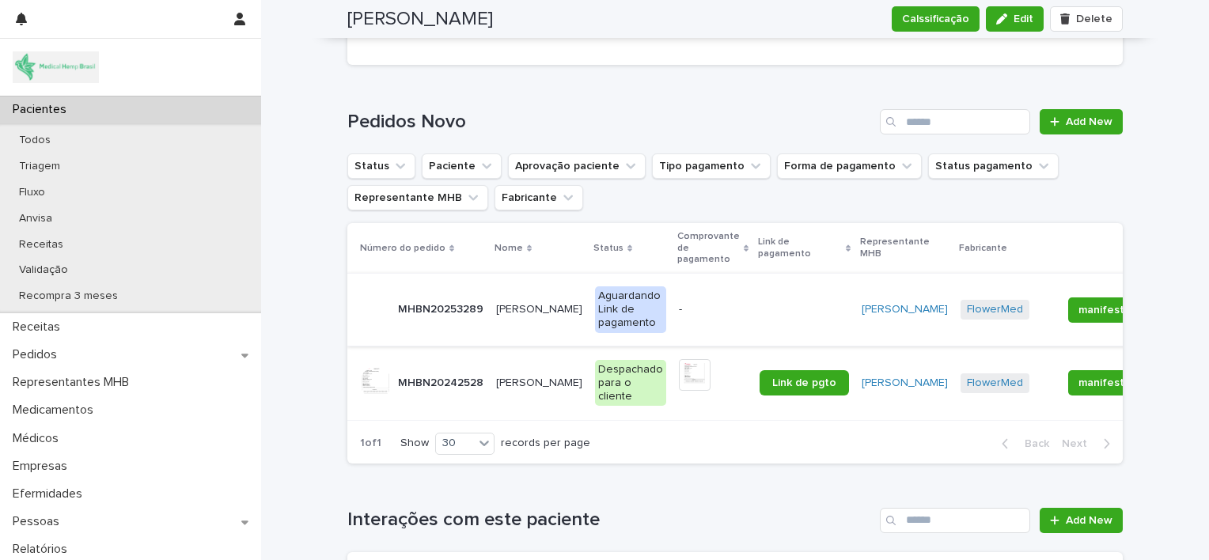
scroll to position [2363, 0]
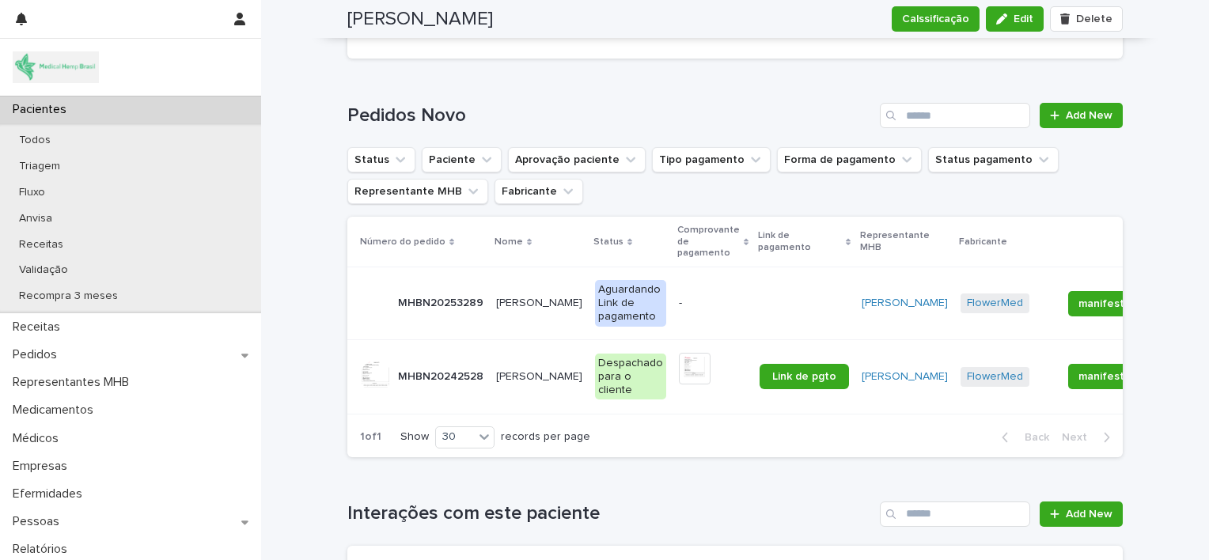
click at [679, 290] on div "-" at bounding box center [713, 303] width 68 height 26
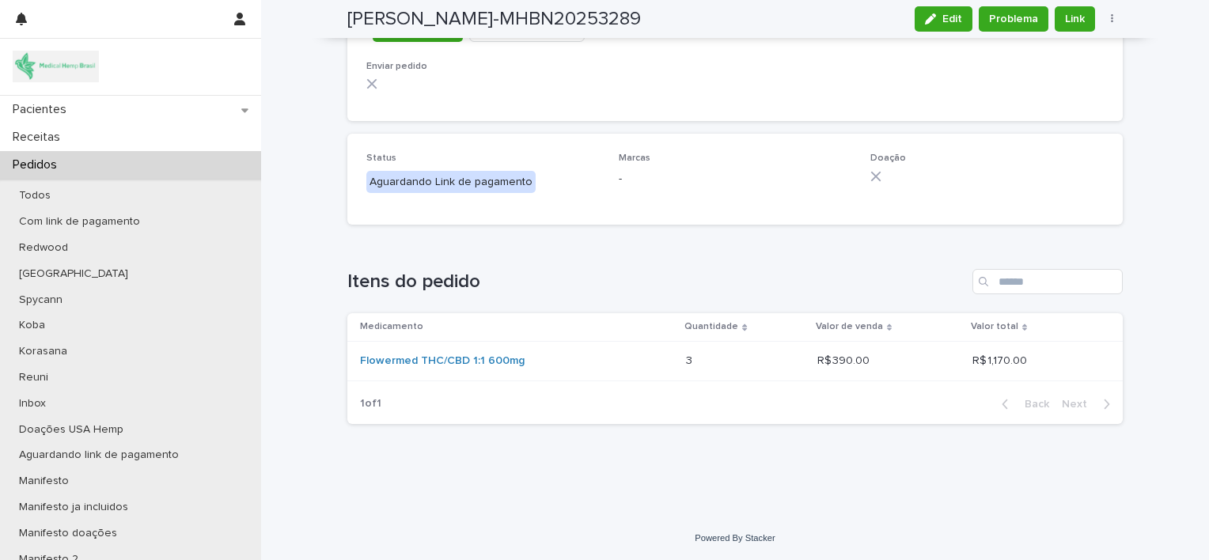
scroll to position [1660, 0]
